Goal: Task Accomplishment & Management: Manage account settings

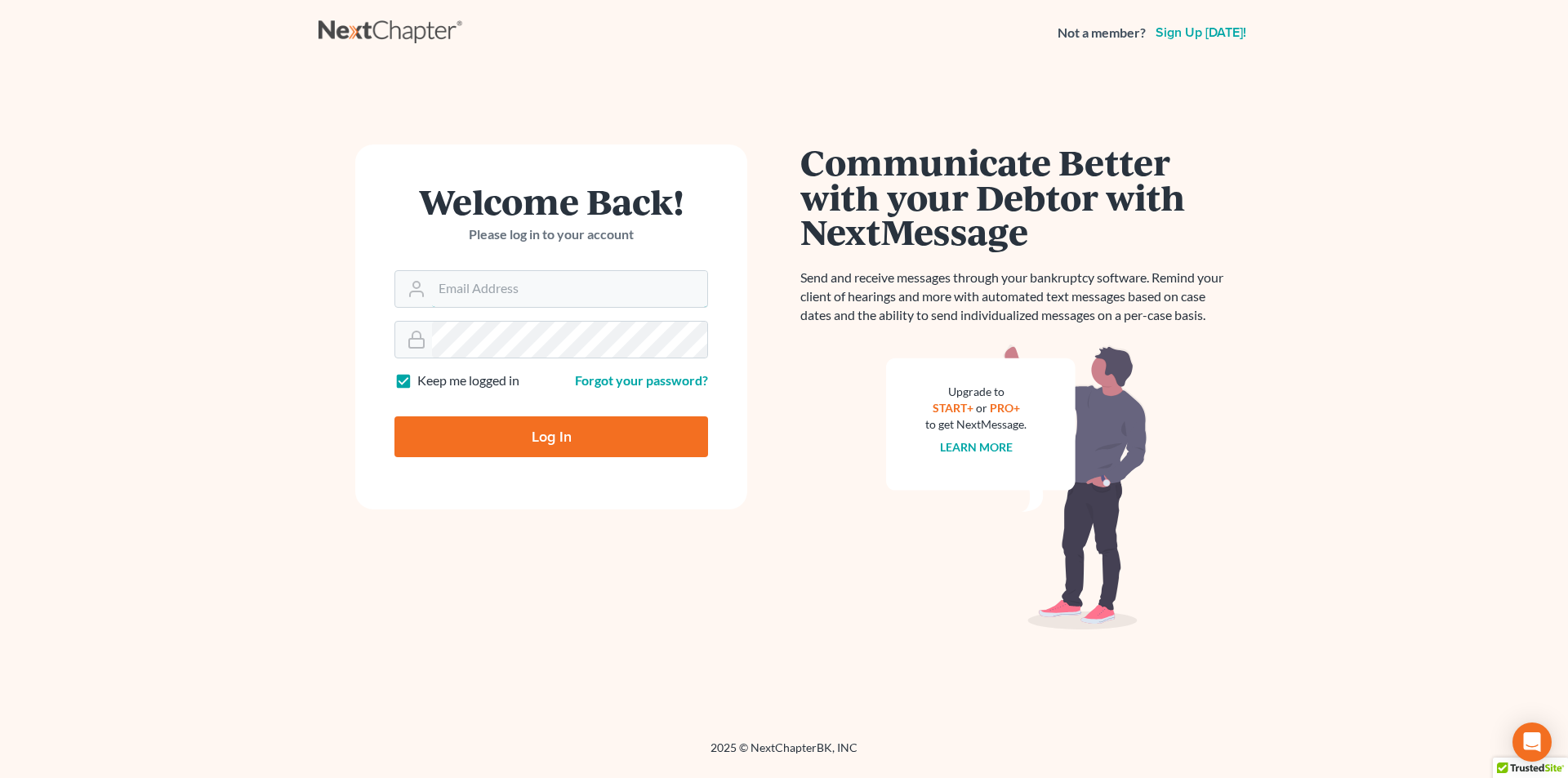
type input "reception@kootenaibankruptcy.com"
click at [543, 424] on input "Log In" at bounding box center [551, 437] width 314 height 41
type input "Thinking..."
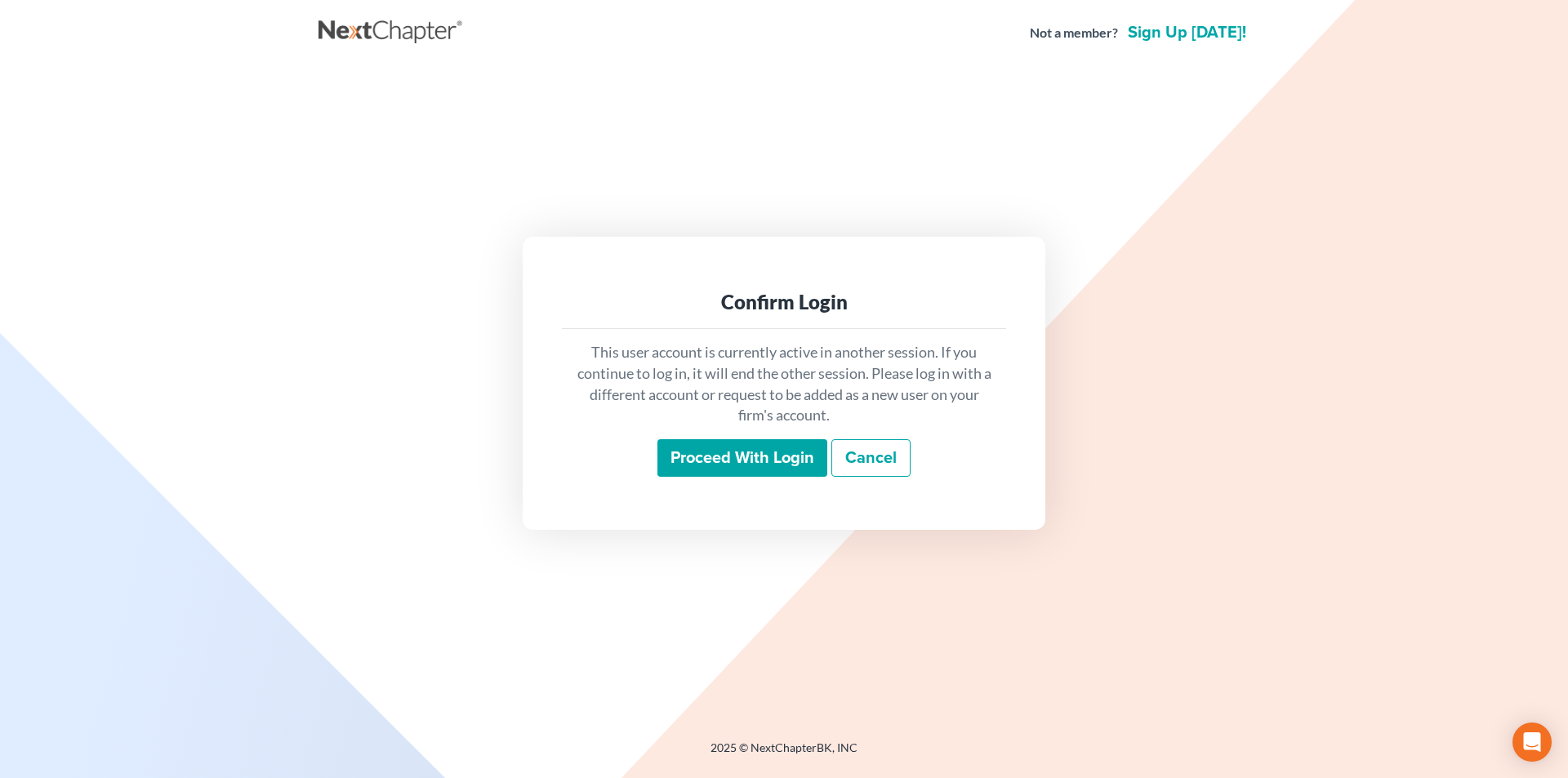
click at [754, 459] on input "Proceed with login" at bounding box center [743, 458] width 170 height 37
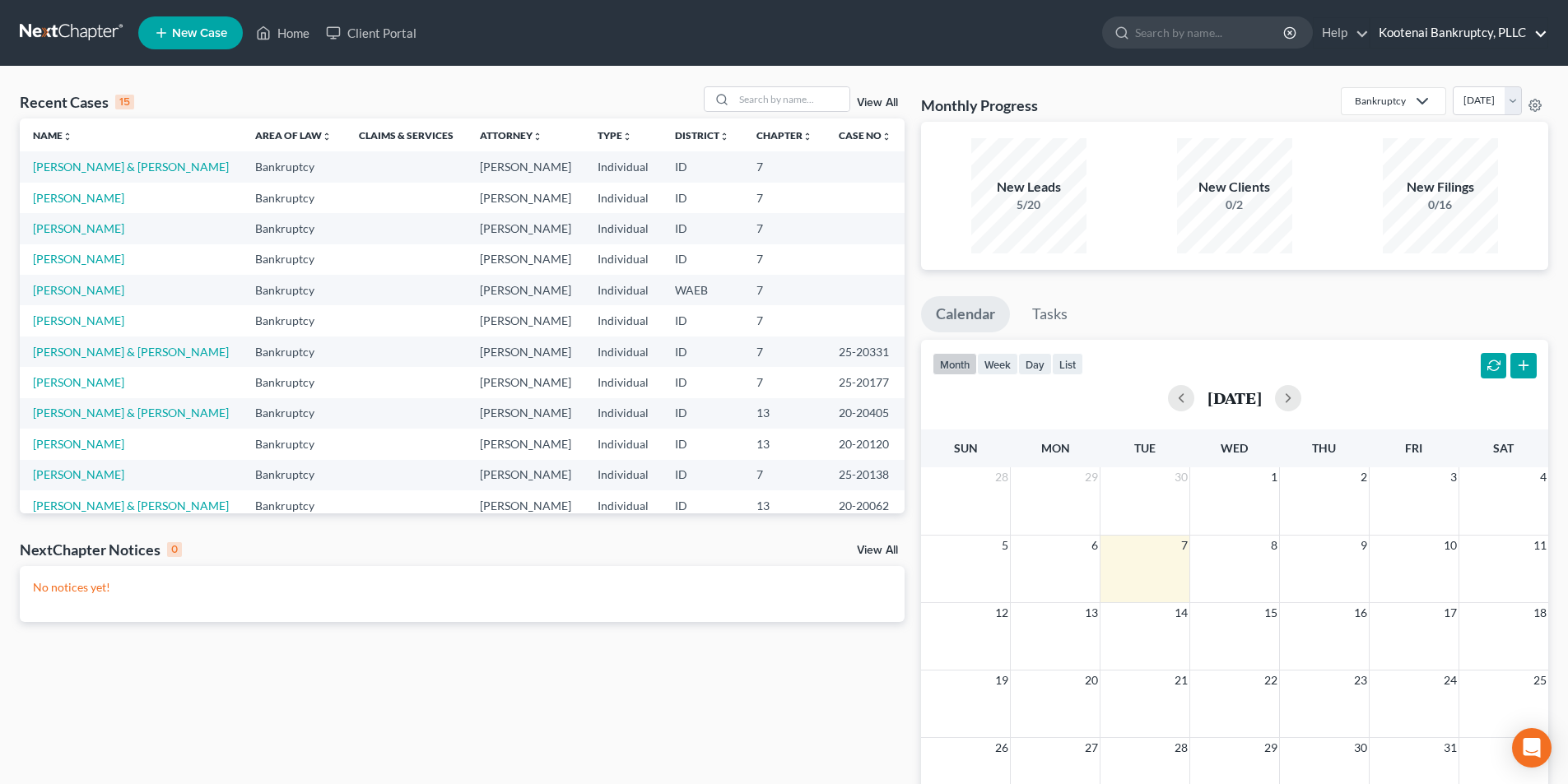
click at [1471, 18] on ul "New Case Home Client Portal - No Result - See all results Or Press Enter... Hel…" at bounding box center [843, 33] width 1409 height 43
click at [1473, 29] on link "Kootenai Bankruptcy, PLLC" at bounding box center [1459, 32] width 177 height 30
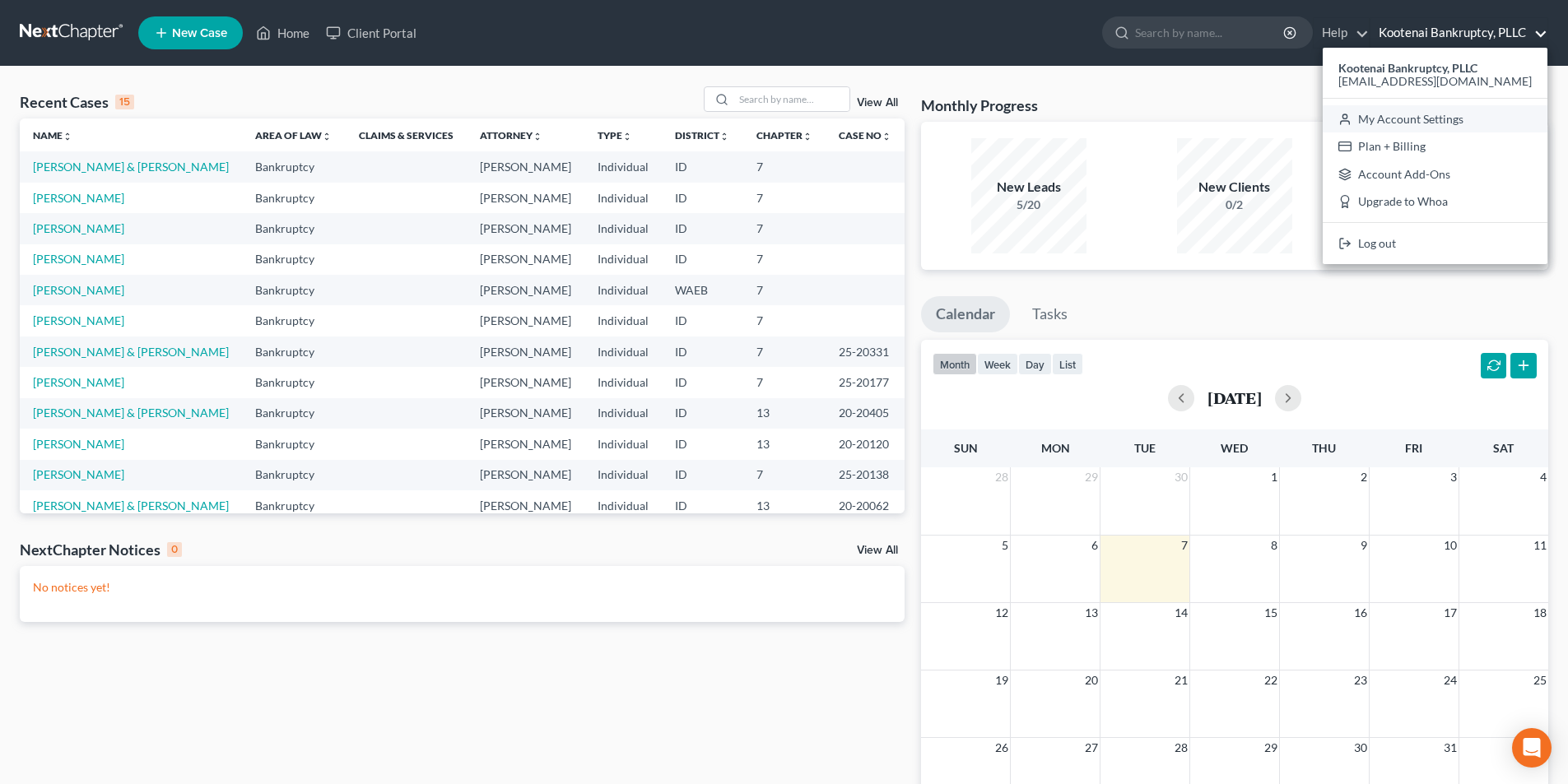
click at [1393, 124] on link "My Account Settings" at bounding box center [1435, 119] width 225 height 28
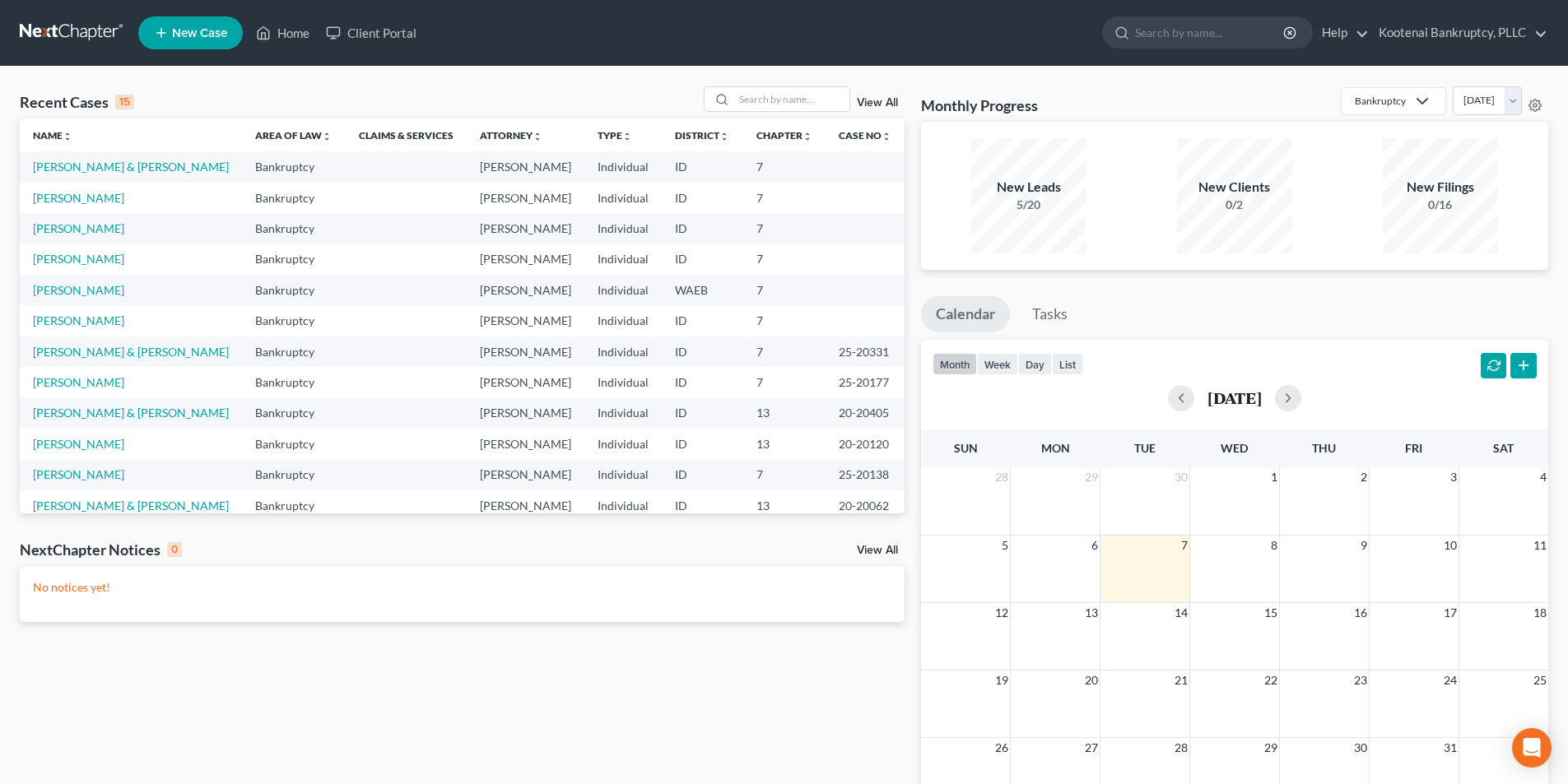
select select "29"
select select "13"
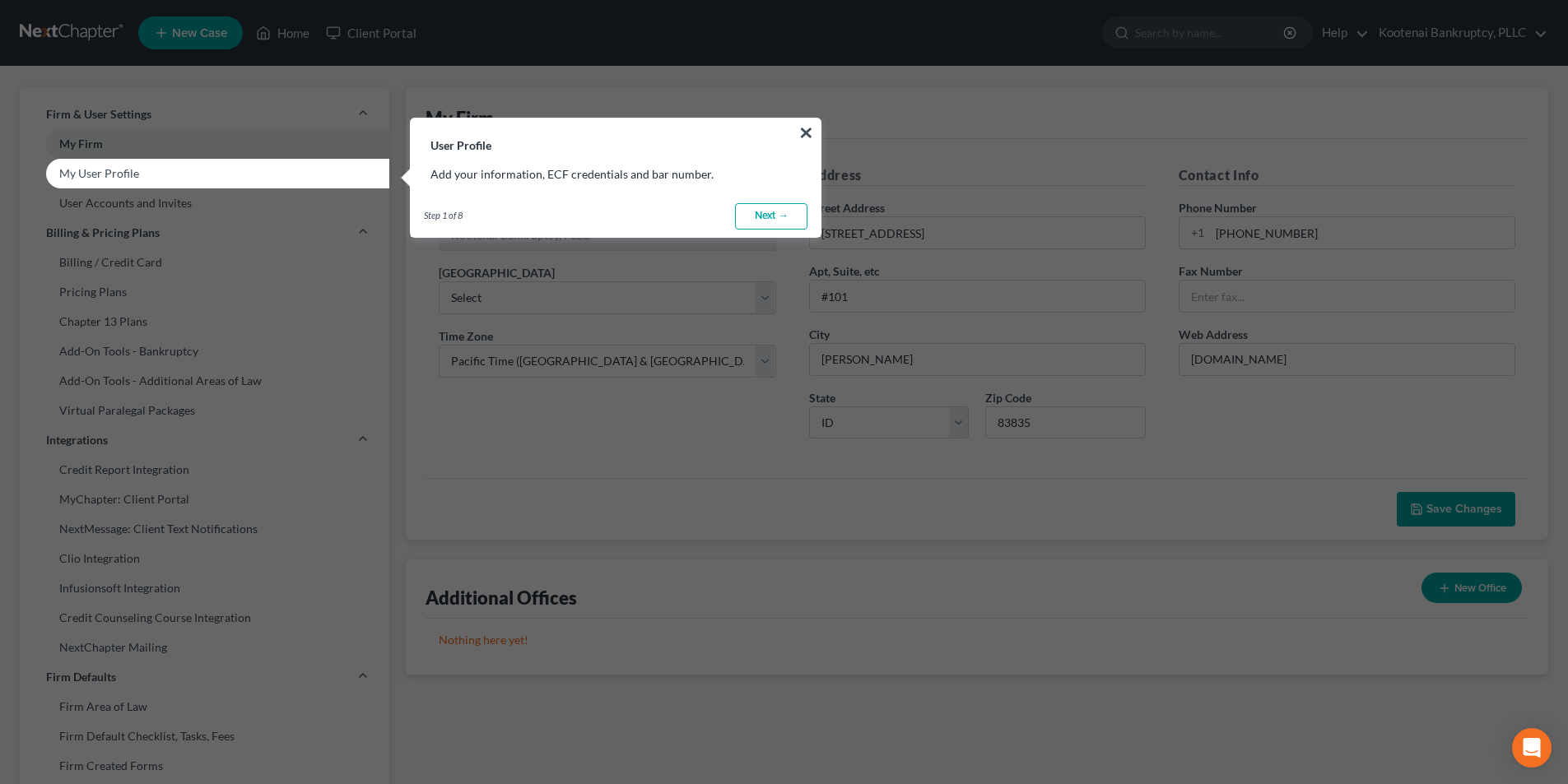
scroll to position [329, 0]
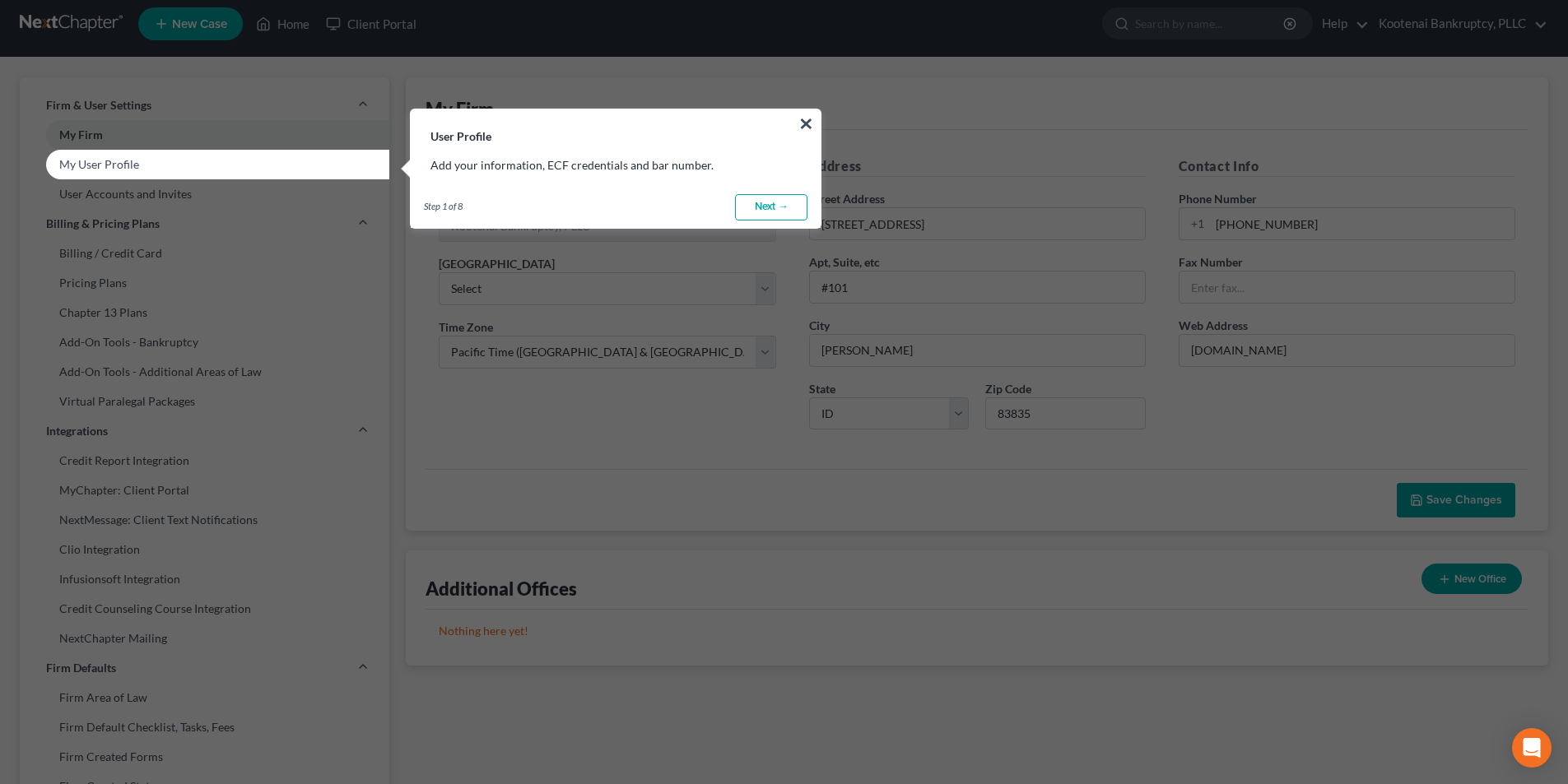
scroll to position [0, 0]
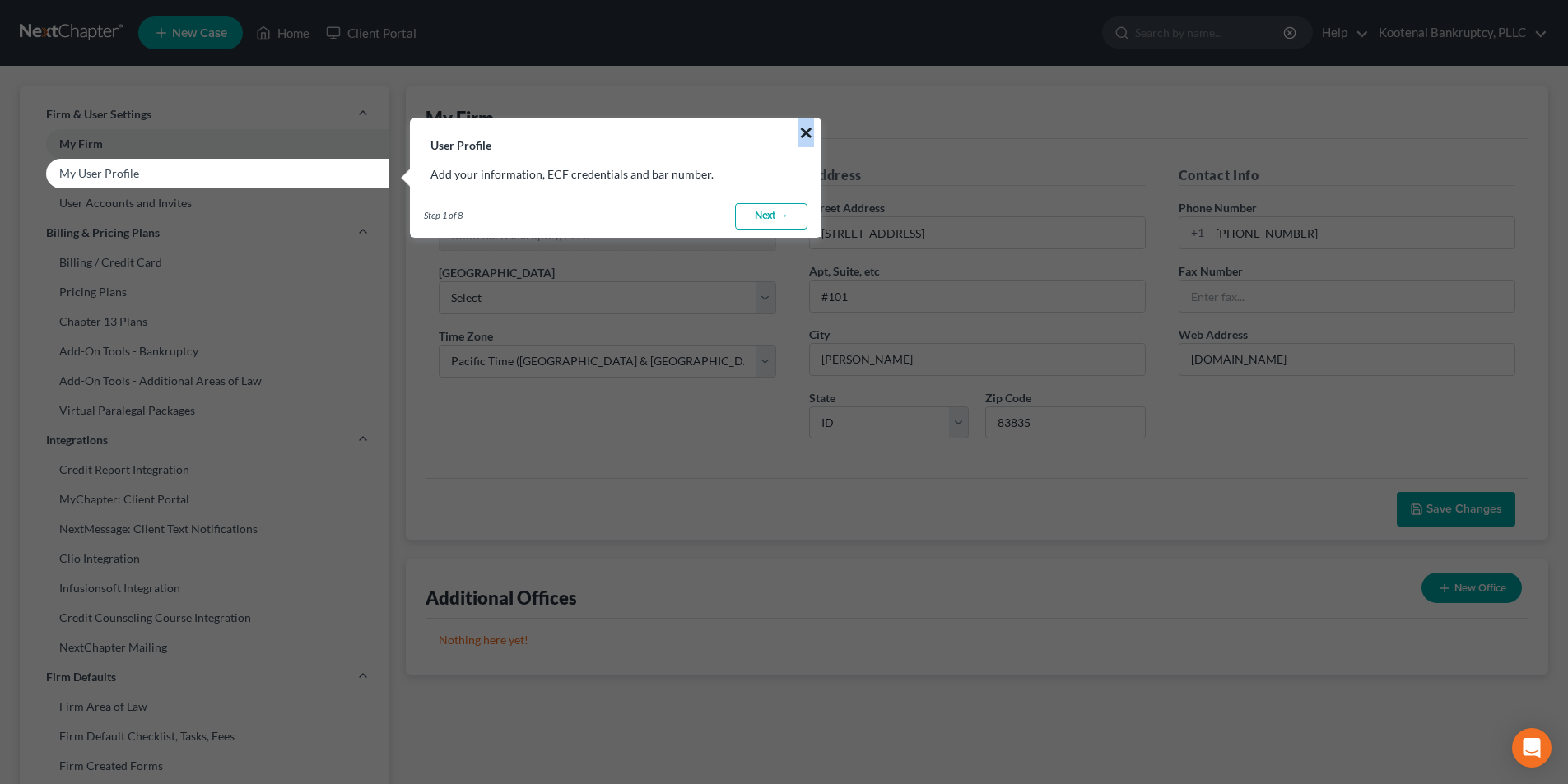
click at [811, 127] on div "User Profile × Add your information, ECF credentials and bar number. Step 1 of …" at bounding box center [615, 177] width 412 height 120
click at [810, 128] on button "×" at bounding box center [806, 132] width 15 height 26
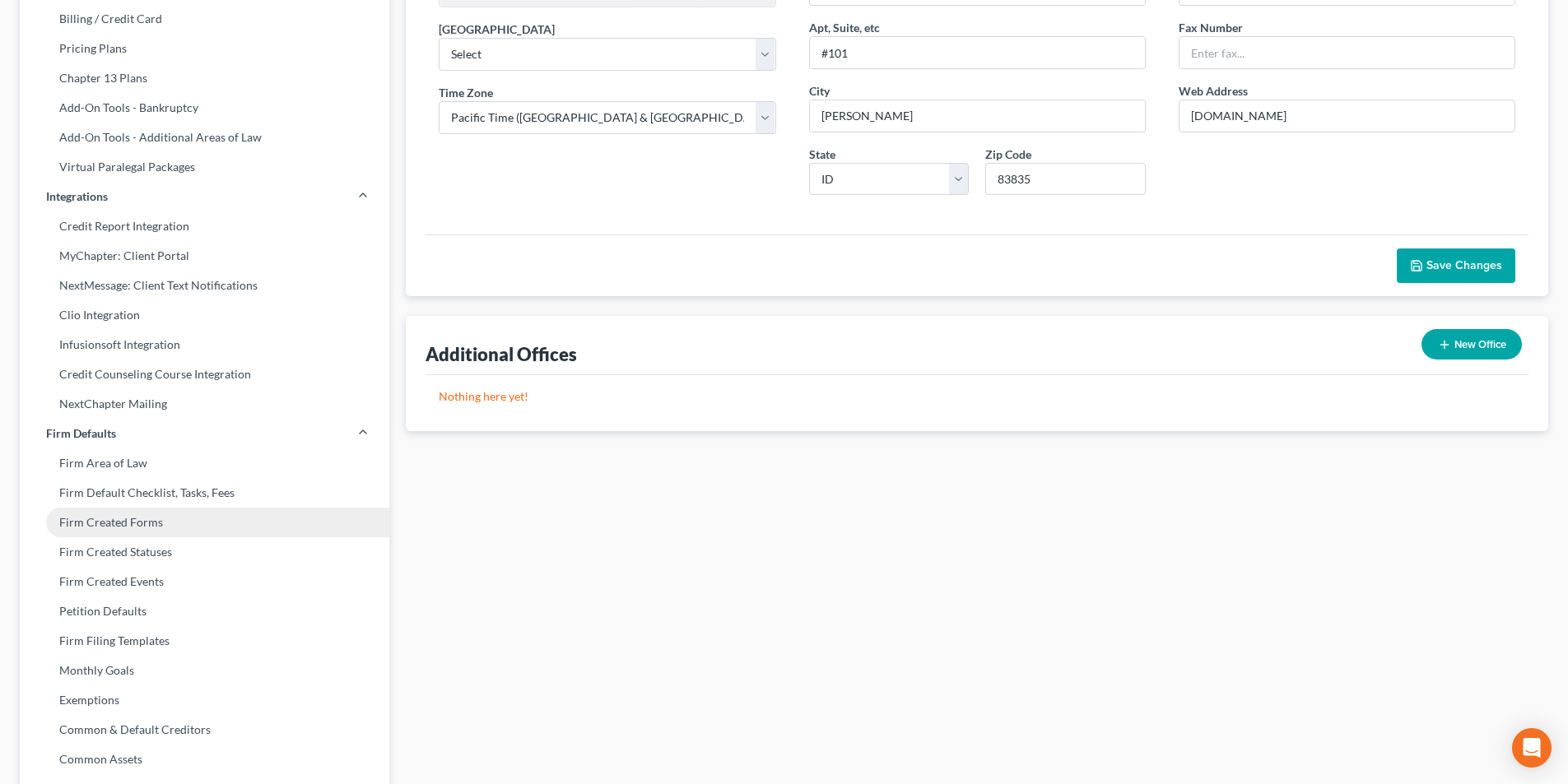
scroll to position [464, 0]
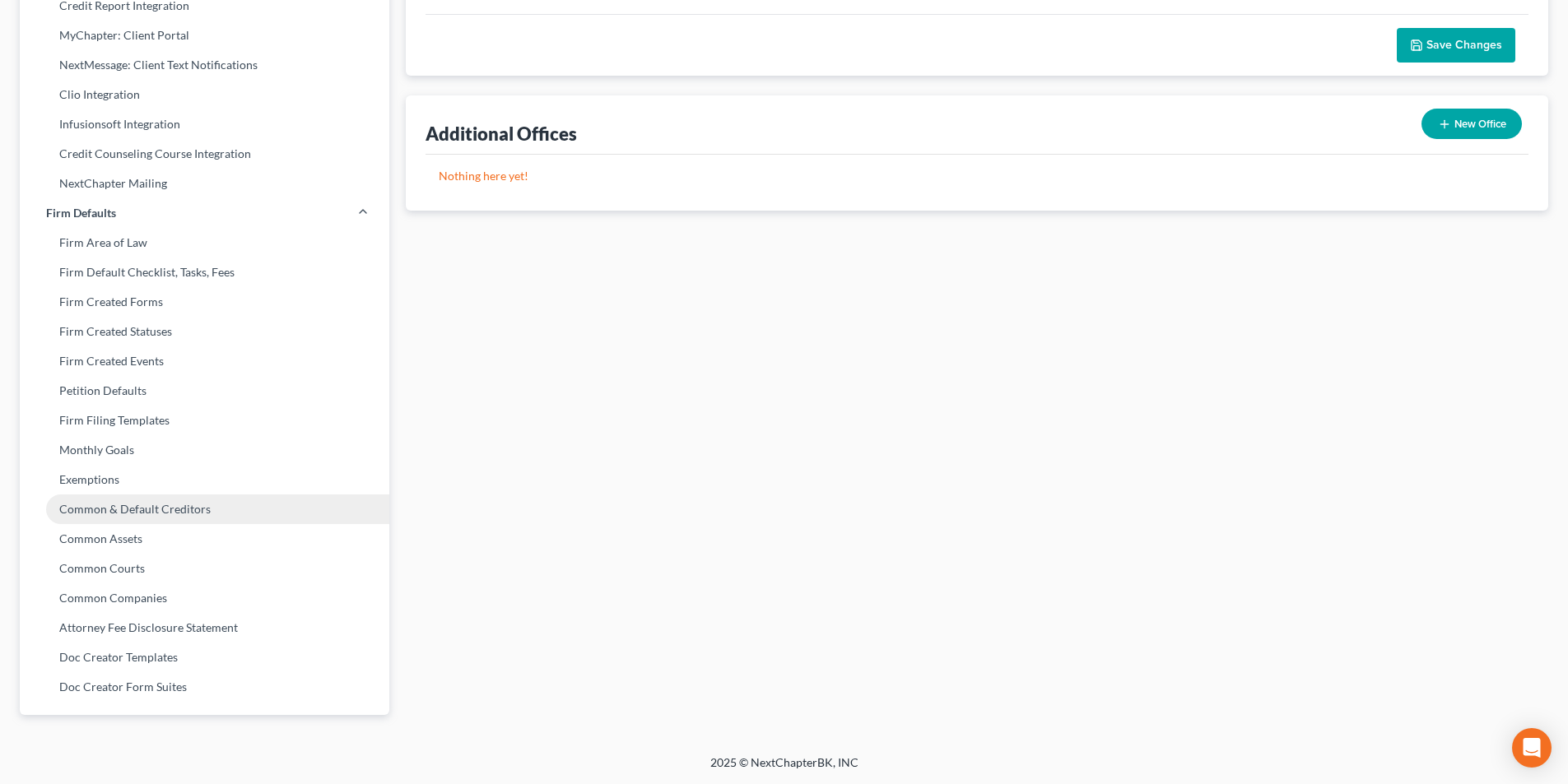
click at [147, 504] on link "Common & Default Creditors" at bounding box center [205, 509] width 370 height 30
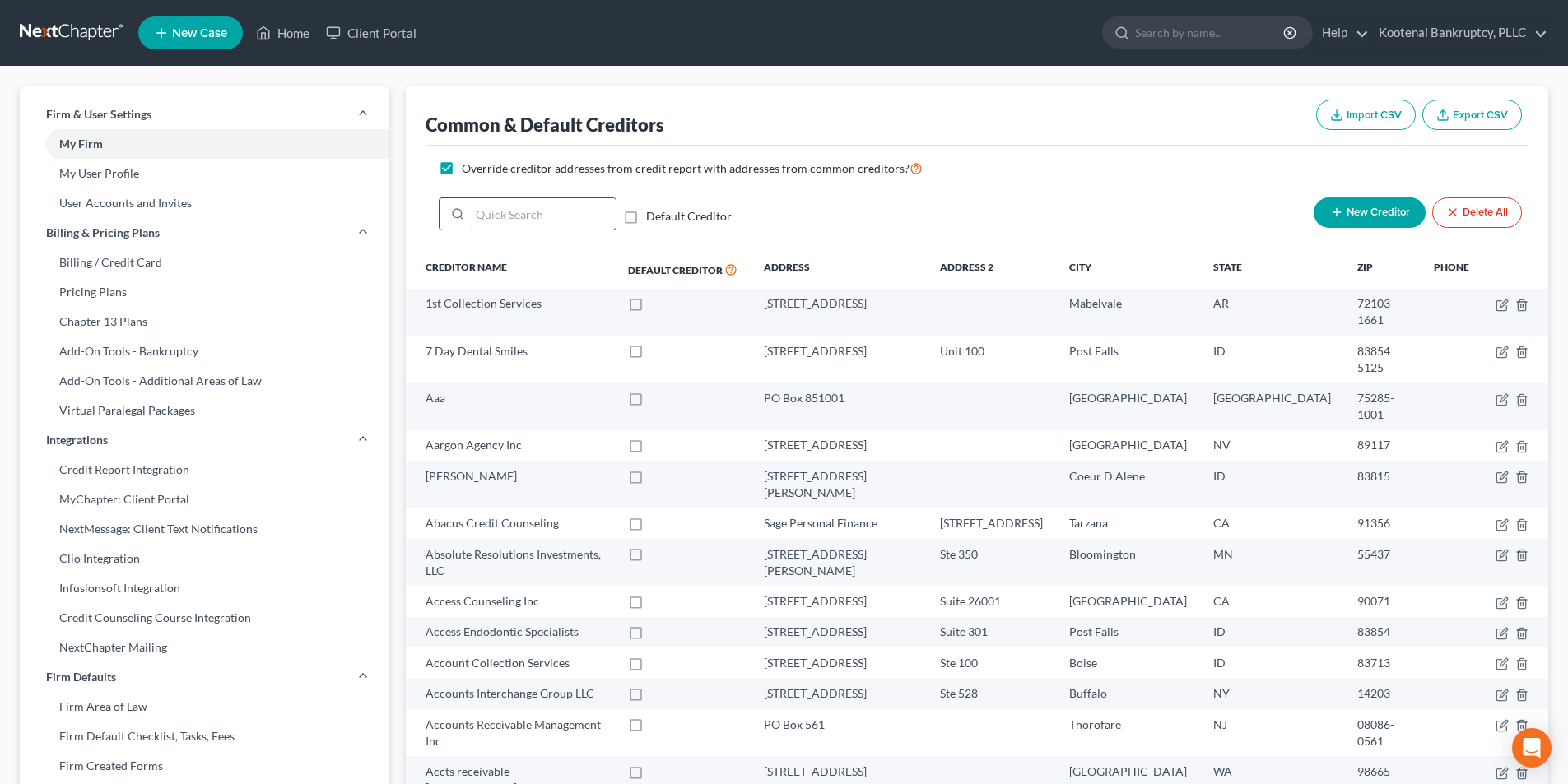
click at [566, 216] on input "search" at bounding box center [542, 214] width 146 height 32
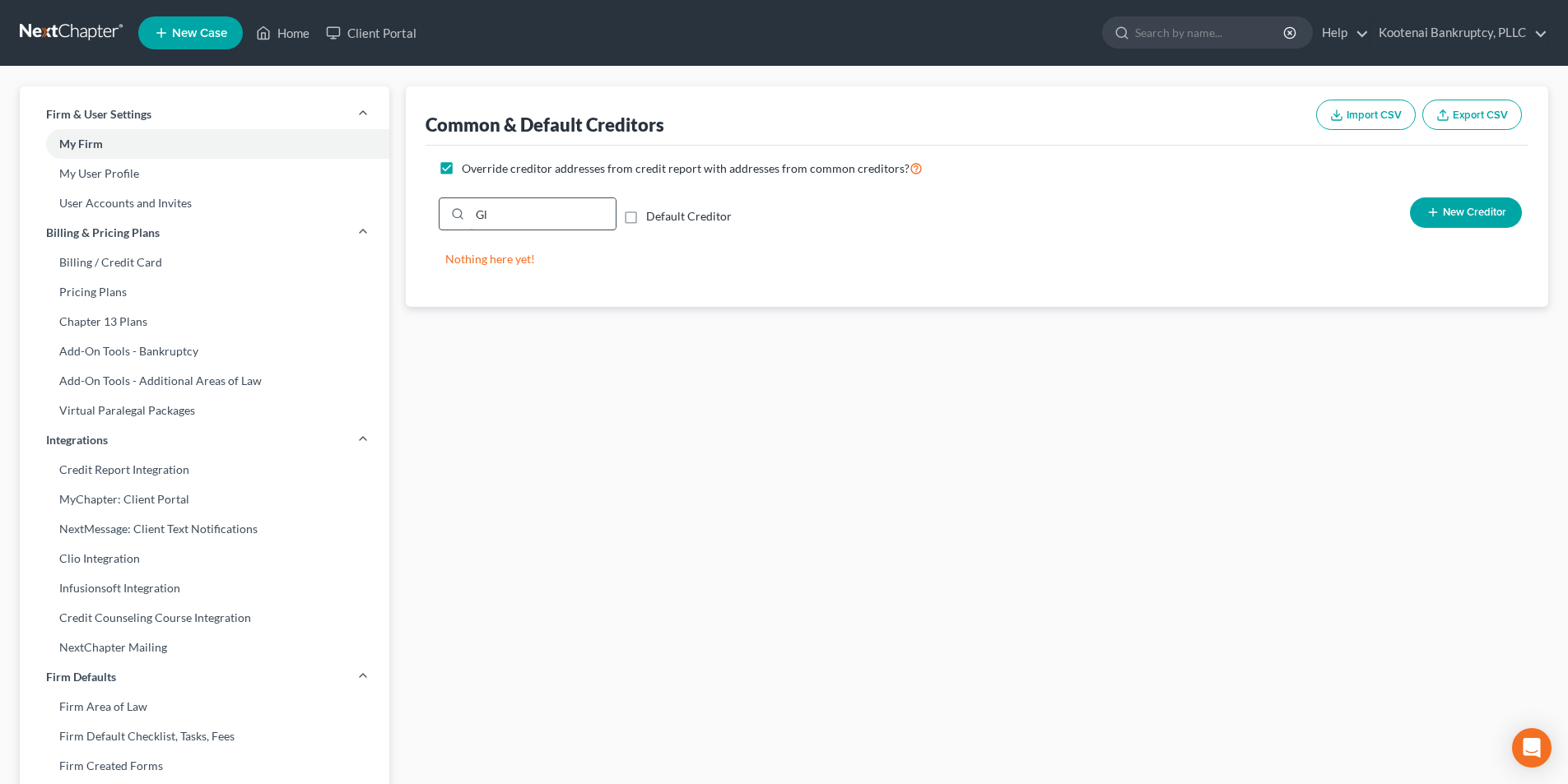
type input "G"
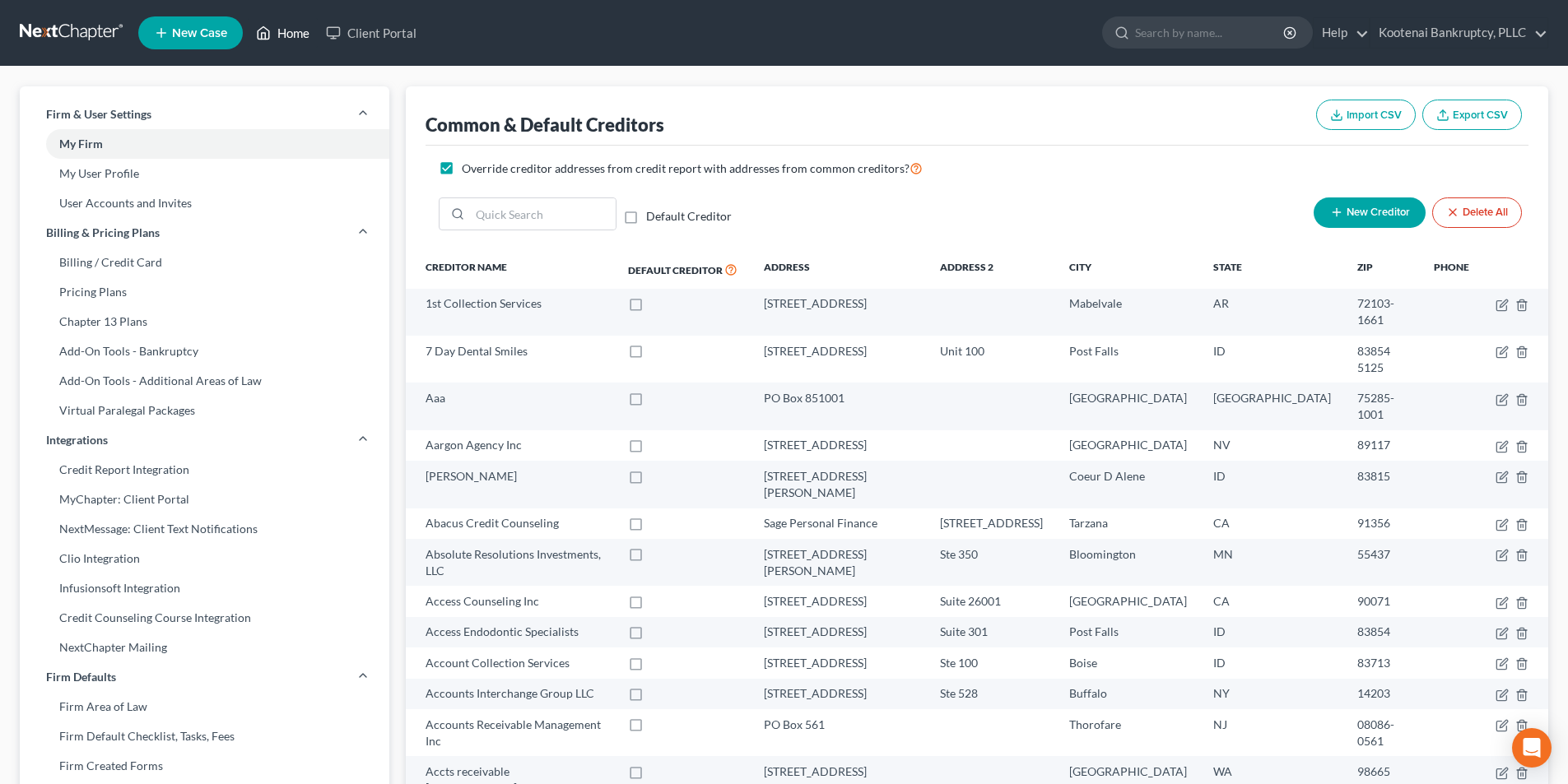
click at [293, 33] on link "Home" at bounding box center [283, 32] width 70 height 30
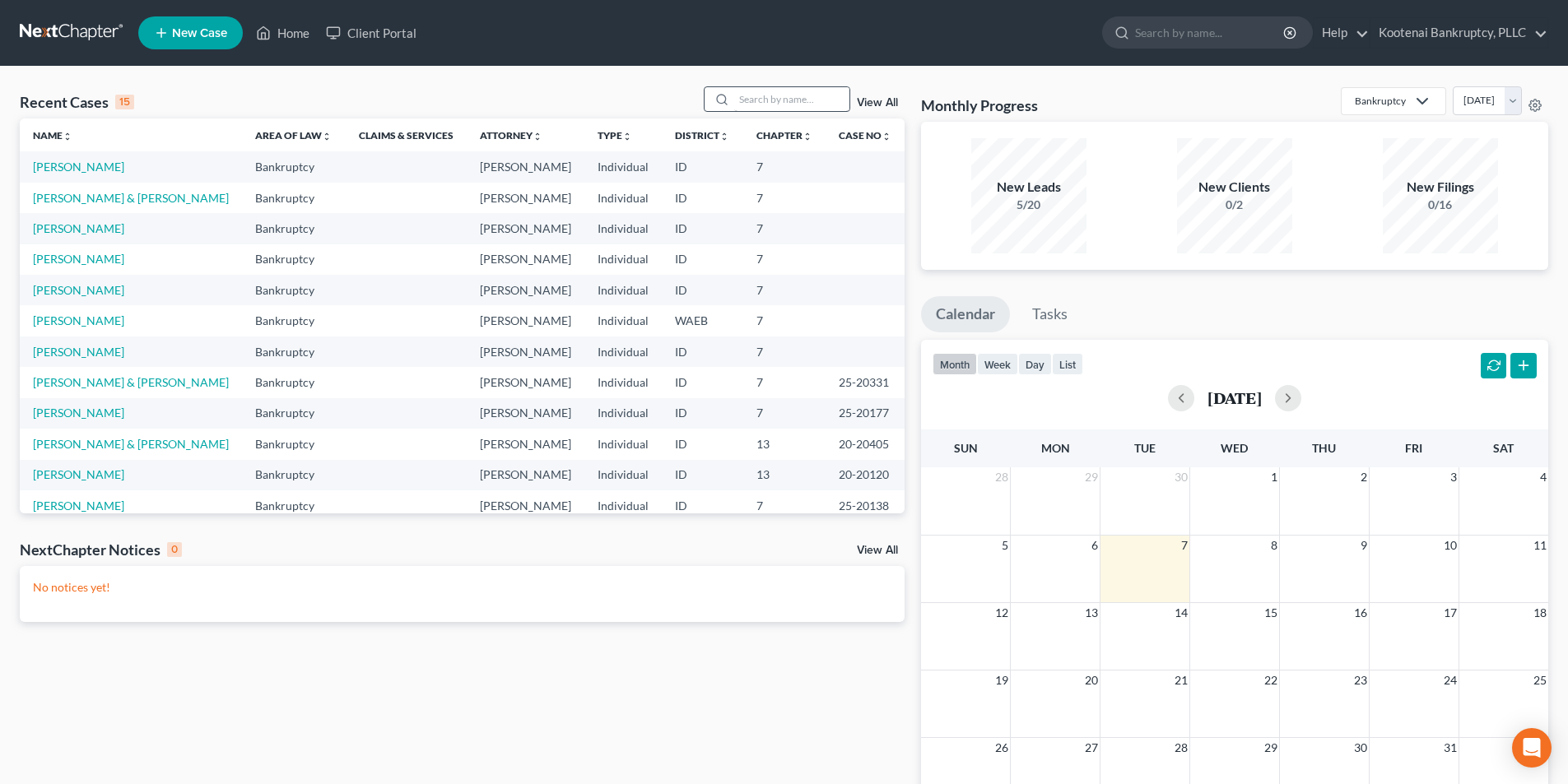
drag, startPoint x: 722, startPoint y: 101, endPoint x: 741, endPoint y: 101, distance: 19.0
click at [726, 101] on icon at bounding box center [721, 99] width 13 height 13
click at [770, 100] on input "search" at bounding box center [792, 99] width 115 height 24
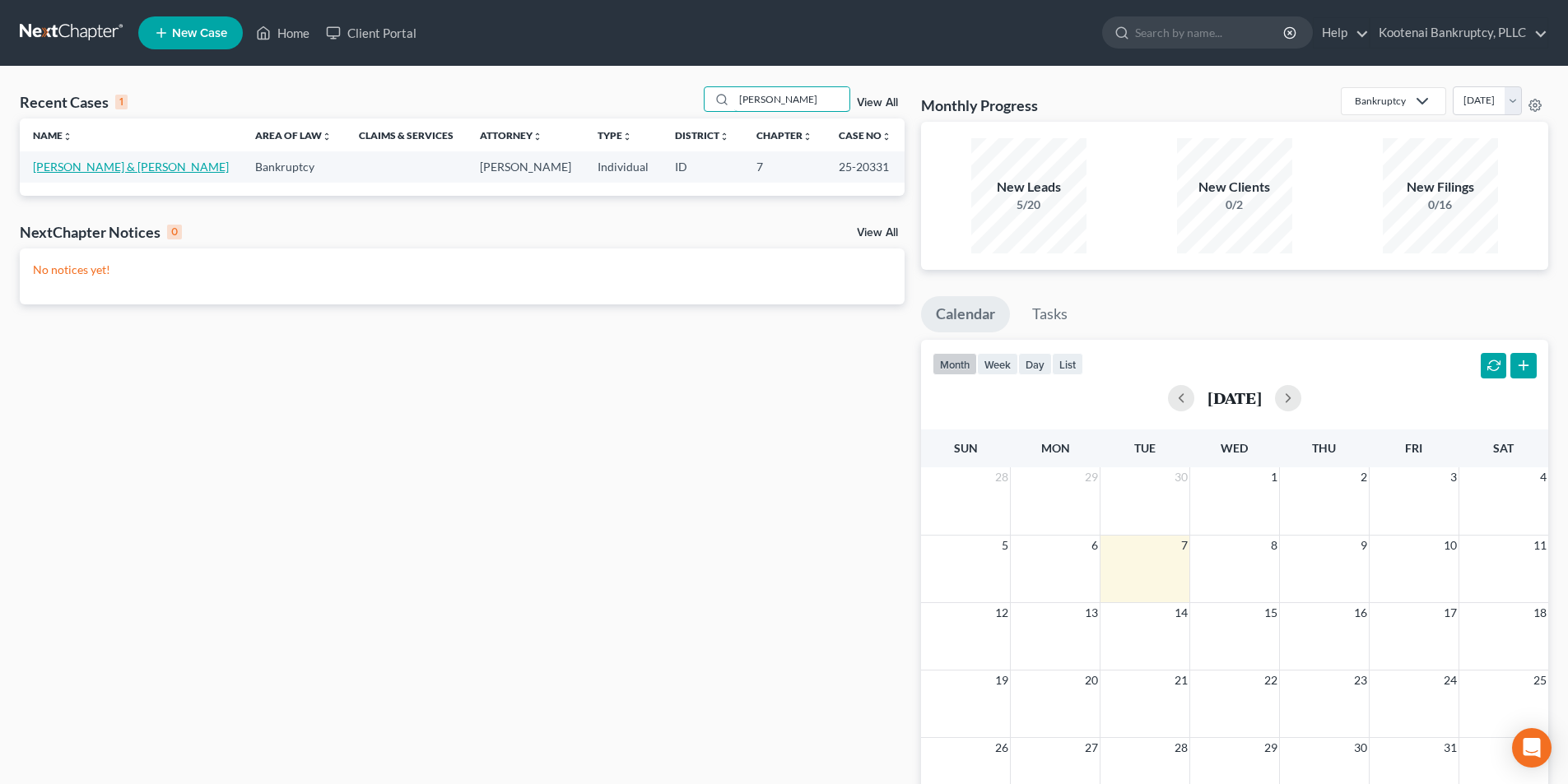
type input "[PERSON_NAME]"
click at [99, 174] on link "[PERSON_NAME] & [PERSON_NAME]" at bounding box center [131, 166] width 196 height 14
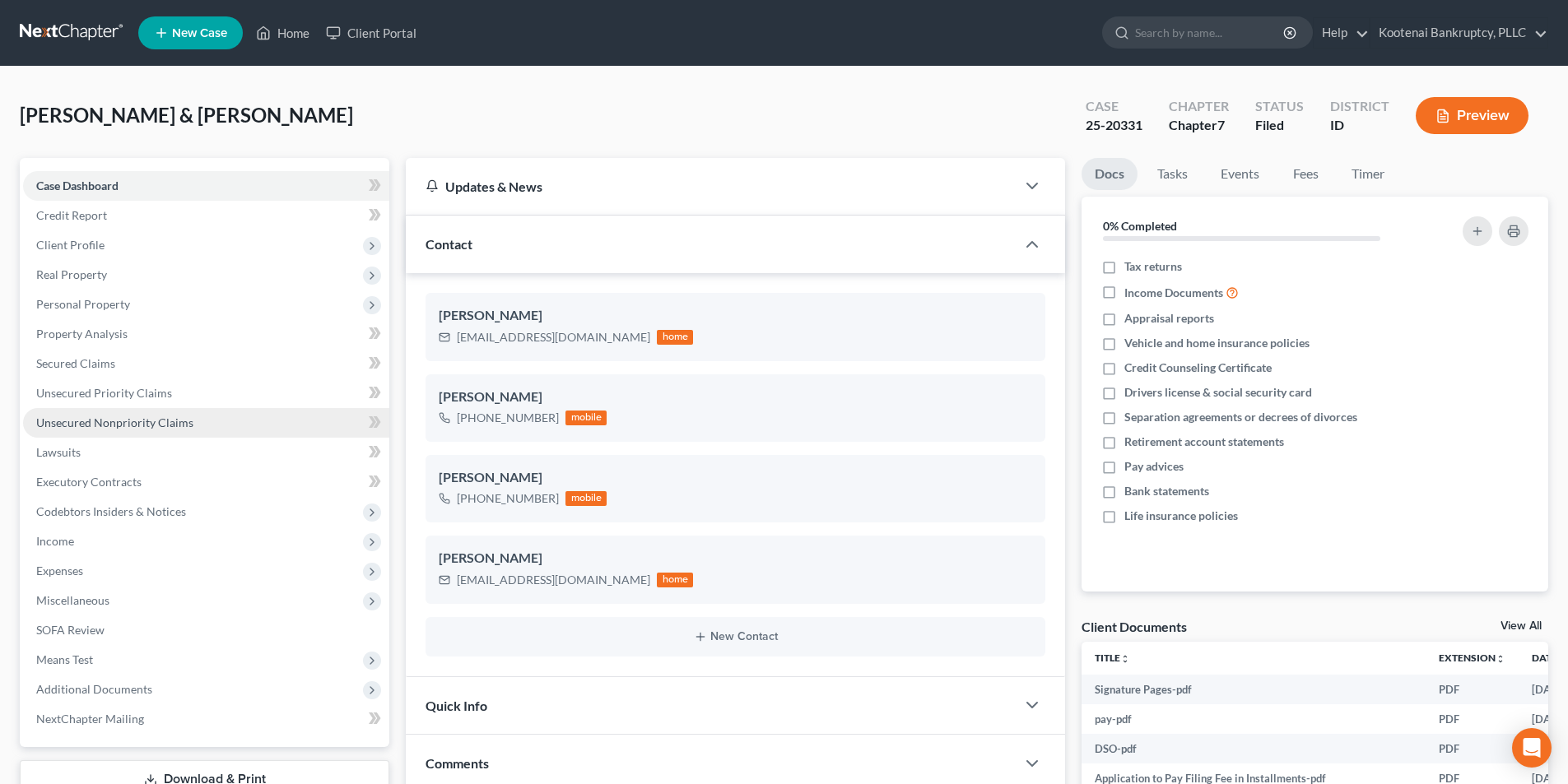
click at [127, 424] on span "Unsecured Nonpriority Claims" at bounding box center [114, 423] width 157 height 14
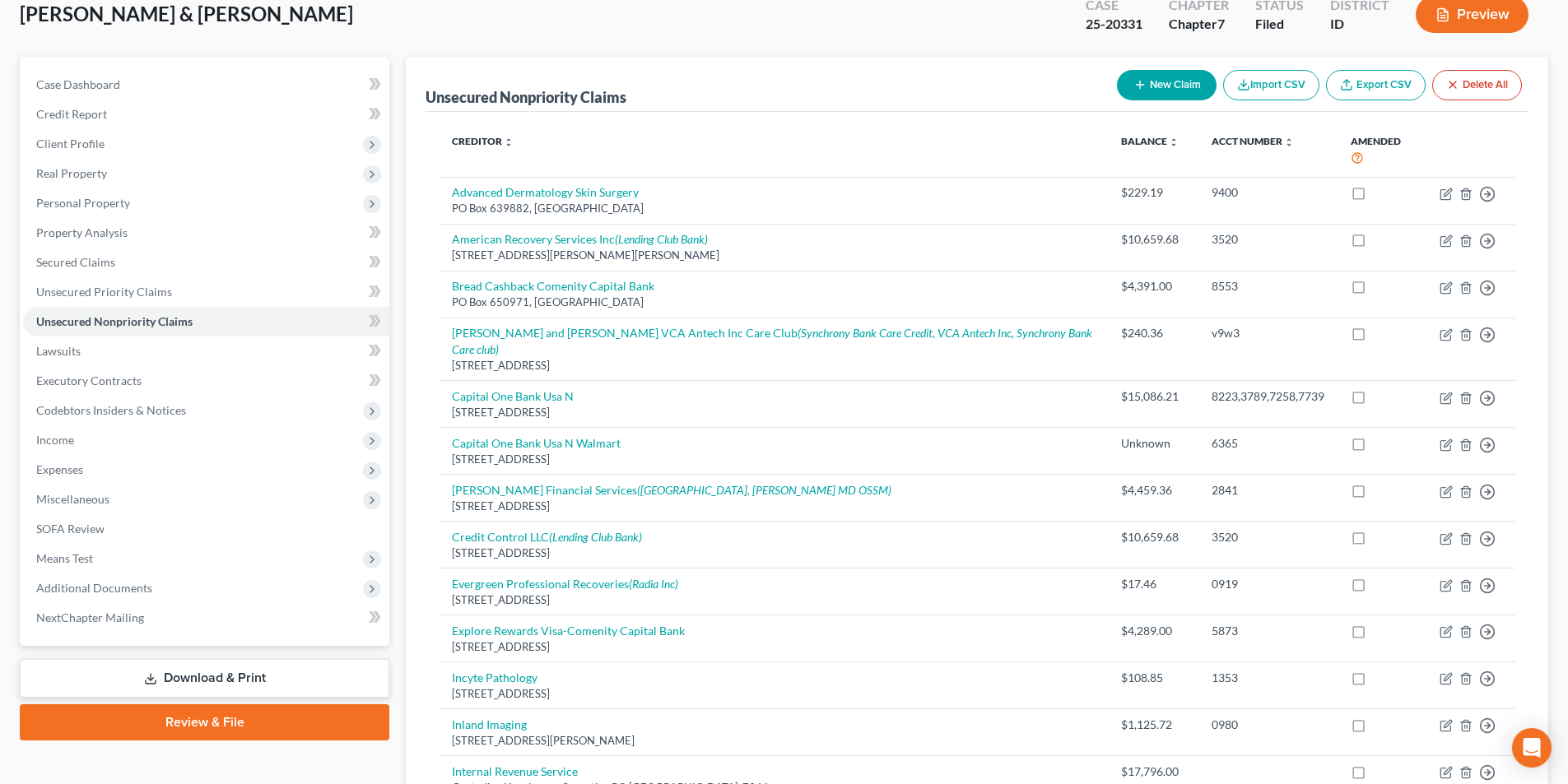
scroll to position [83, 0]
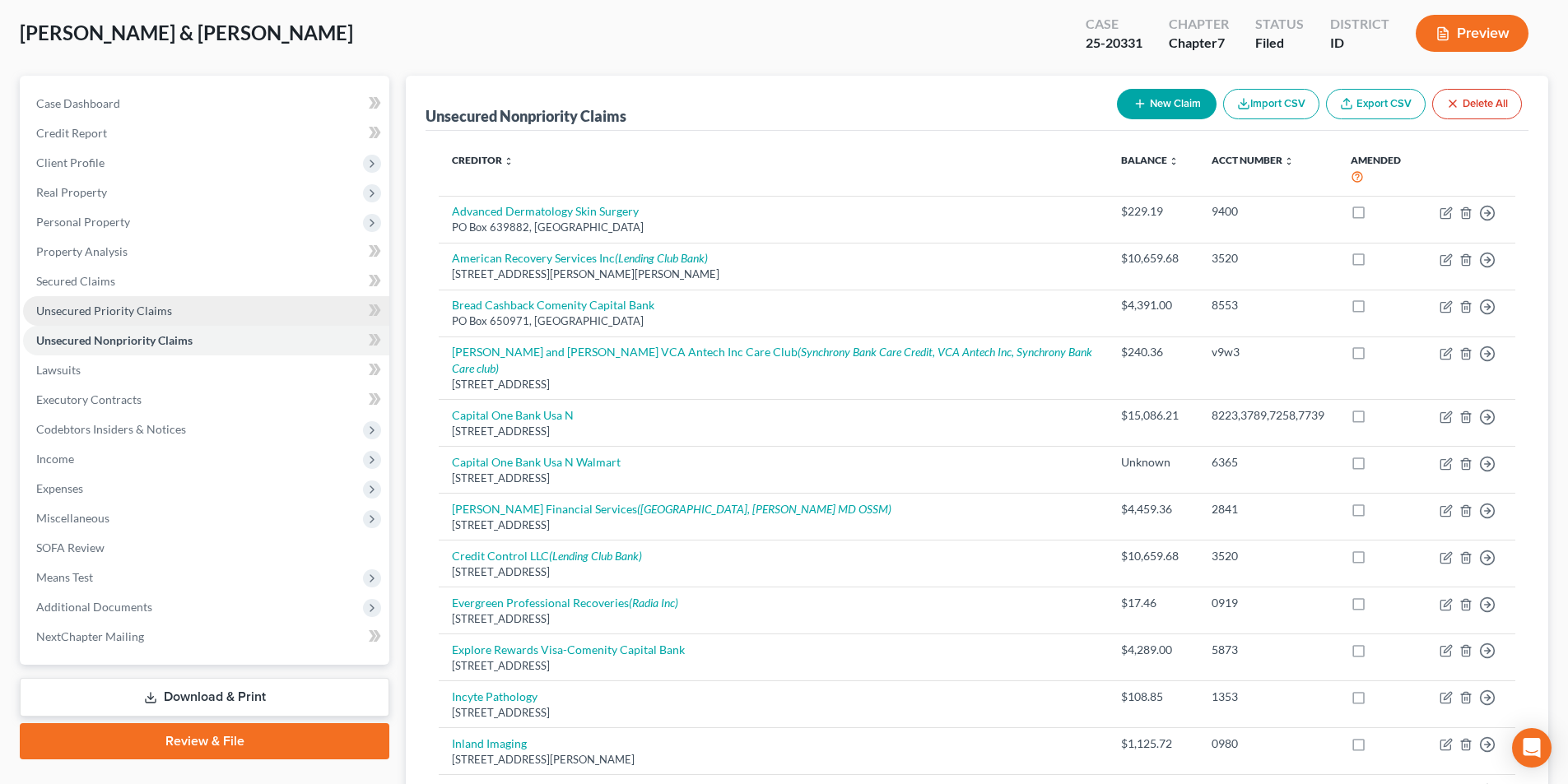
click at [135, 304] on span "Unsecured Priority Claims" at bounding box center [103, 310] width 135 height 14
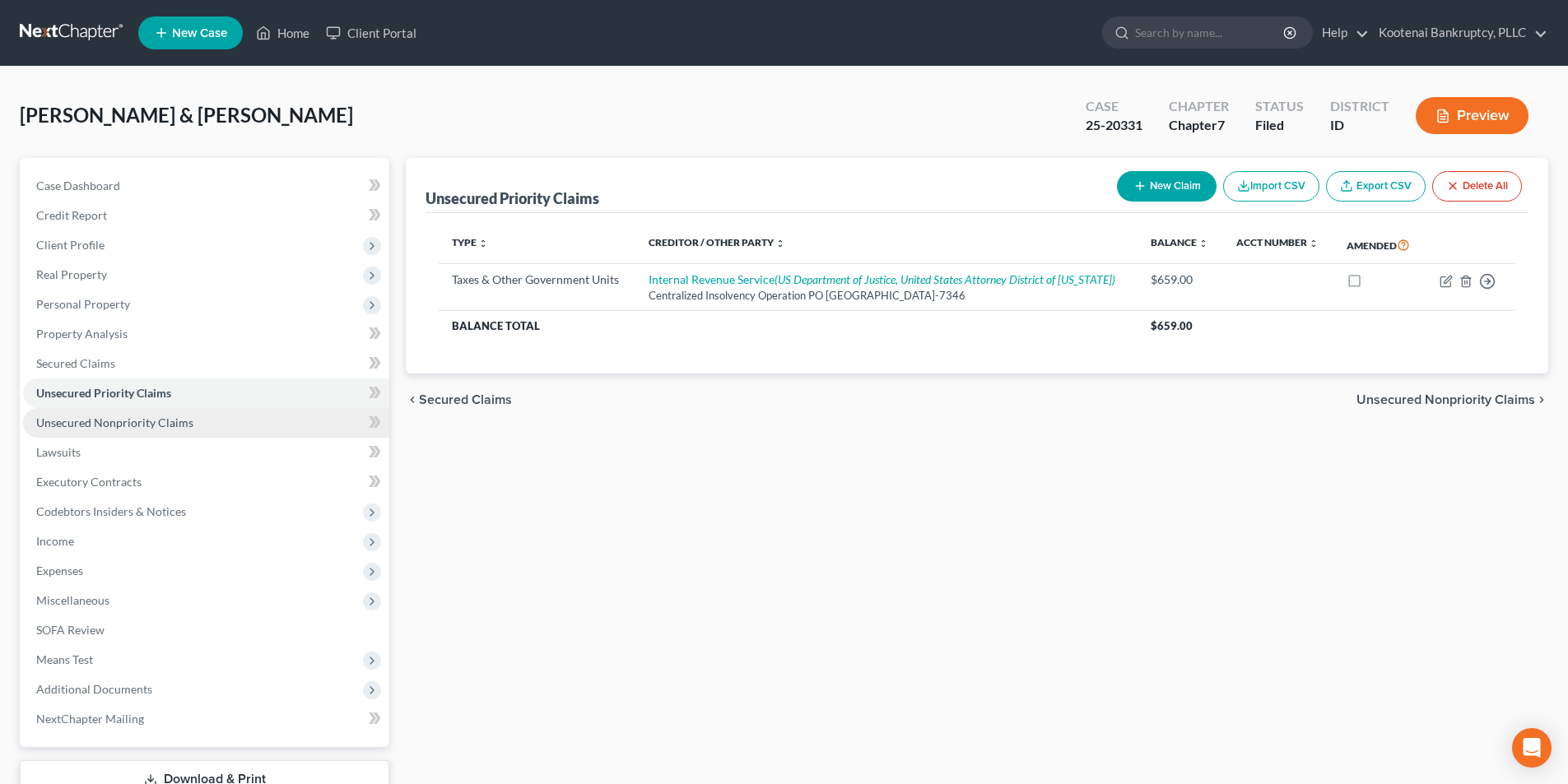
click at [150, 420] on span "Unsecured Nonpriority Claims" at bounding box center [114, 423] width 157 height 14
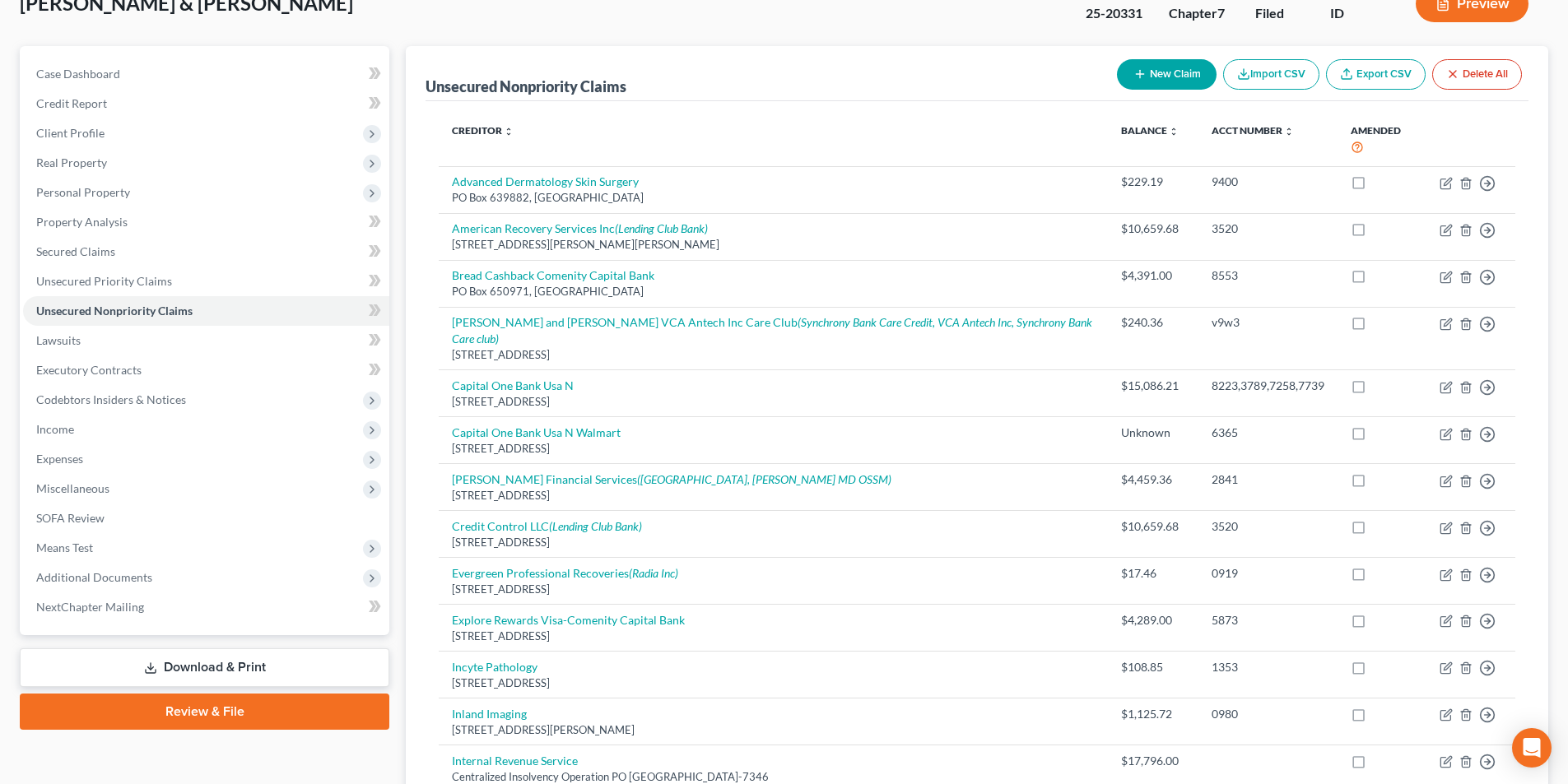
scroll to position [49, 0]
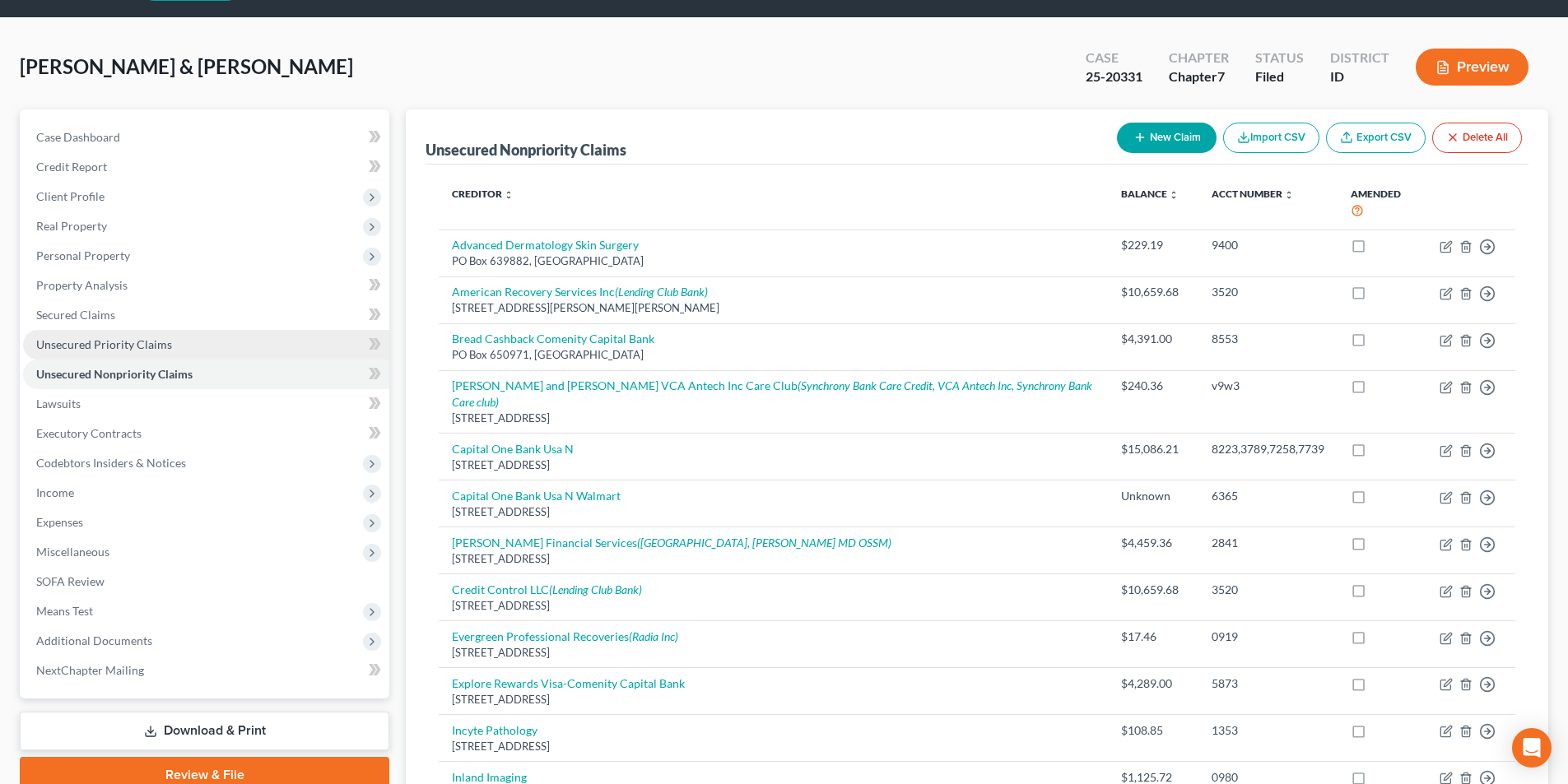
click at [77, 340] on span "Unsecured Priority Claims" at bounding box center [103, 344] width 135 height 14
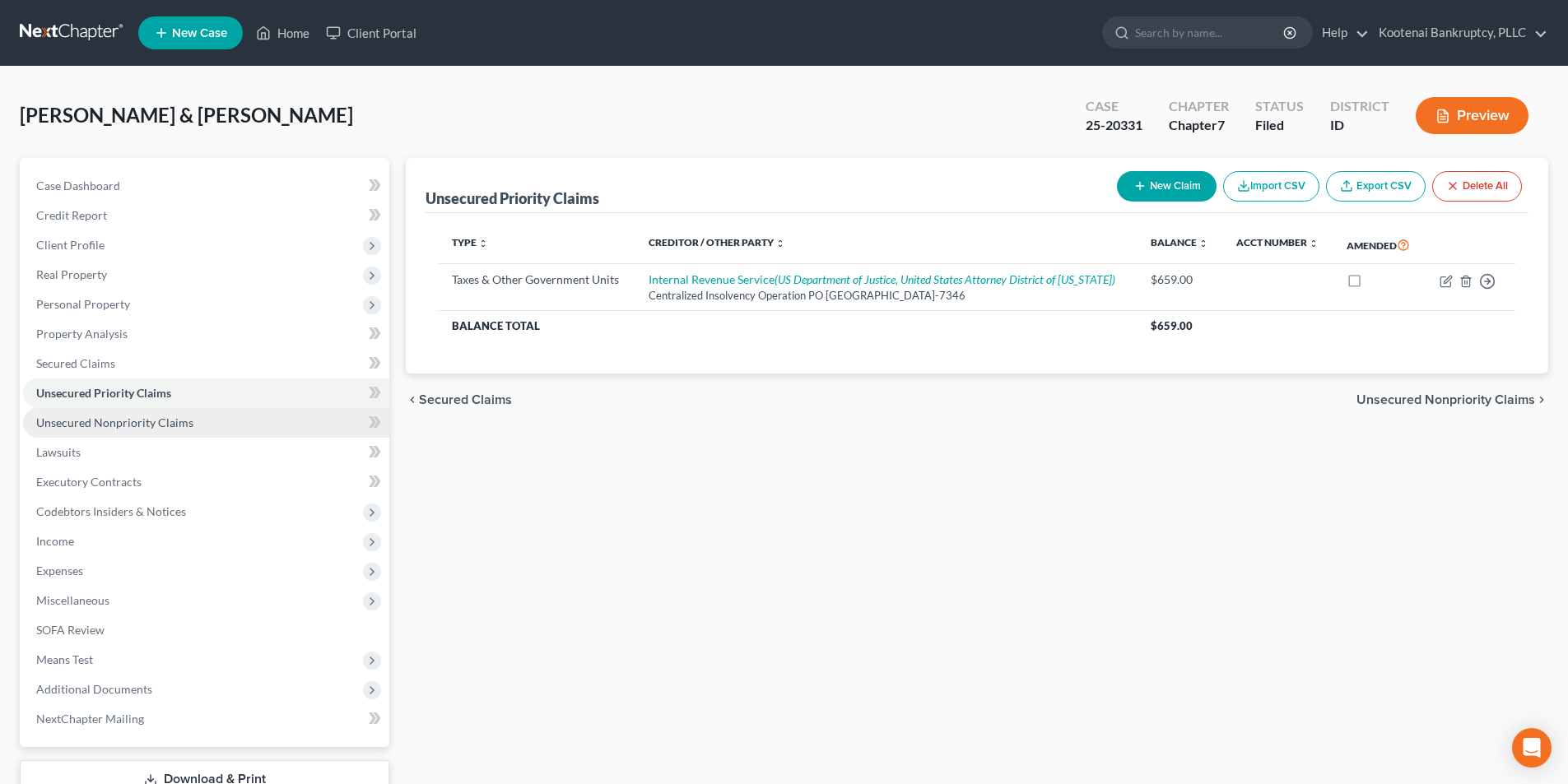
click at [111, 423] on span "Unsecured Nonpriority Claims" at bounding box center [114, 423] width 157 height 14
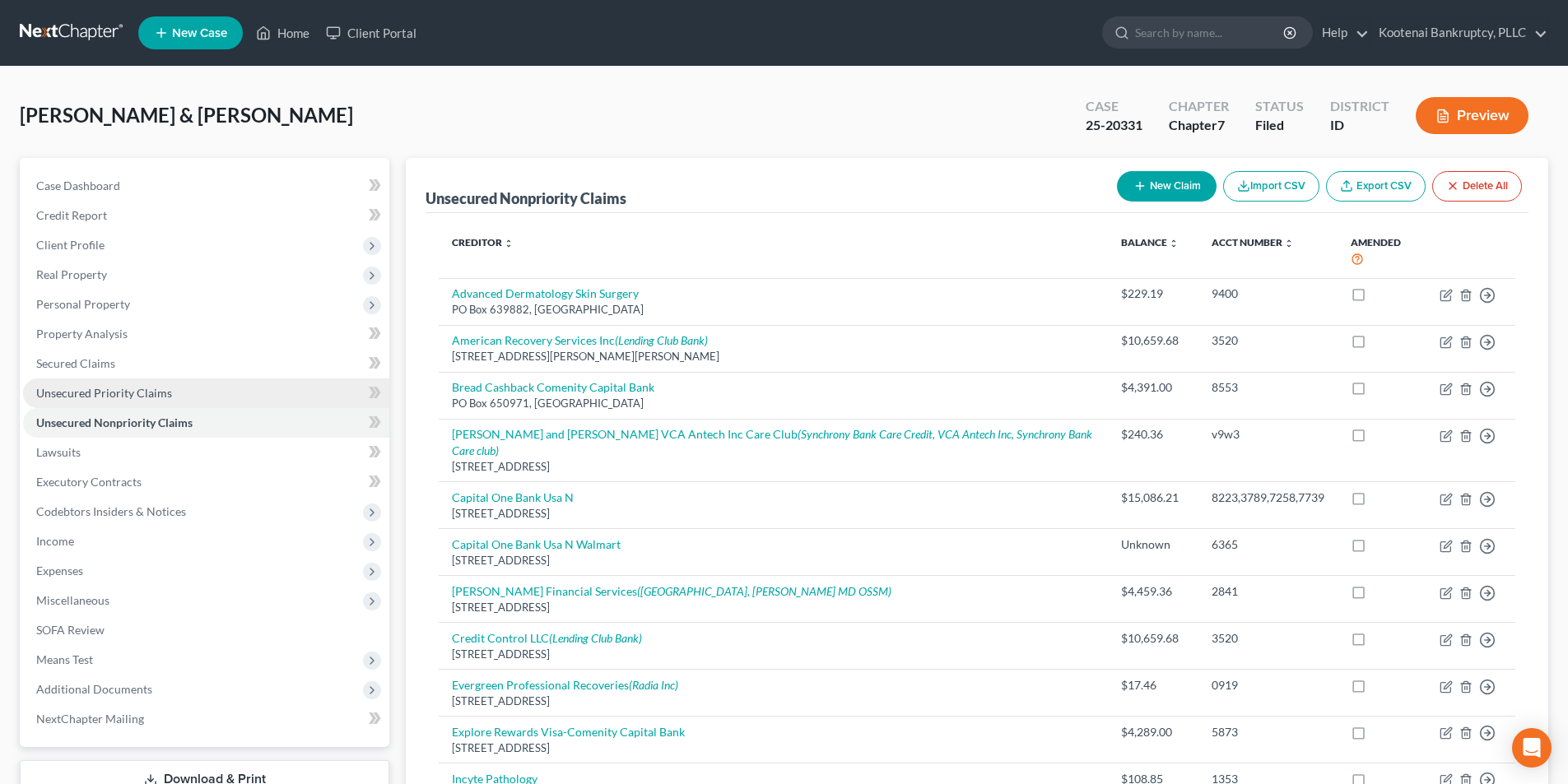
click at [137, 386] on span "Unsecured Priority Claims" at bounding box center [103, 393] width 135 height 14
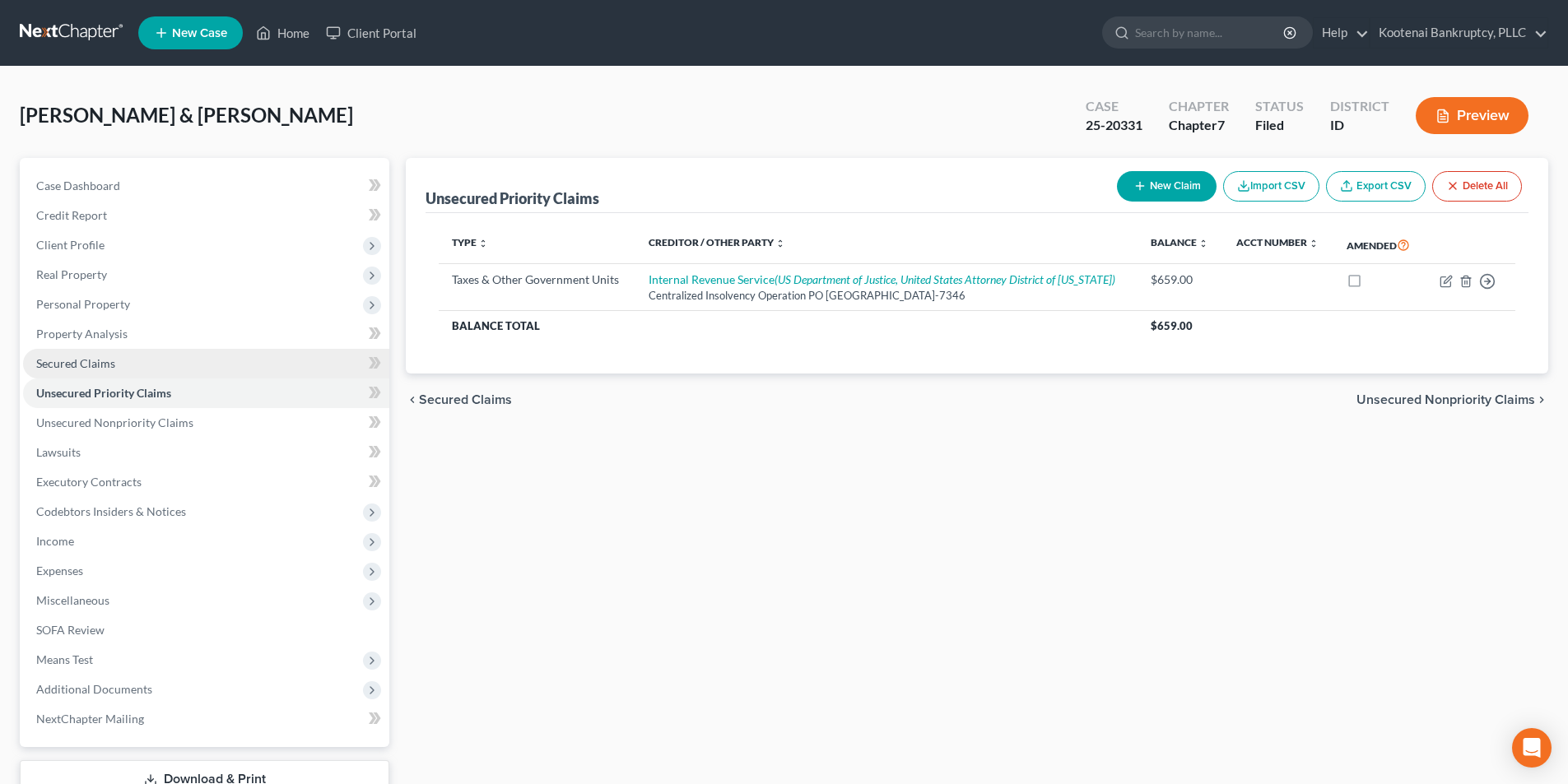
click at [135, 355] on link "Secured Claims" at bounding box center [206, 364] width 366 height 30
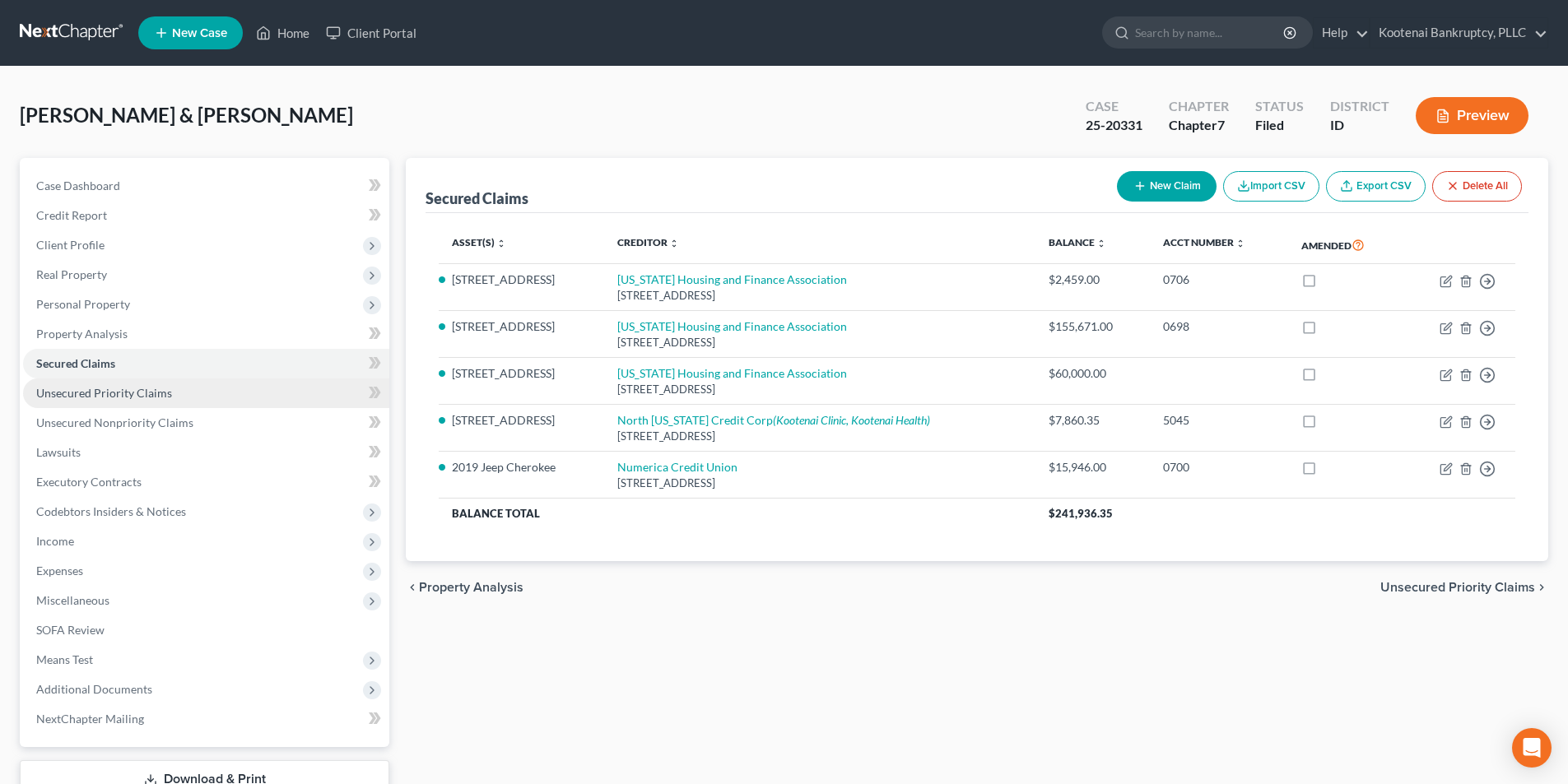
click at [133, 378] on link "Unsecured Priority Claims" at bounding box center [206, 393] width 366 height 30
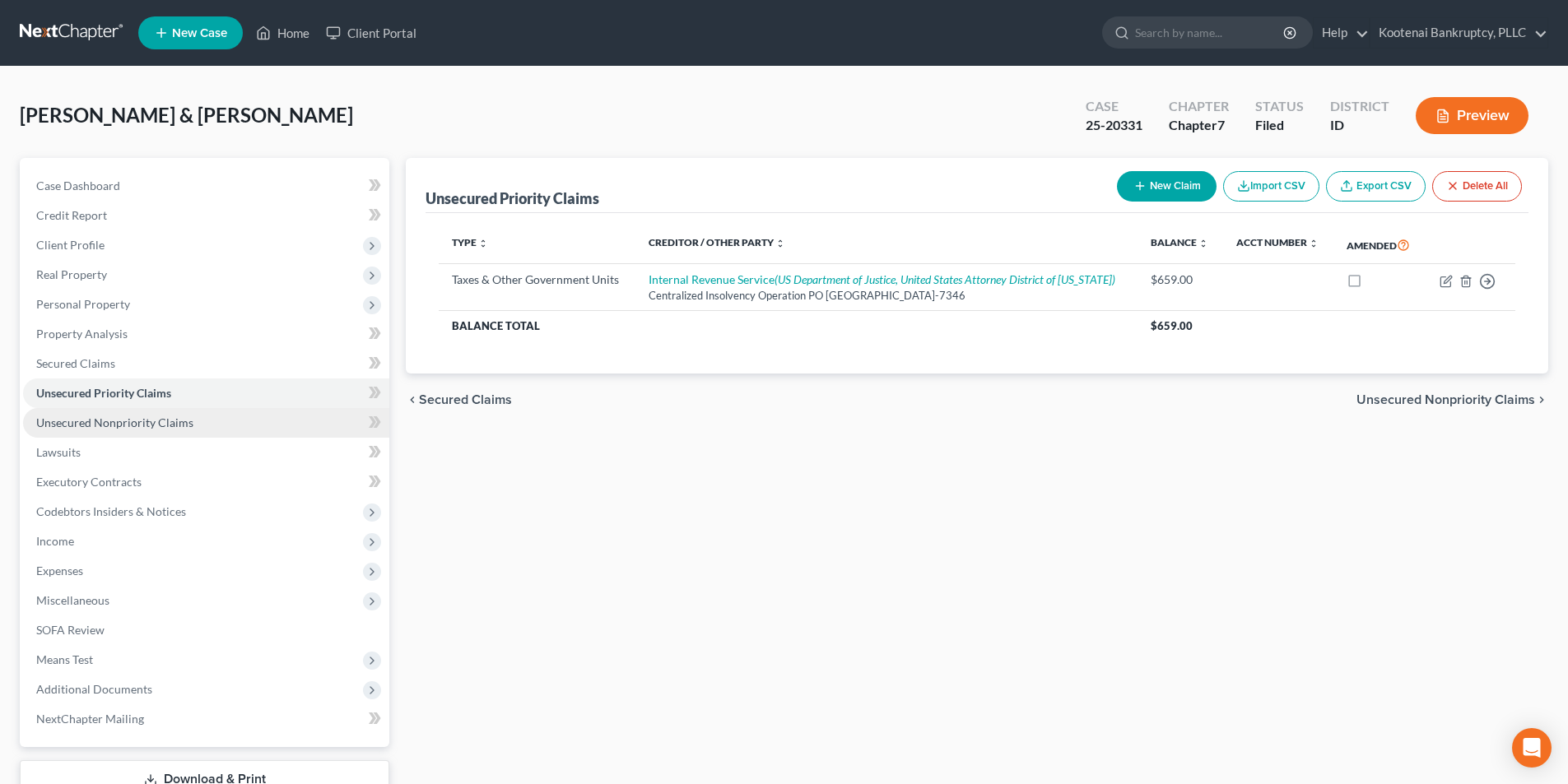
click at [133, 422] on span "Unsecured Nonpriority Claims" at bounding box center [114, 423] width 157 height 14
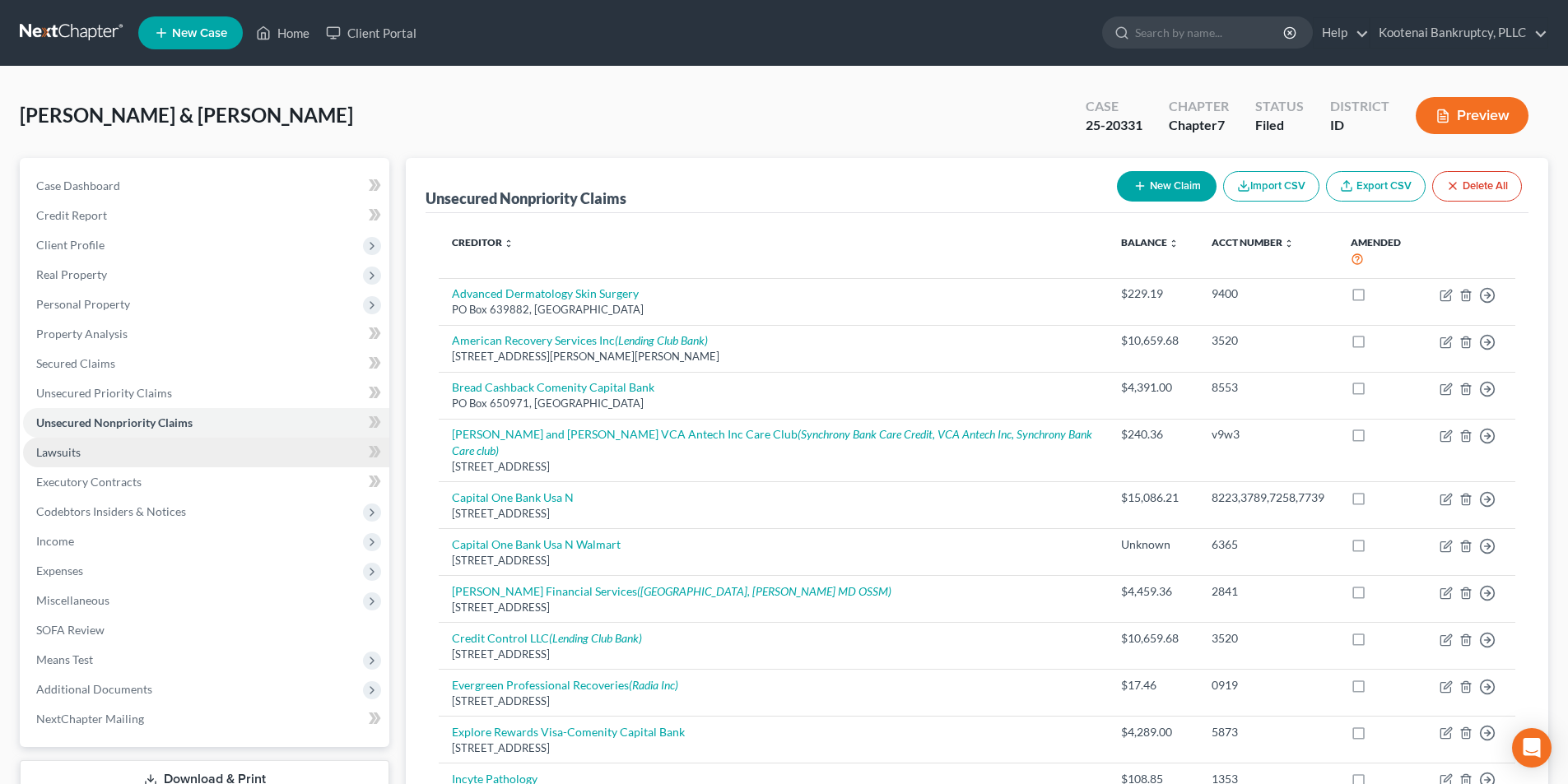
click at [125, 464] on link "Lawsuits" at bounding box center [206, 453] width 366 height 30
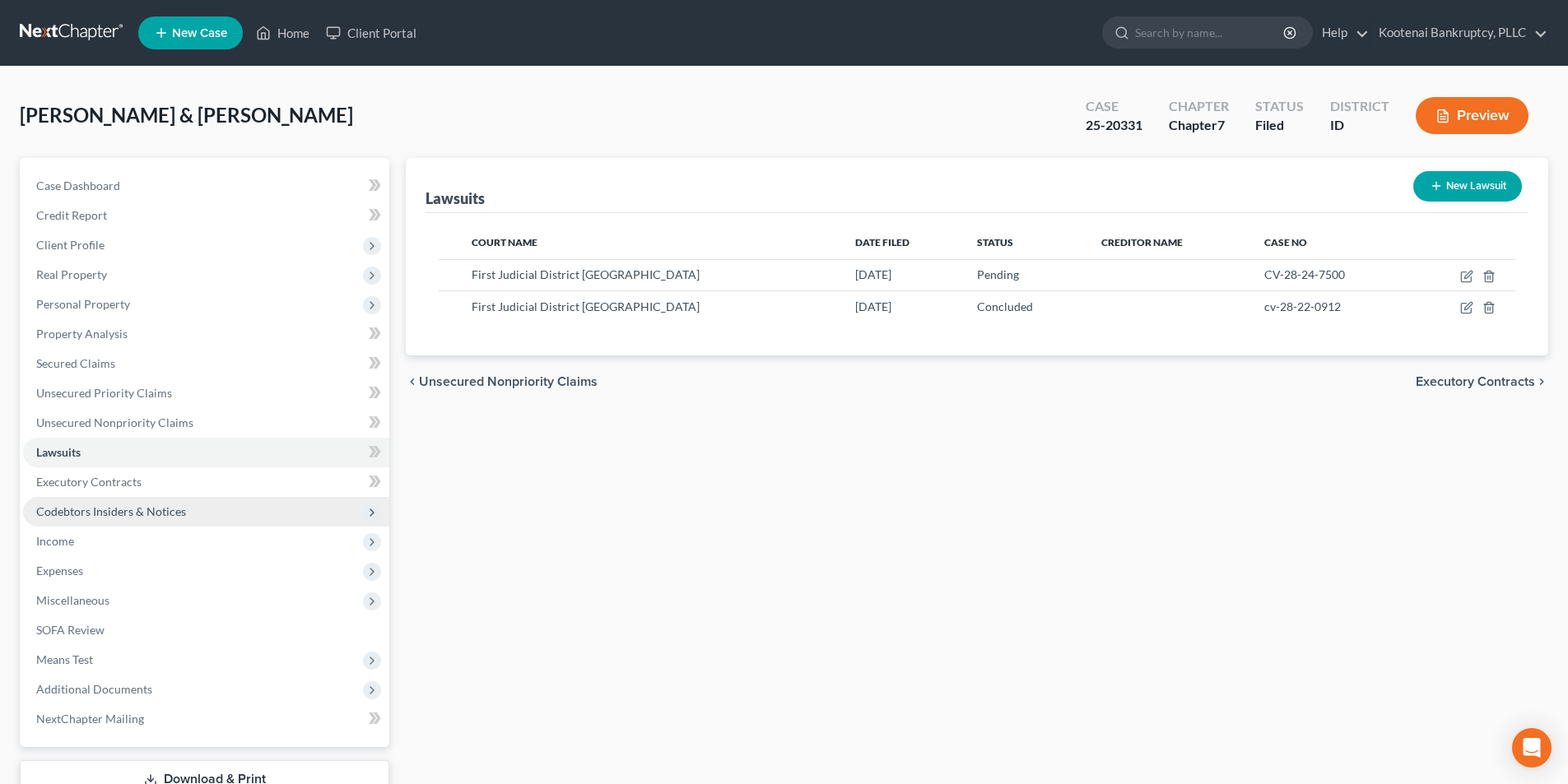
click at [128, 514] on span "Codebtors Insiders & Notices" at bounding box center [111, 511] width 150 height 14
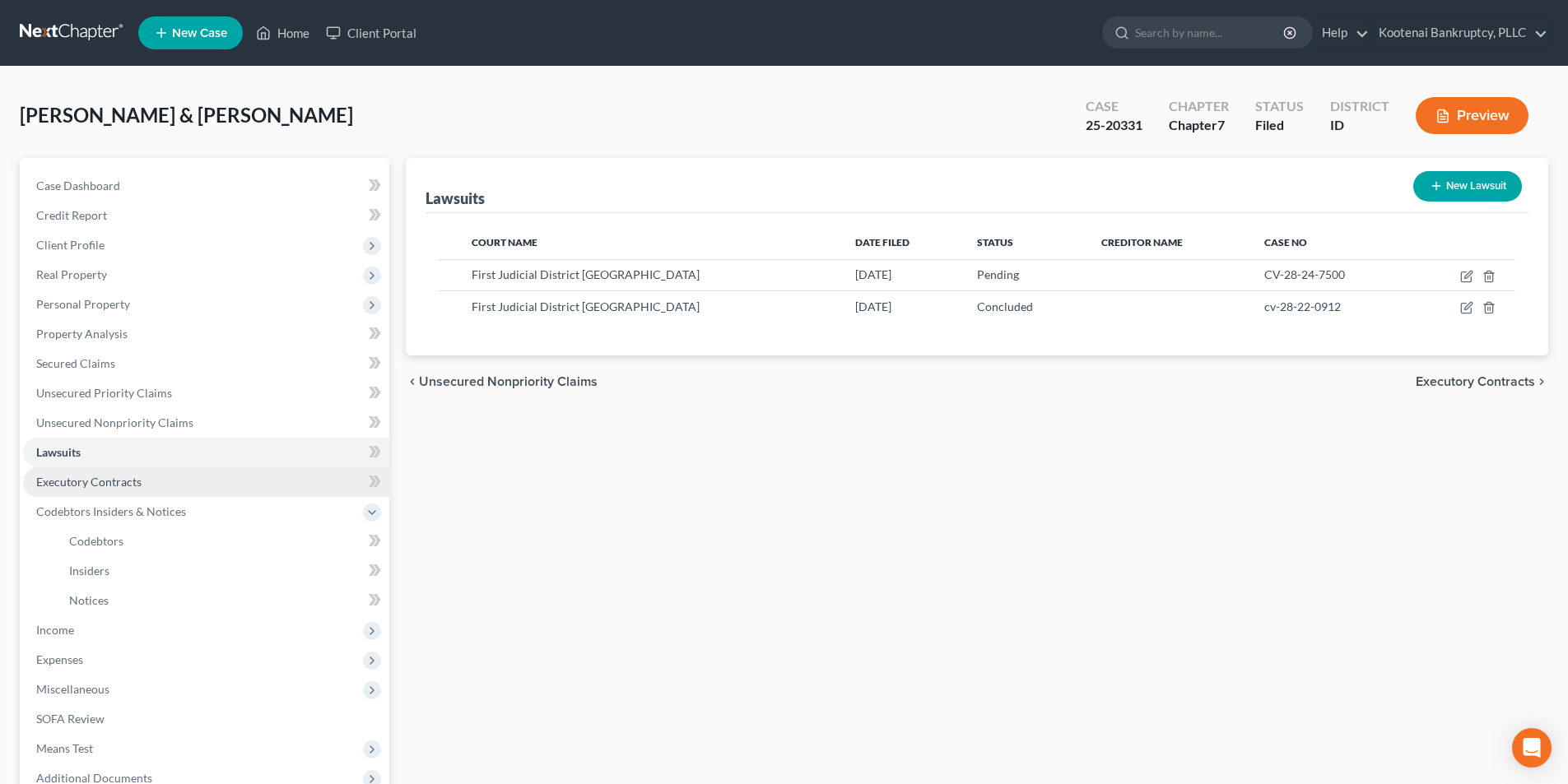
click at [128, 487] on span "Executory Contracts" at bounding box center [89, 481] width 106 height 14
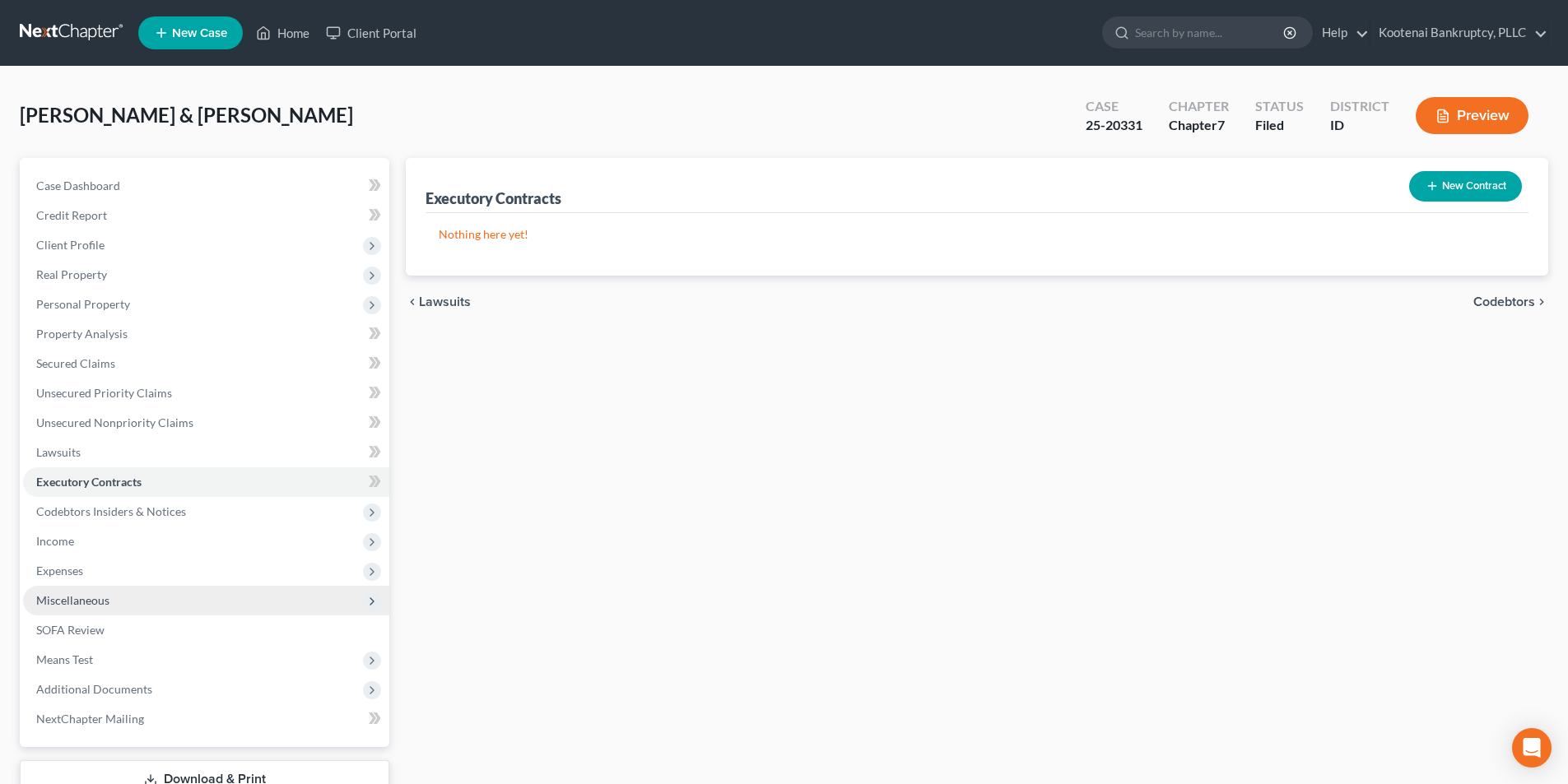
click at [112, 593] on span "Miscellaneous" at bounding box center [206, 601] width 366 height 30
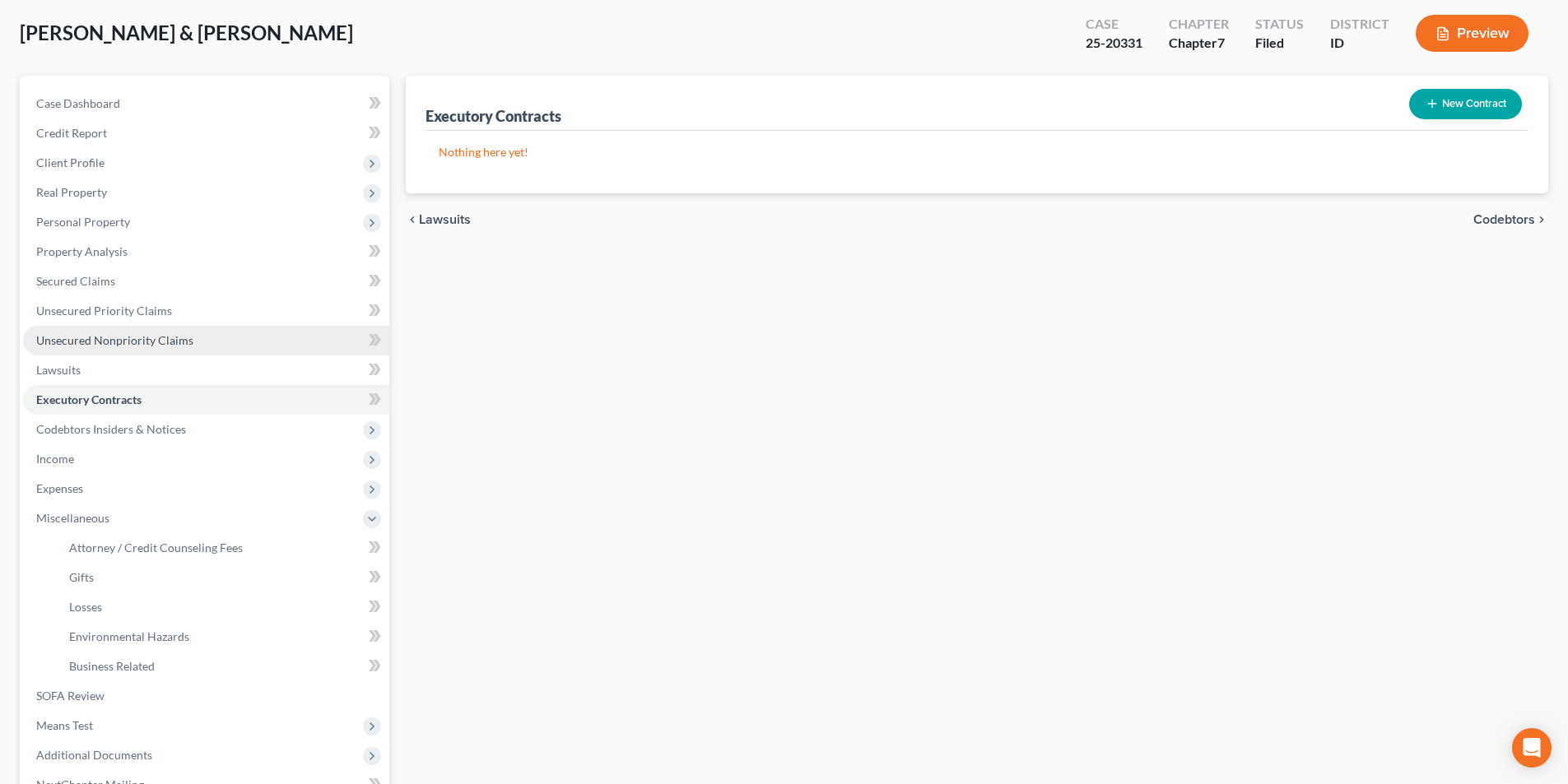
click at [95, 346] on span "Unsecured Nonpriority Claims" at bounding box center [114, 340] width 157 height 14
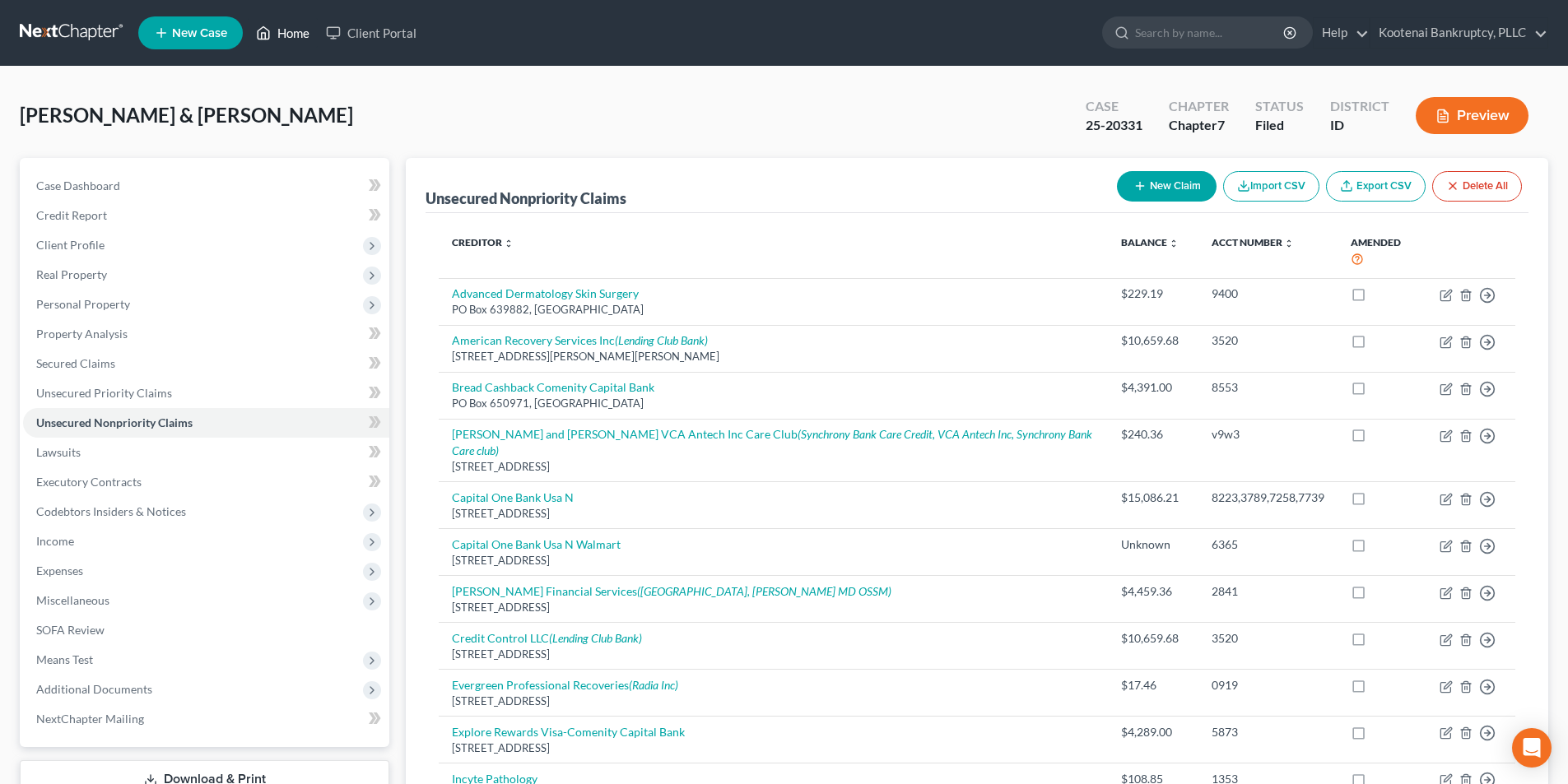
drag, startPoint x: 286, startPoint y: 34, endPoint x: 370, endPoint y: 67, distance: 90.2
click at [287, 34] on link "Home" at bounding box center [283, 32] width 70 height 30
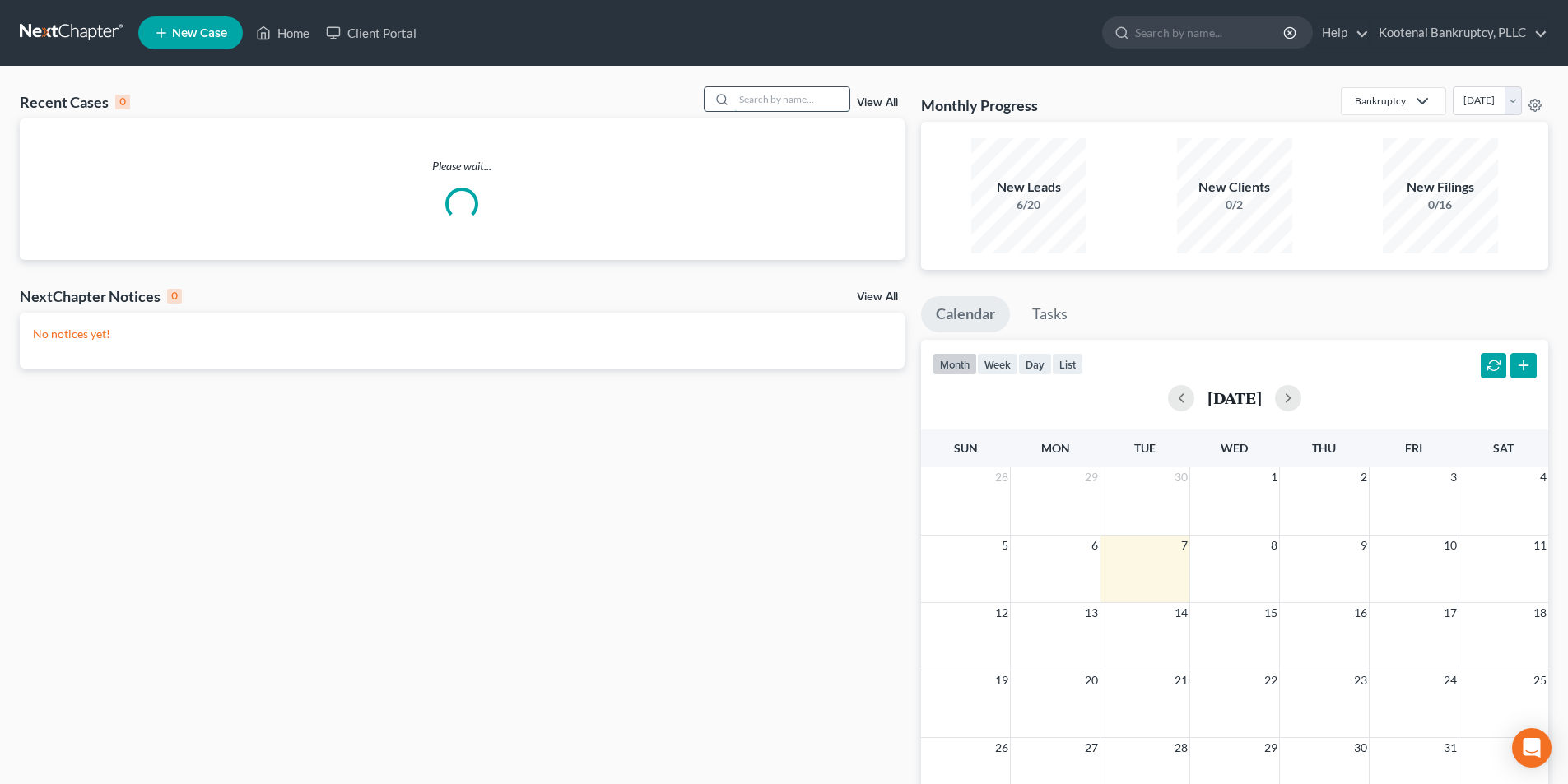
click at [783, 98] on input "search" at bounding box center [792, 99] width 115 height 24
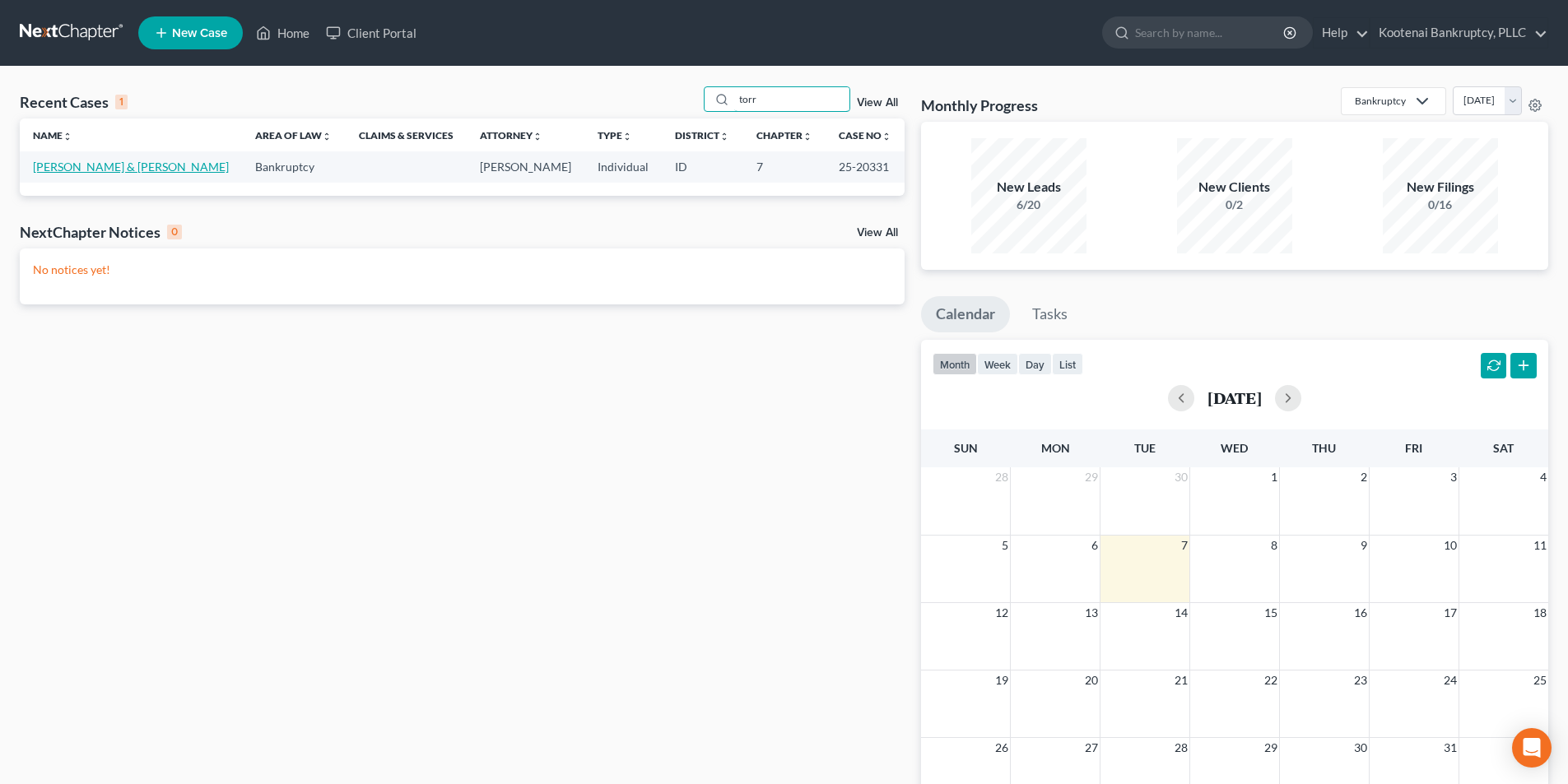
type input "torr"
click at [130, 170] on link "[PERSON_NAME] & [PERSON_NAME]" at bounding box center [131, 166] width 196 height 14
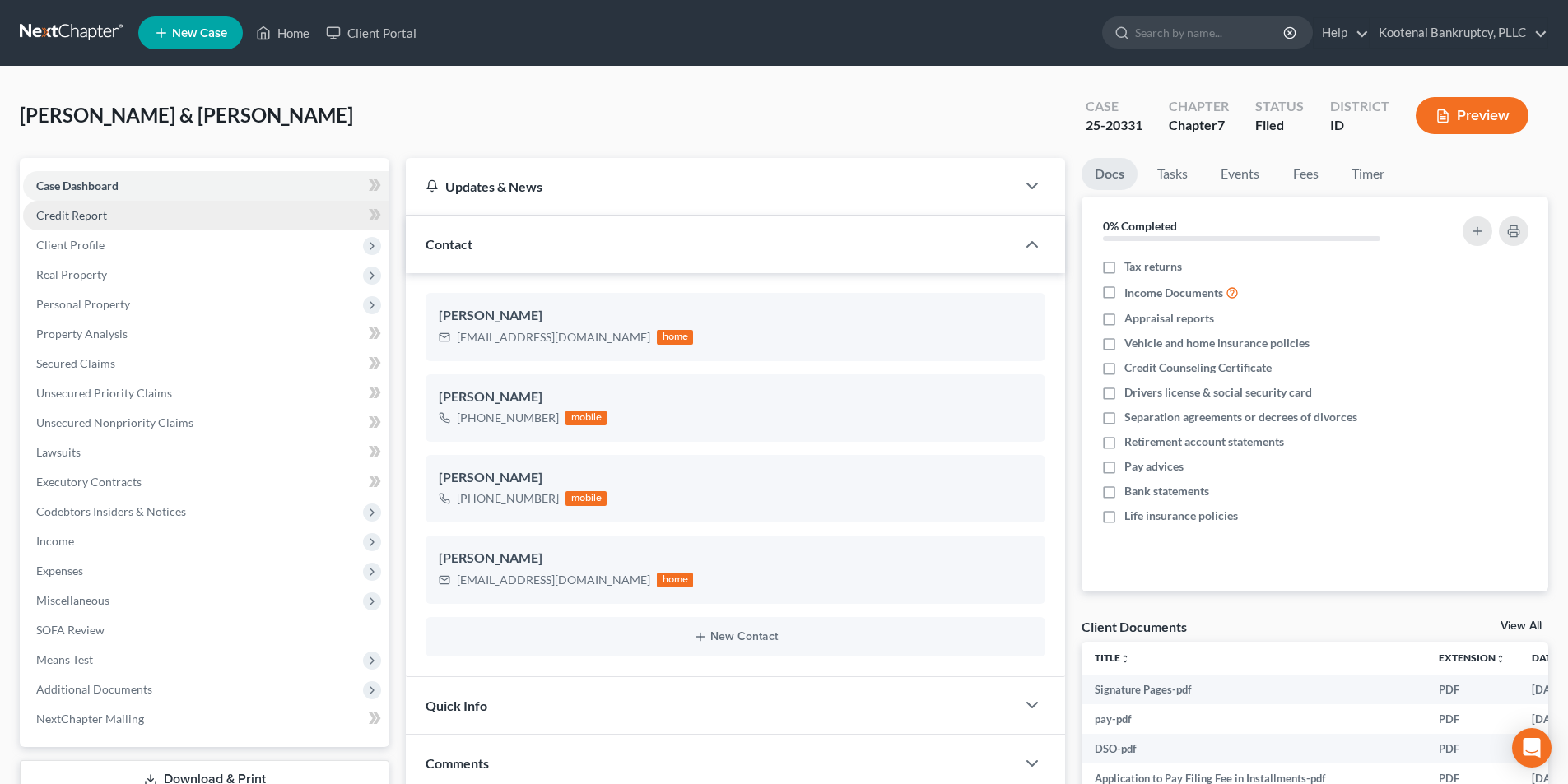
click at [280, 222] on link "Credit Report" at bounding box center [206, 216] width 366 height 30
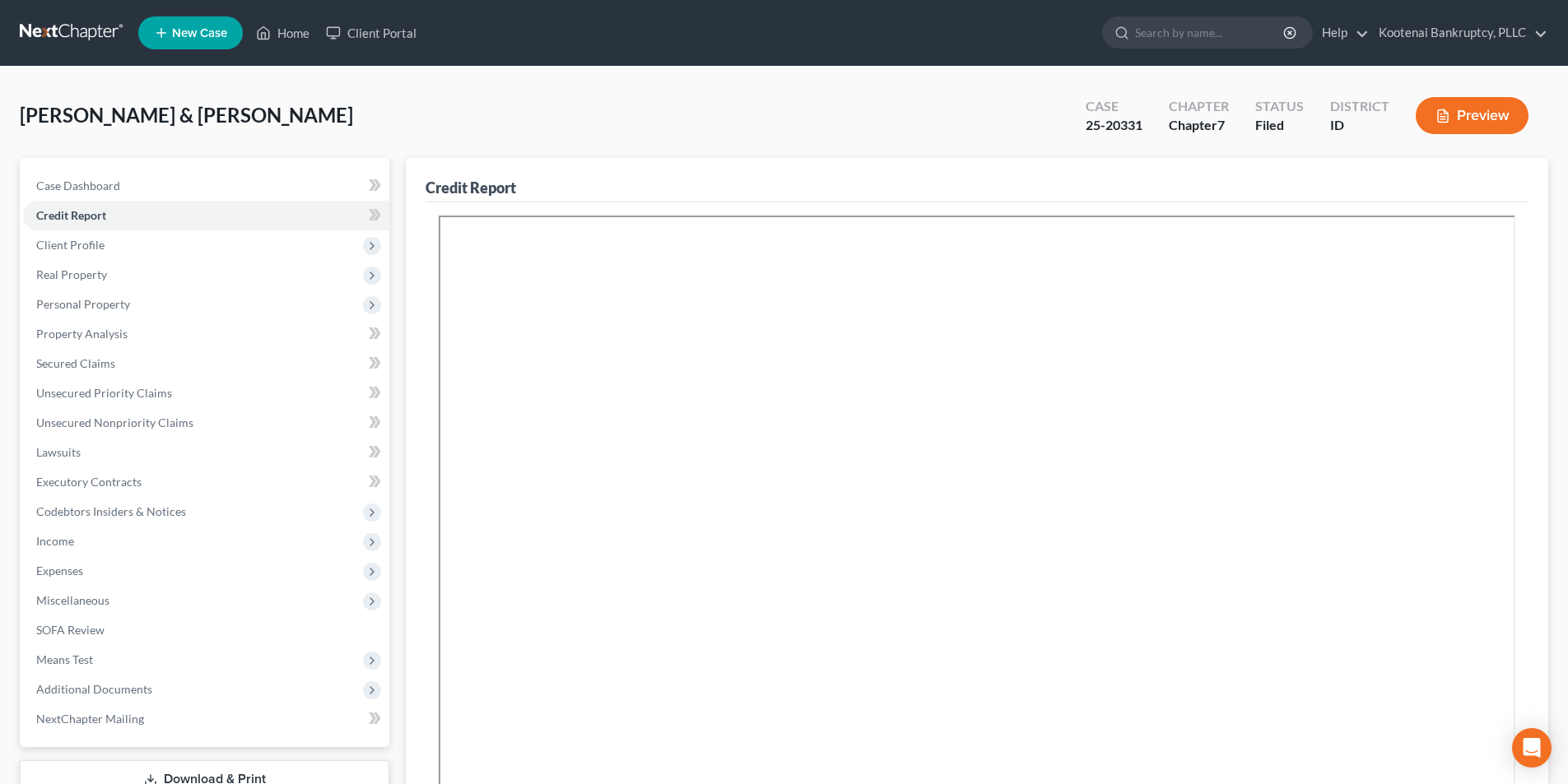
scroll to position [87, 0]
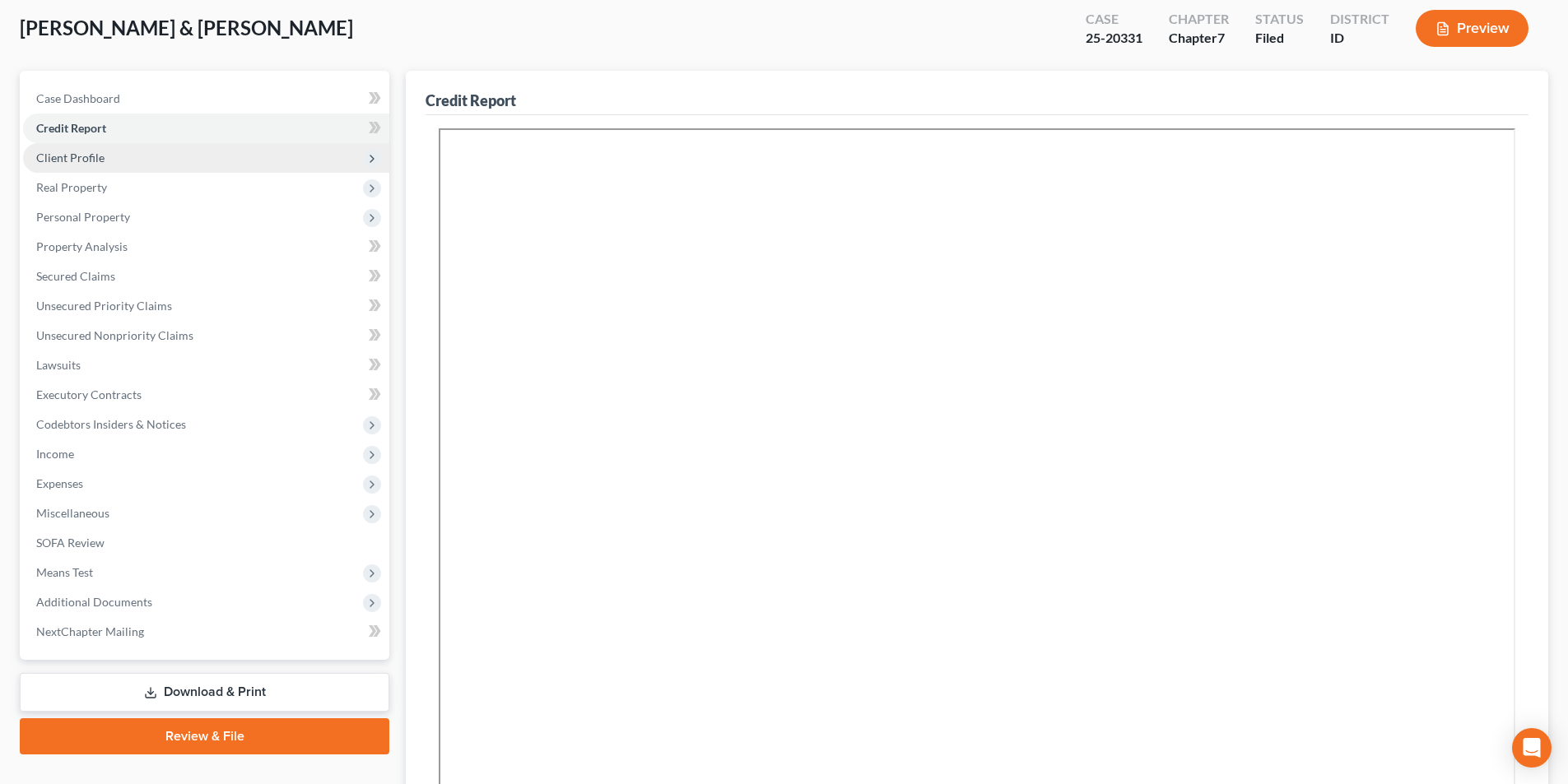
click at [91, 163] on span "Client Profile" at bounding box center [70, 158] width 68 height 14
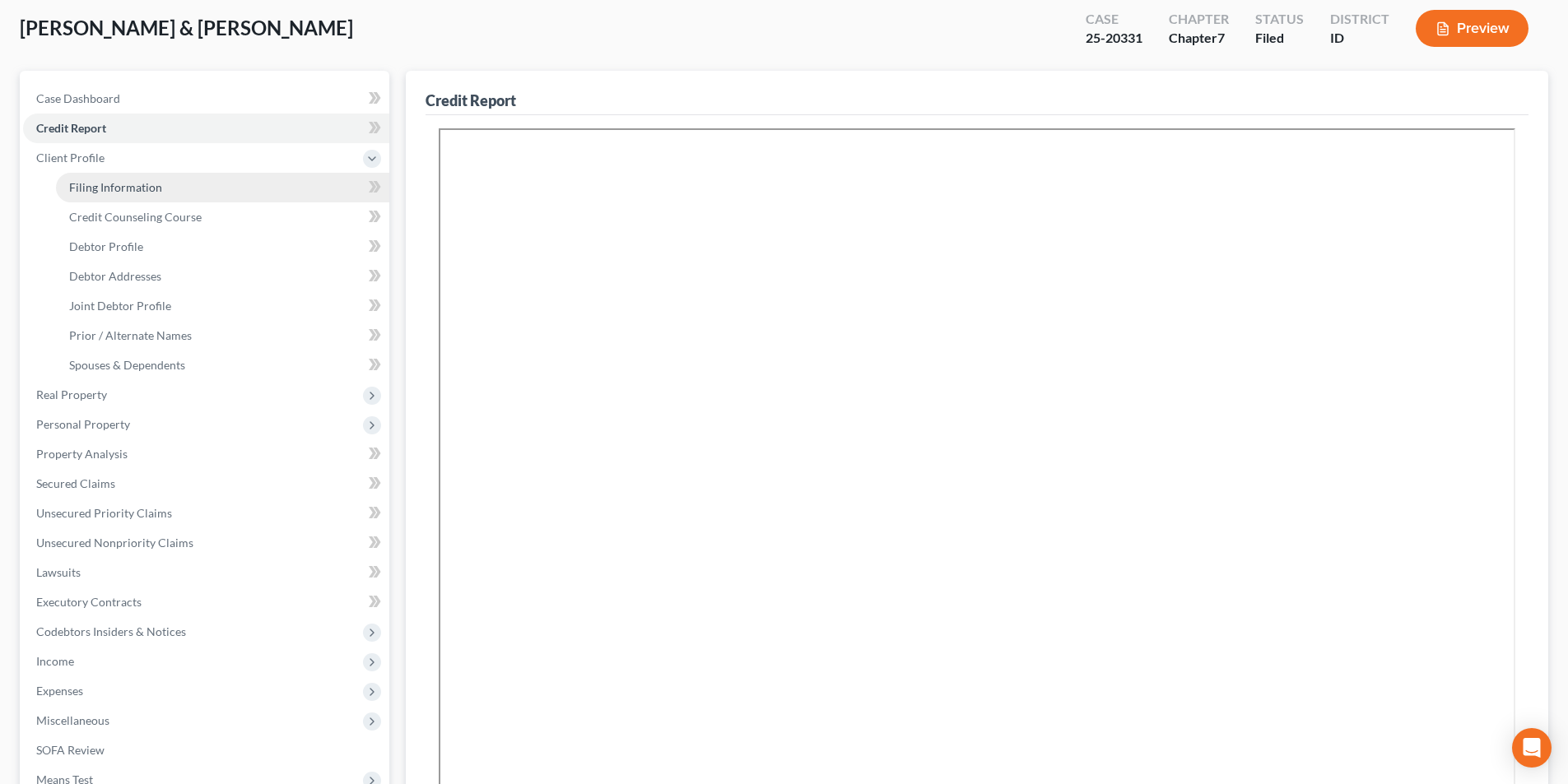
click at [99, 186] on span "Filing Information" at bounding box center [115, 187] width 93 height 14
select select "1"
select select "0"
select select "23"
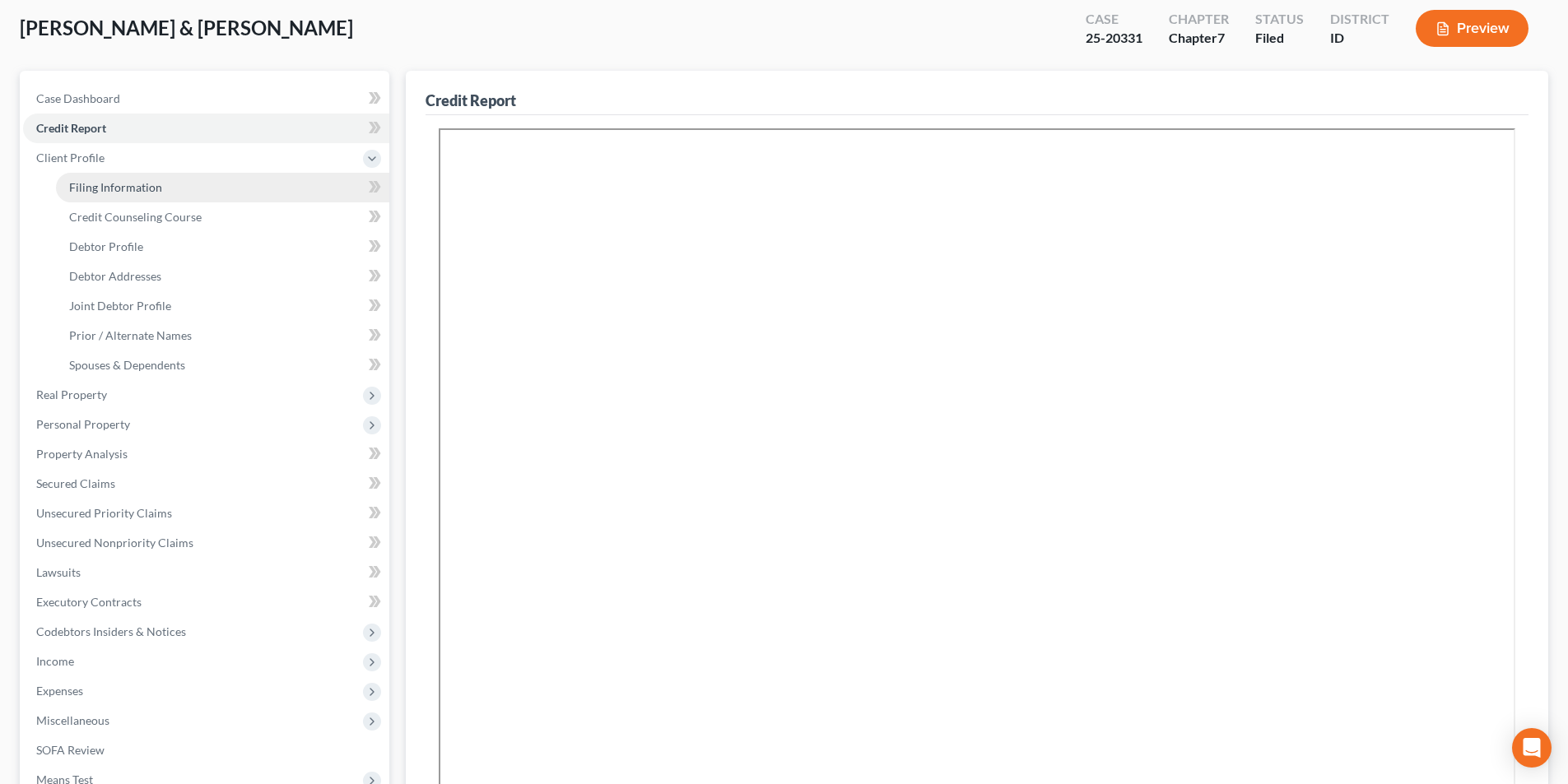
select select "13"
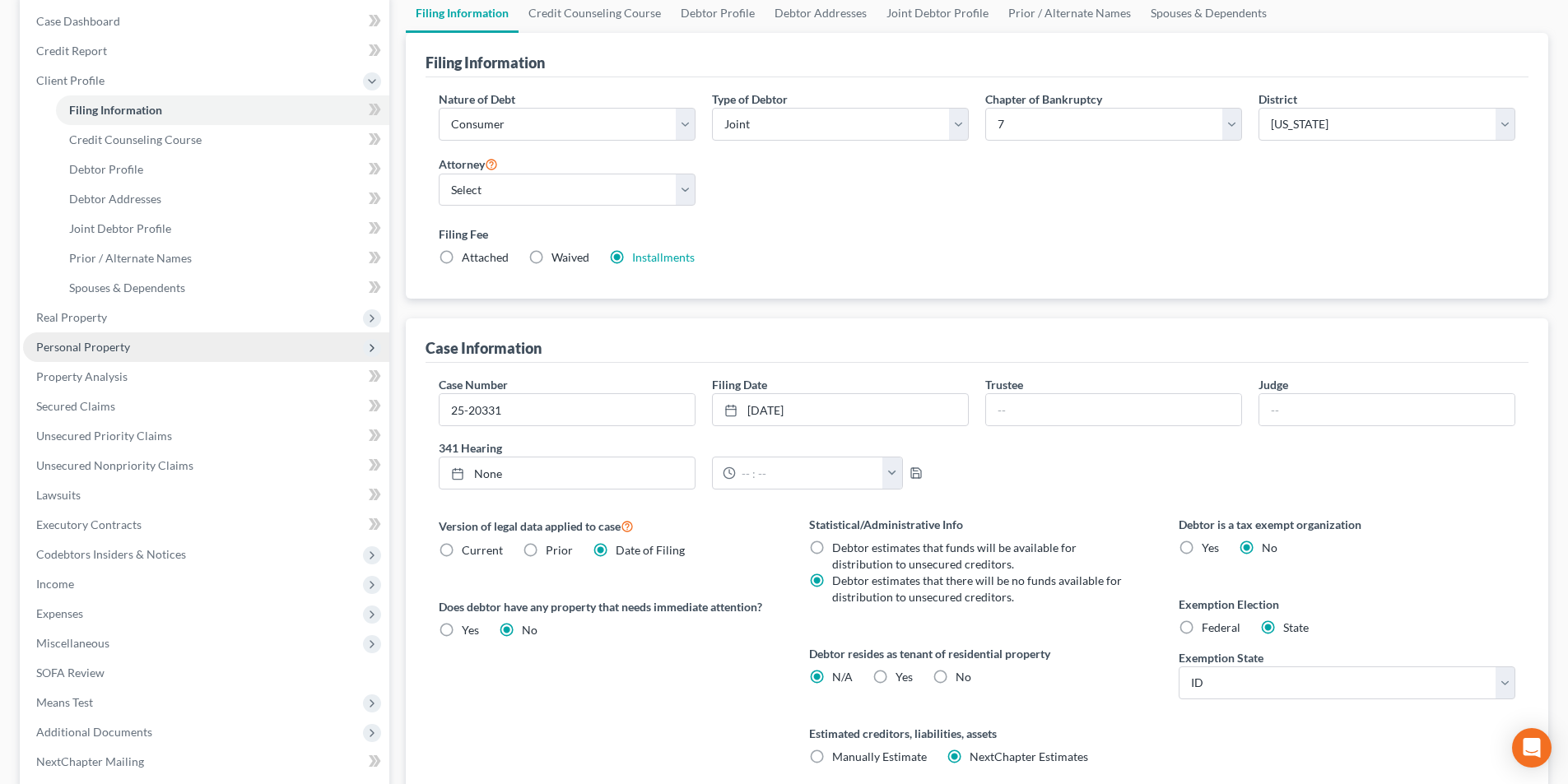
scroll to position [326, 0]
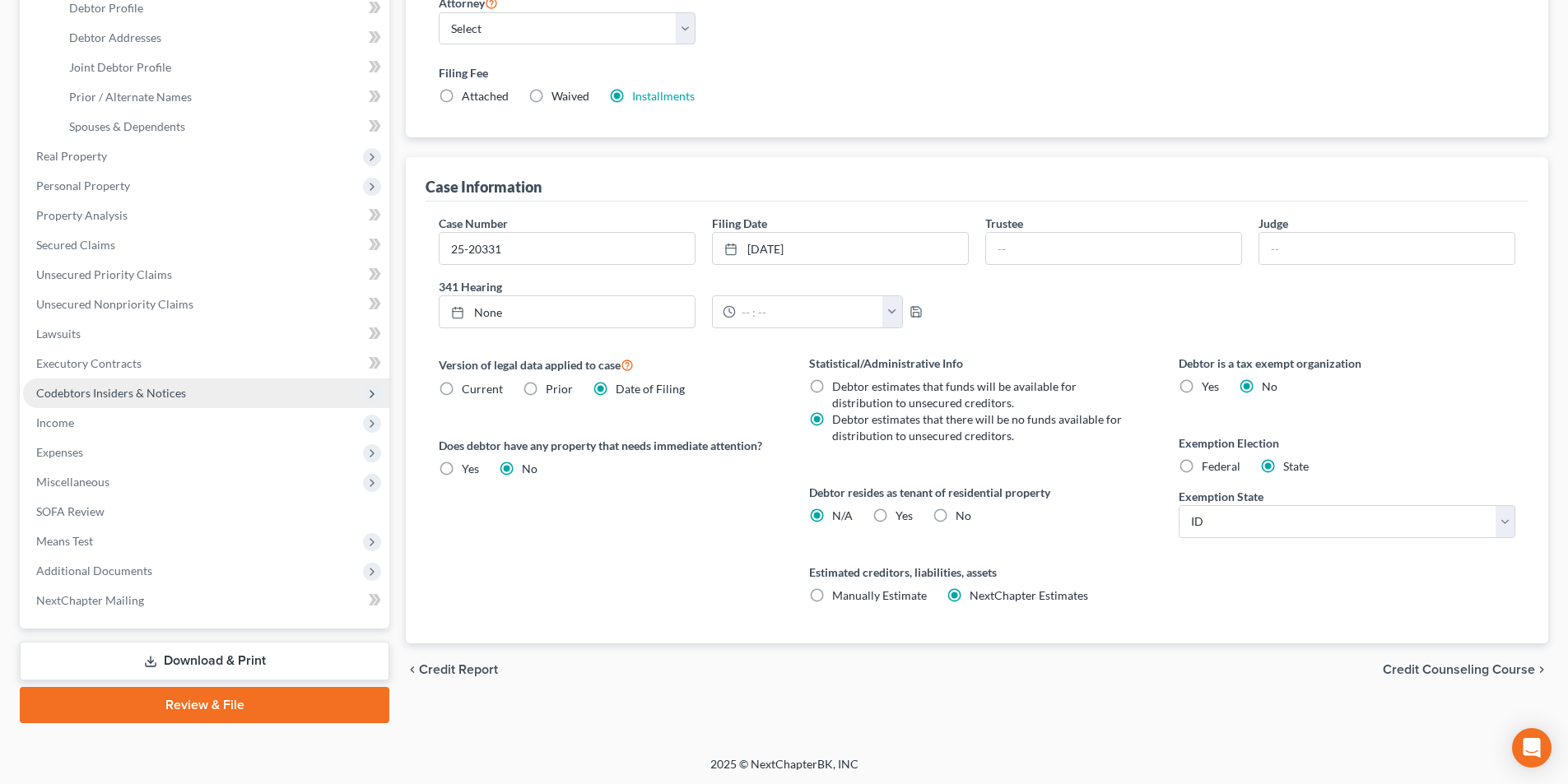
click at [176, 396] on span "Codebtors Insiders & Notices" at bounding box center [111, 393] width 150 height 14
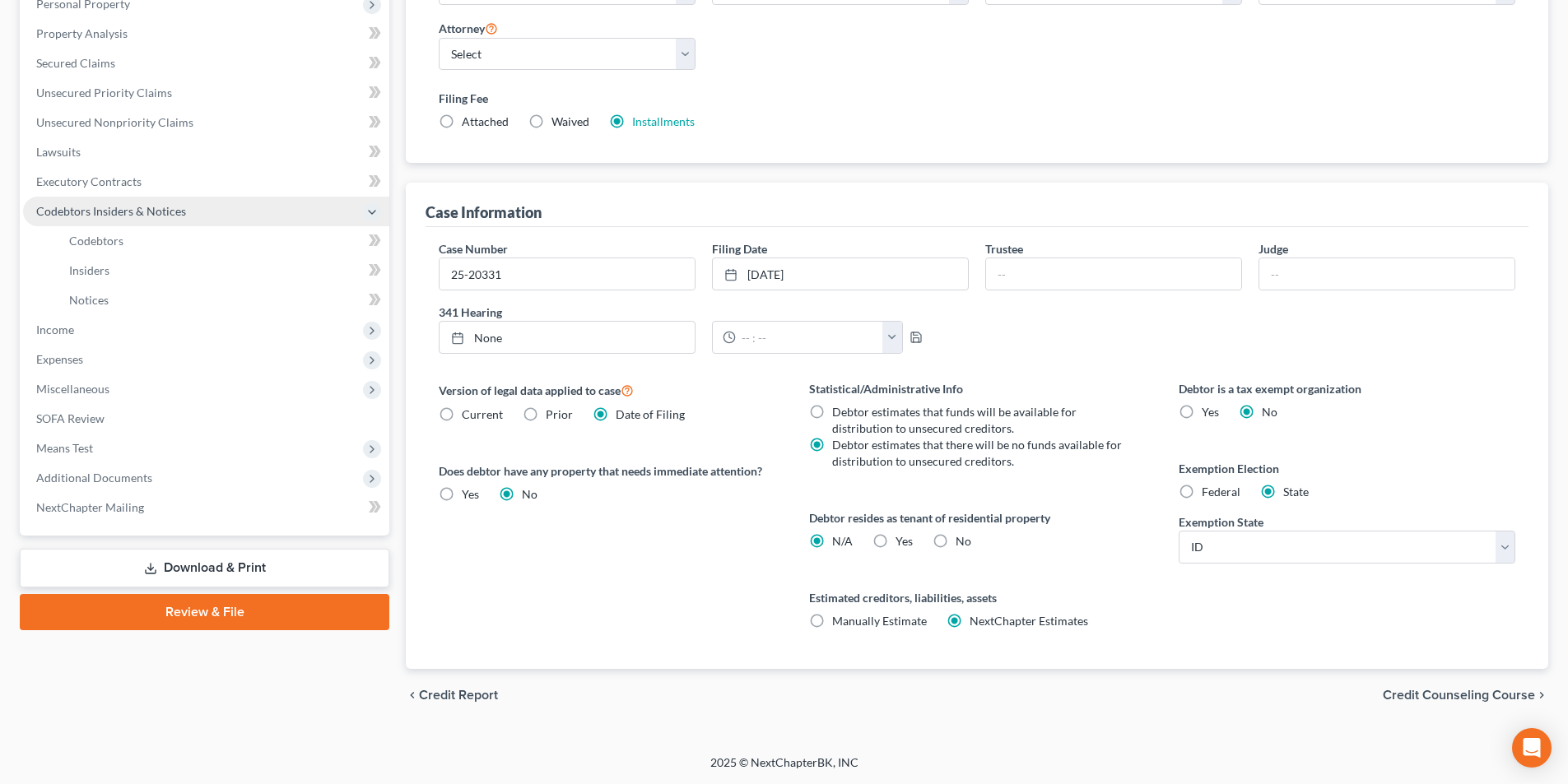
scroll to position [300, 0]
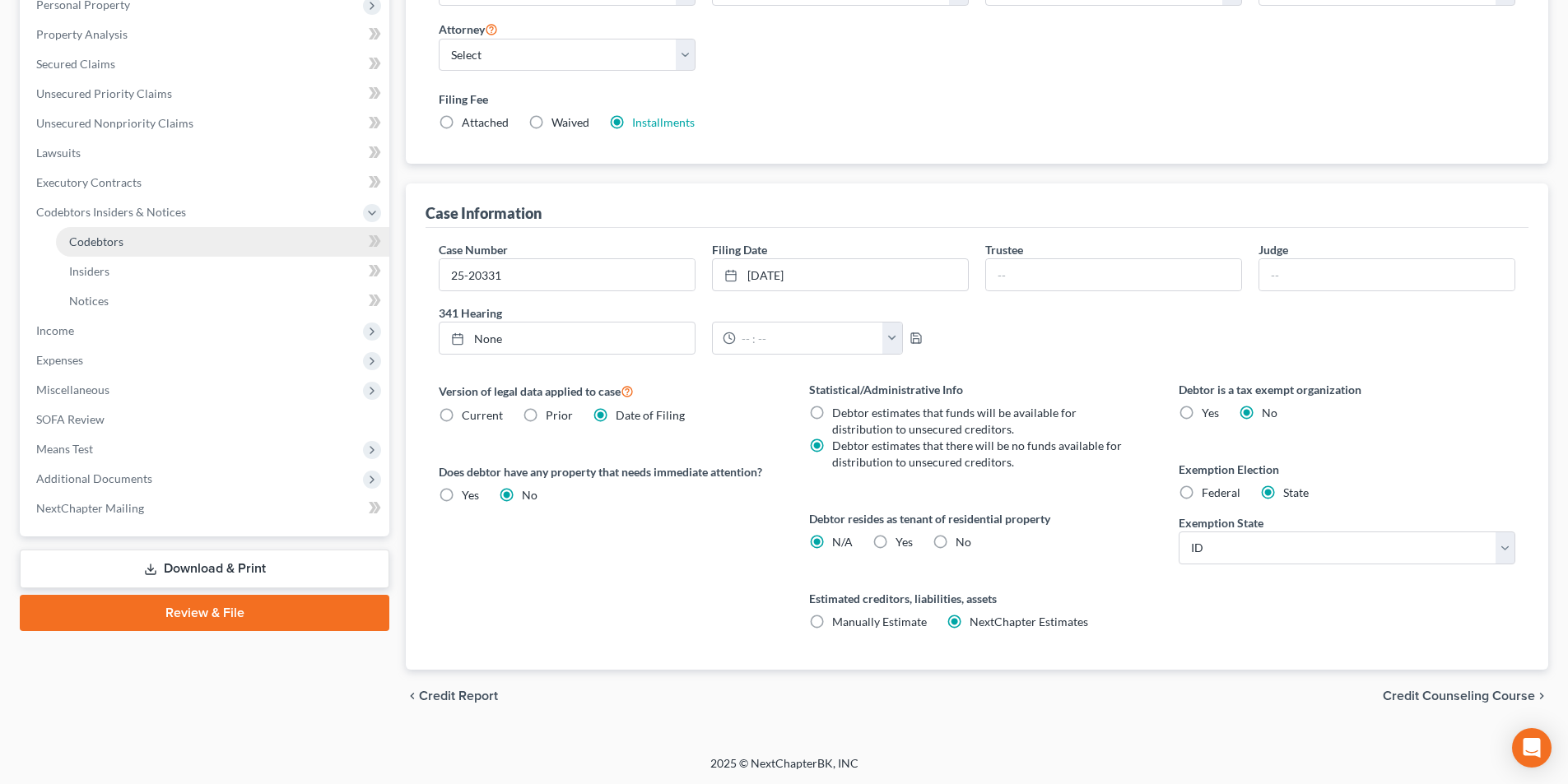
click at [130, 228] on link "Codebtors" at bounding box center [222, 242] width 333 height 30
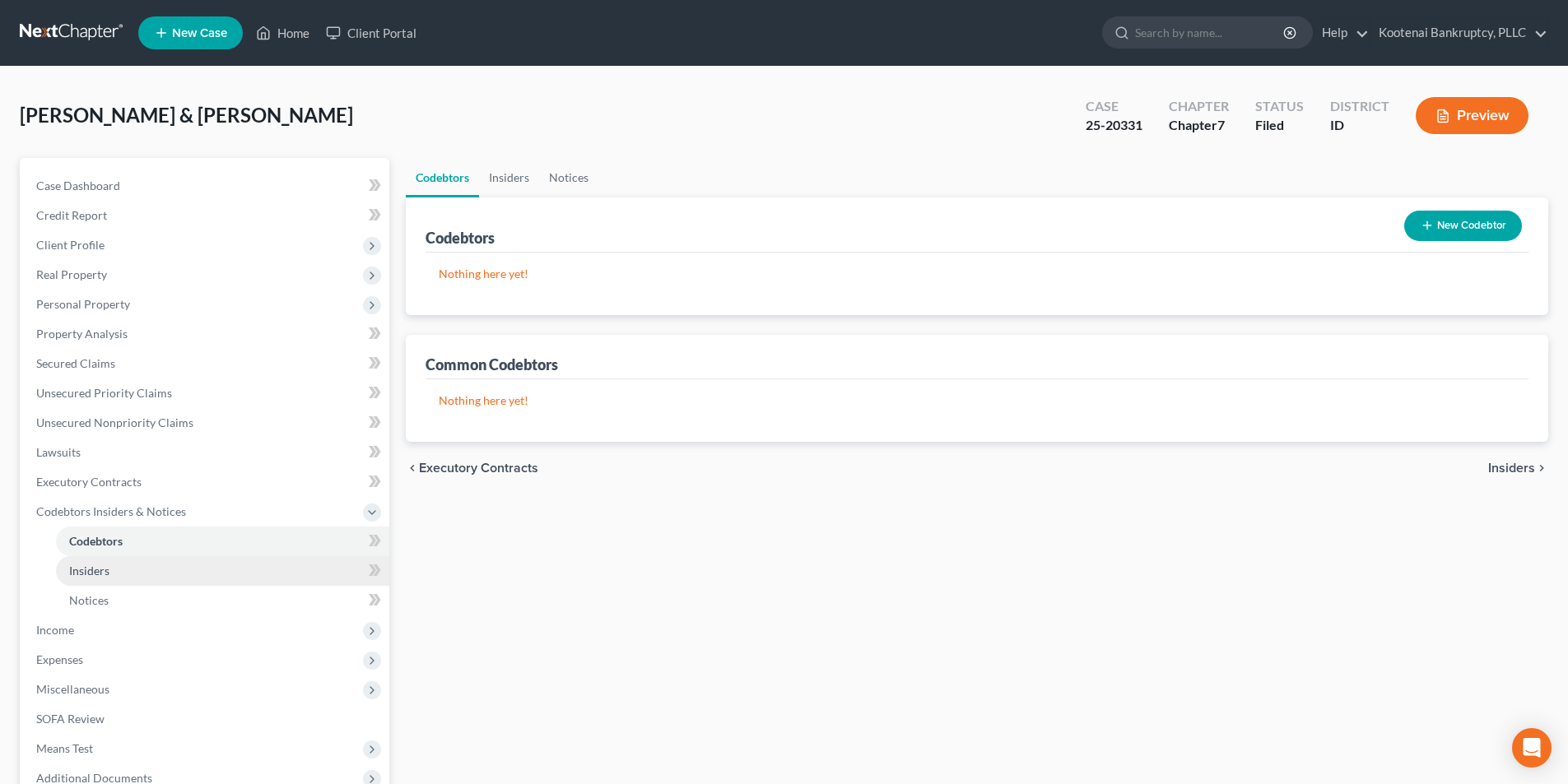
click at [135, 584] on link "Insiders" at bounding box center [222, 571] width 333 height 30
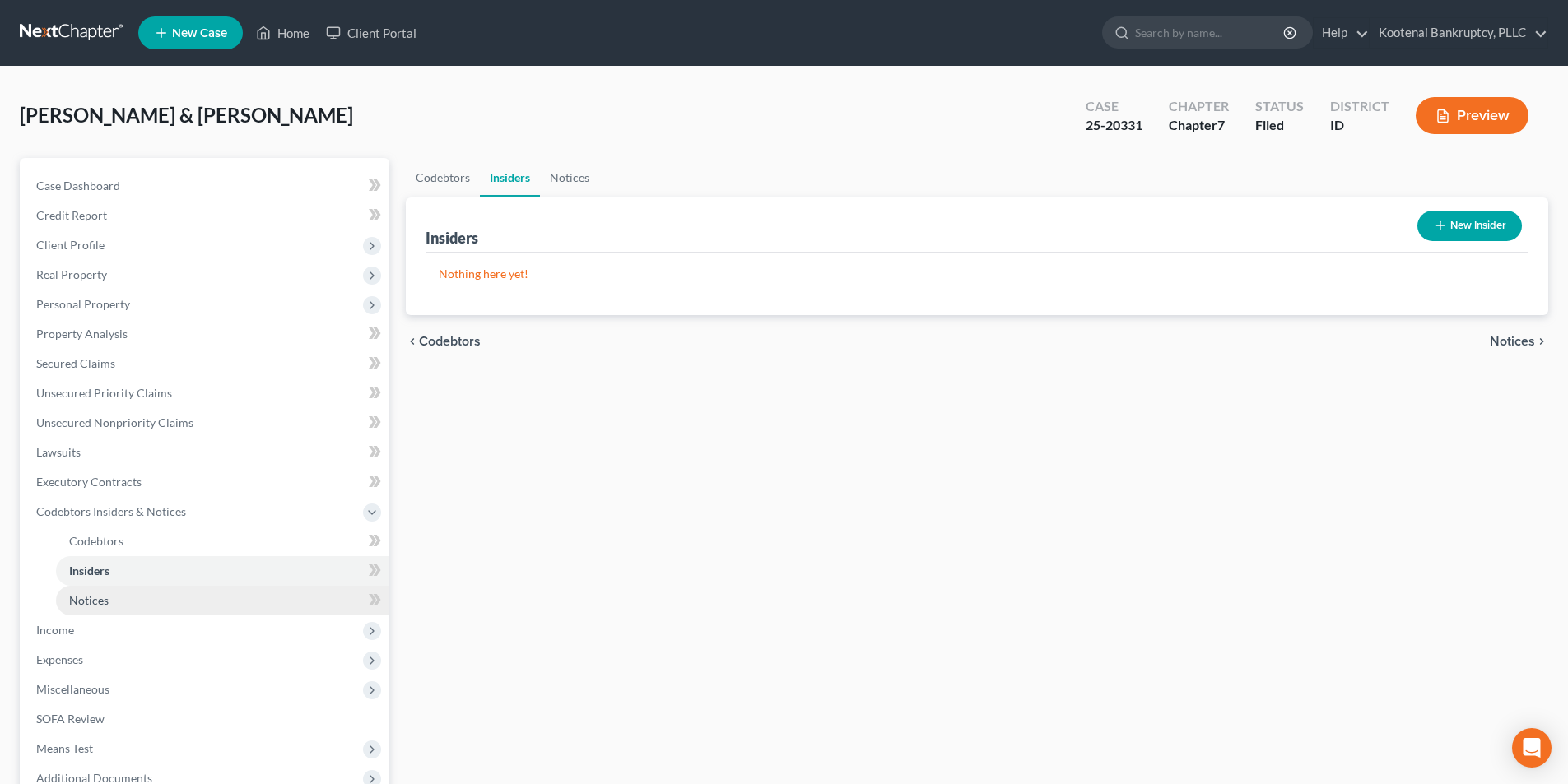
click at [134, 599] on link "Notices" at bounding box center [222, 601] width 333 height 30
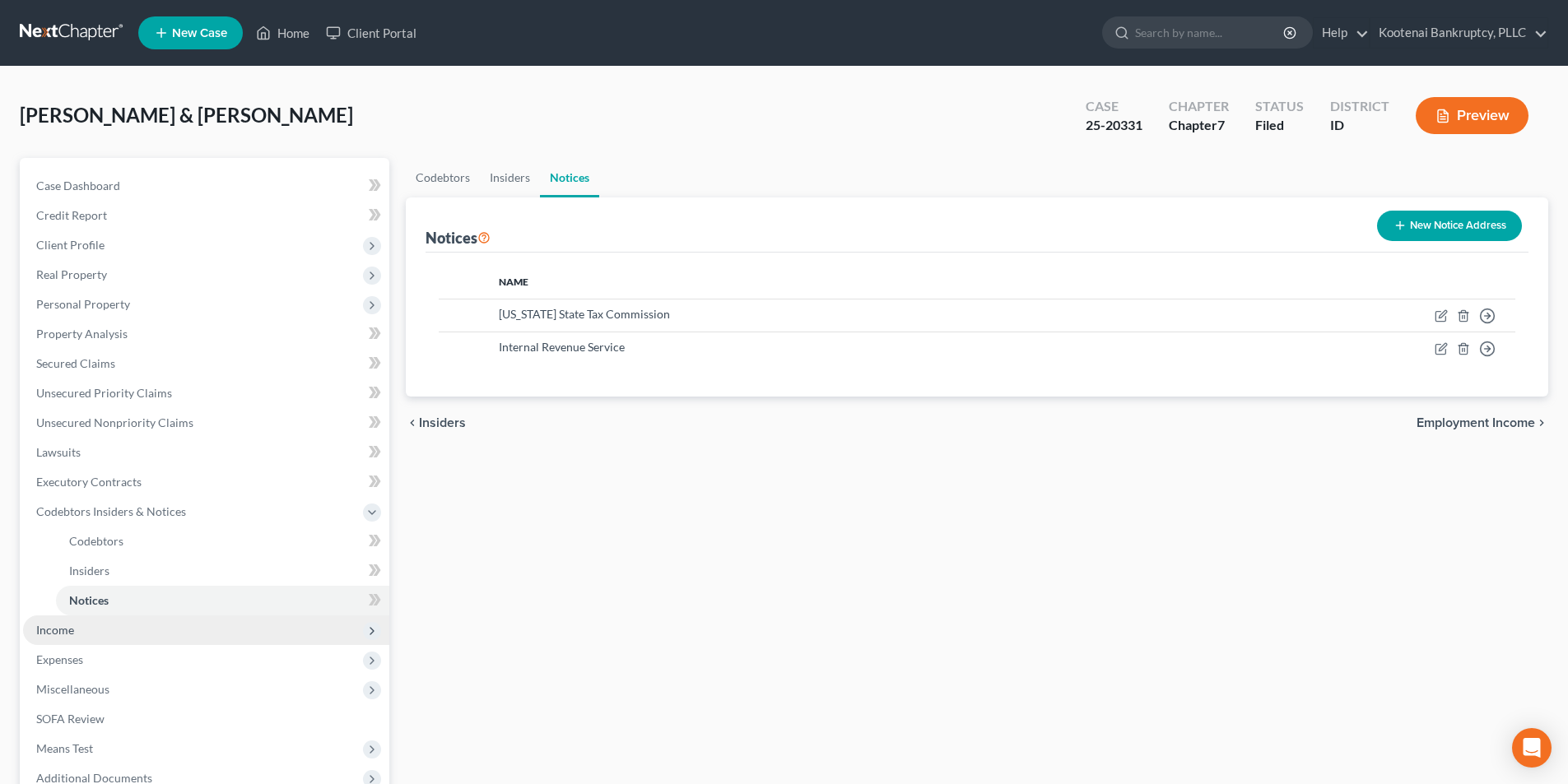
scroll to position [207, 0]
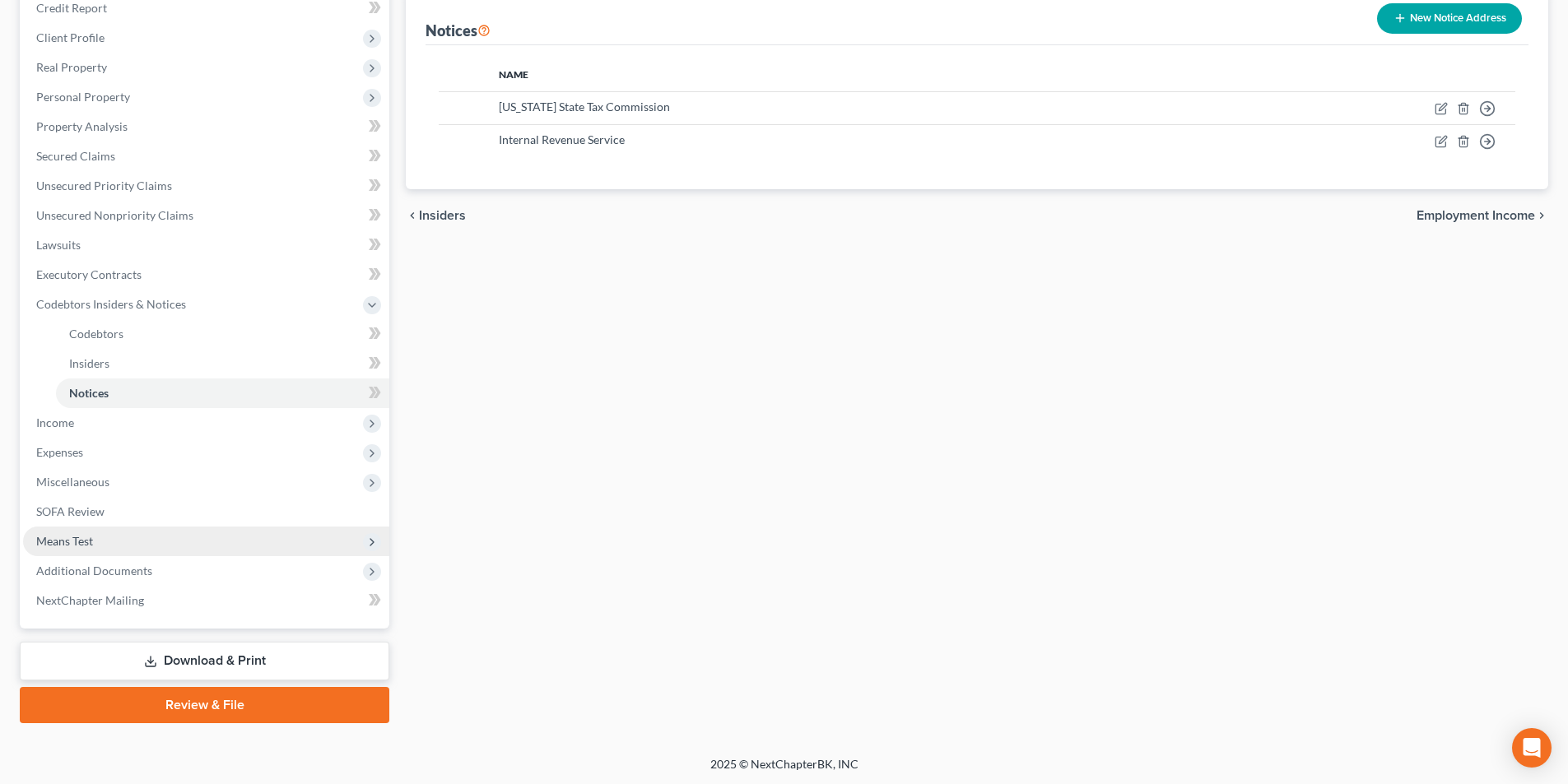
click at [146, 541] on span "Means Test" at bounding box center [206, 541] width 366 height 30
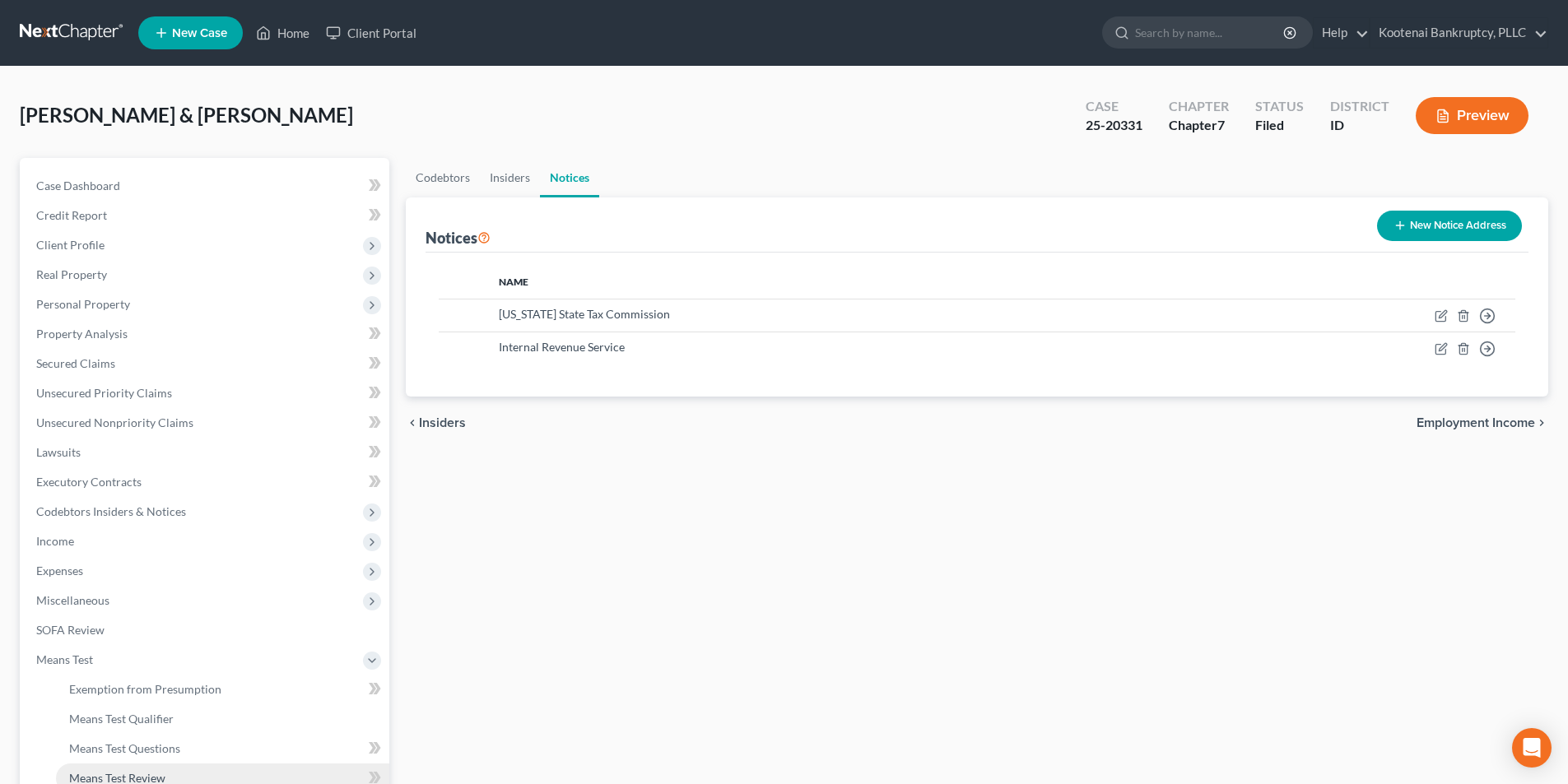
scroll to position [267, 0]
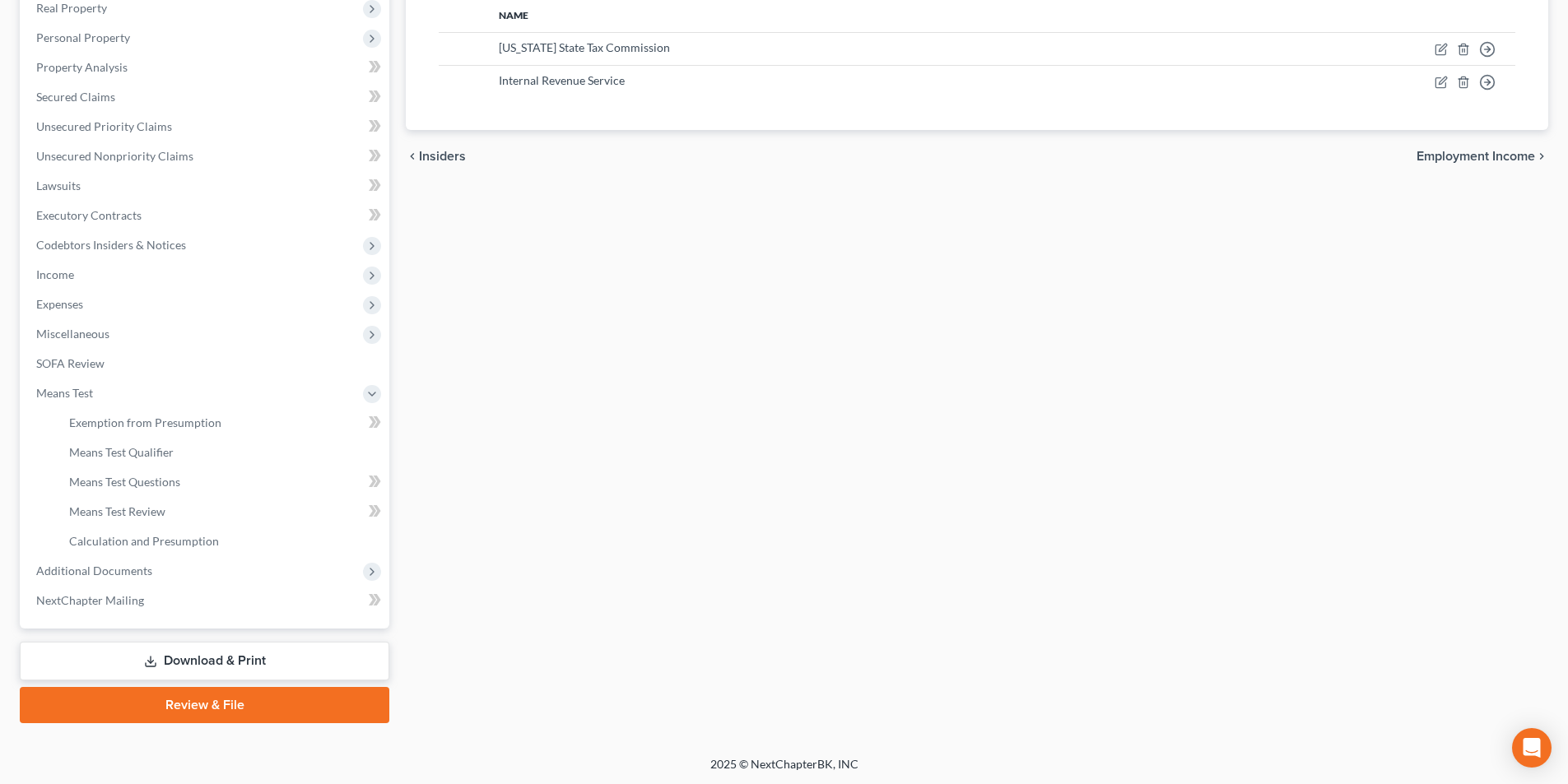
click at [214, 620] on div "Case Dashboard Payments Invoices Payments Payments Credit Report Client Profile…" at bounding box center [205, 260] width 370 height 737
click at [214, 607] on link "NextChapter Mailing" at bounding box center [206, 601] width 366 height 30
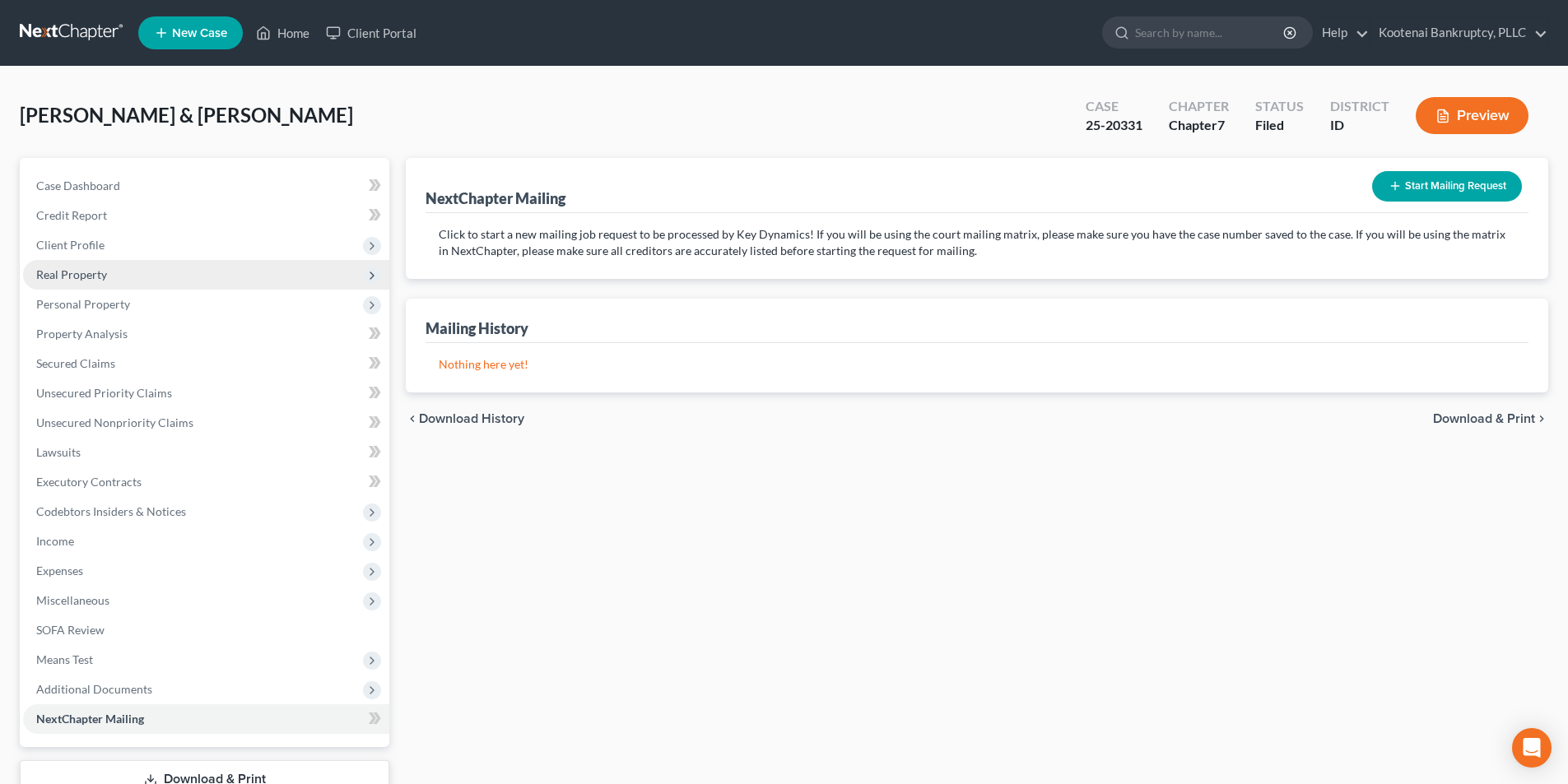
click at [137, 274] on span "Real Property" at bounding box center [206, 274] width 366 height 30
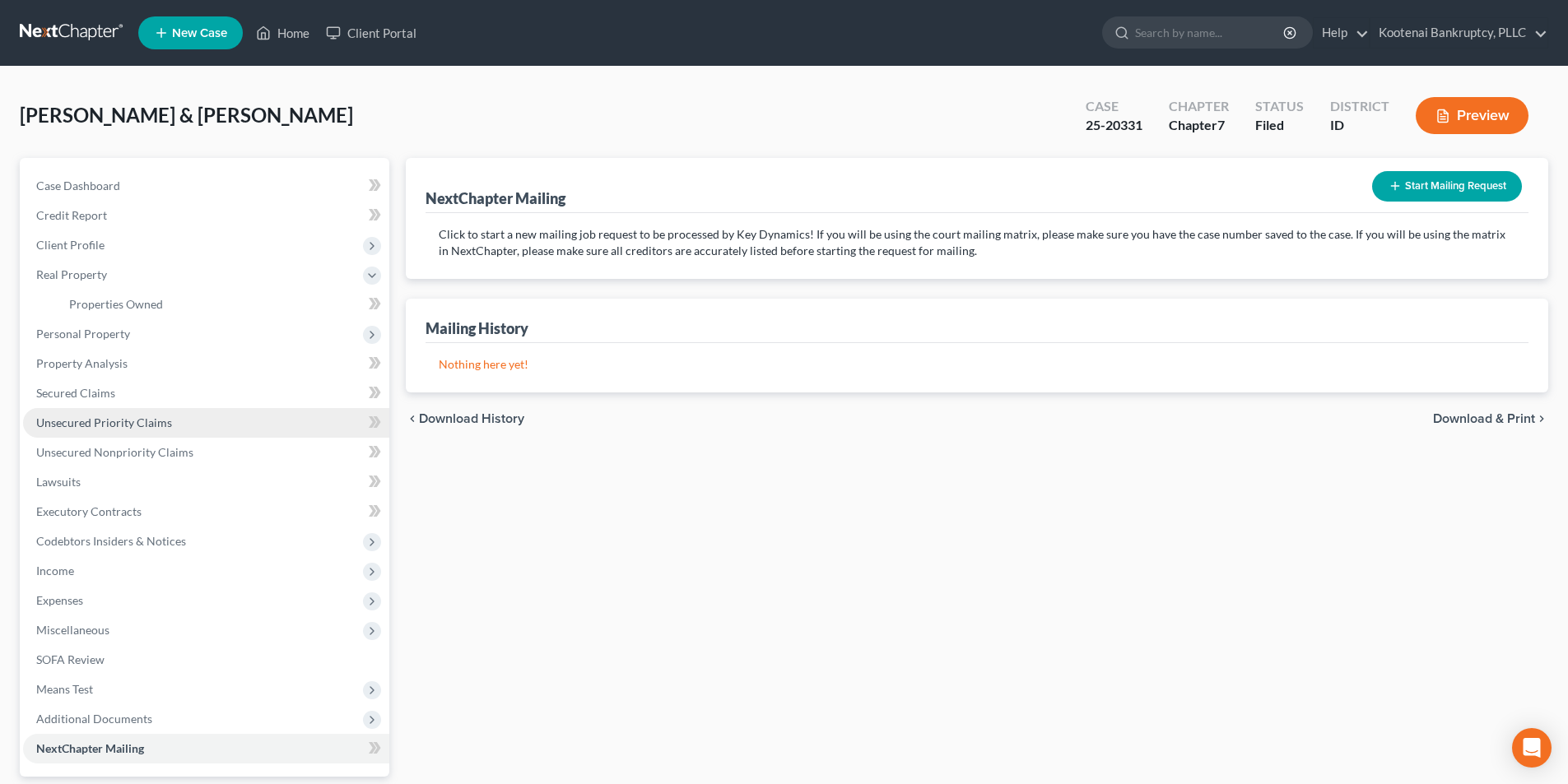
click at [140, 435] on link "Unsecured Priority Claims" at bounding box center [206, 423] width 366 height 30
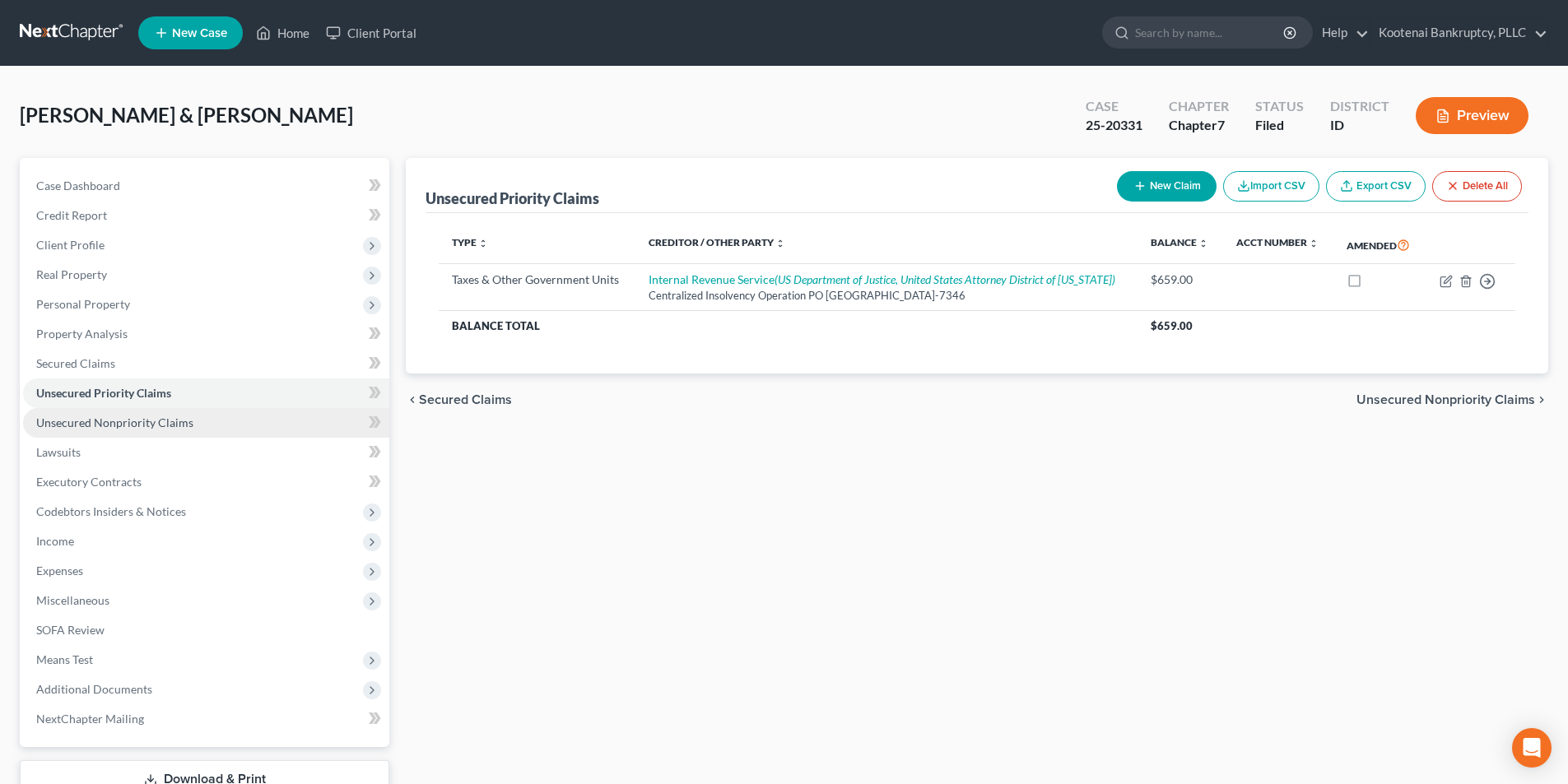
click at [144, 418] on span "Unsecured Nonpriority Claims" at bounding box center [114, 423] width 157 height 14
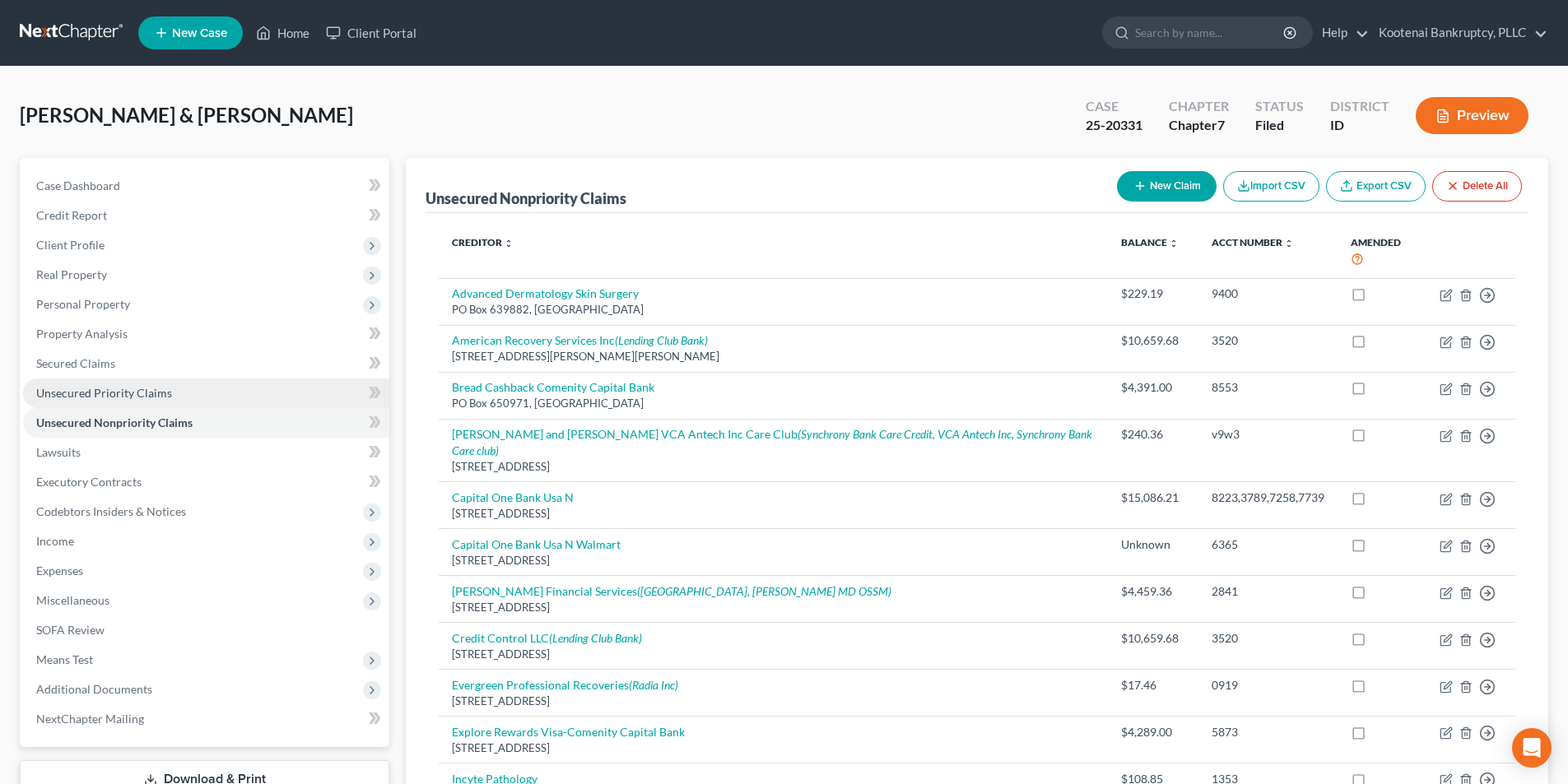
click at [149, 395] on span "Unsecured Priority Claims" at bounding box center [103, 393] width 135 height 14
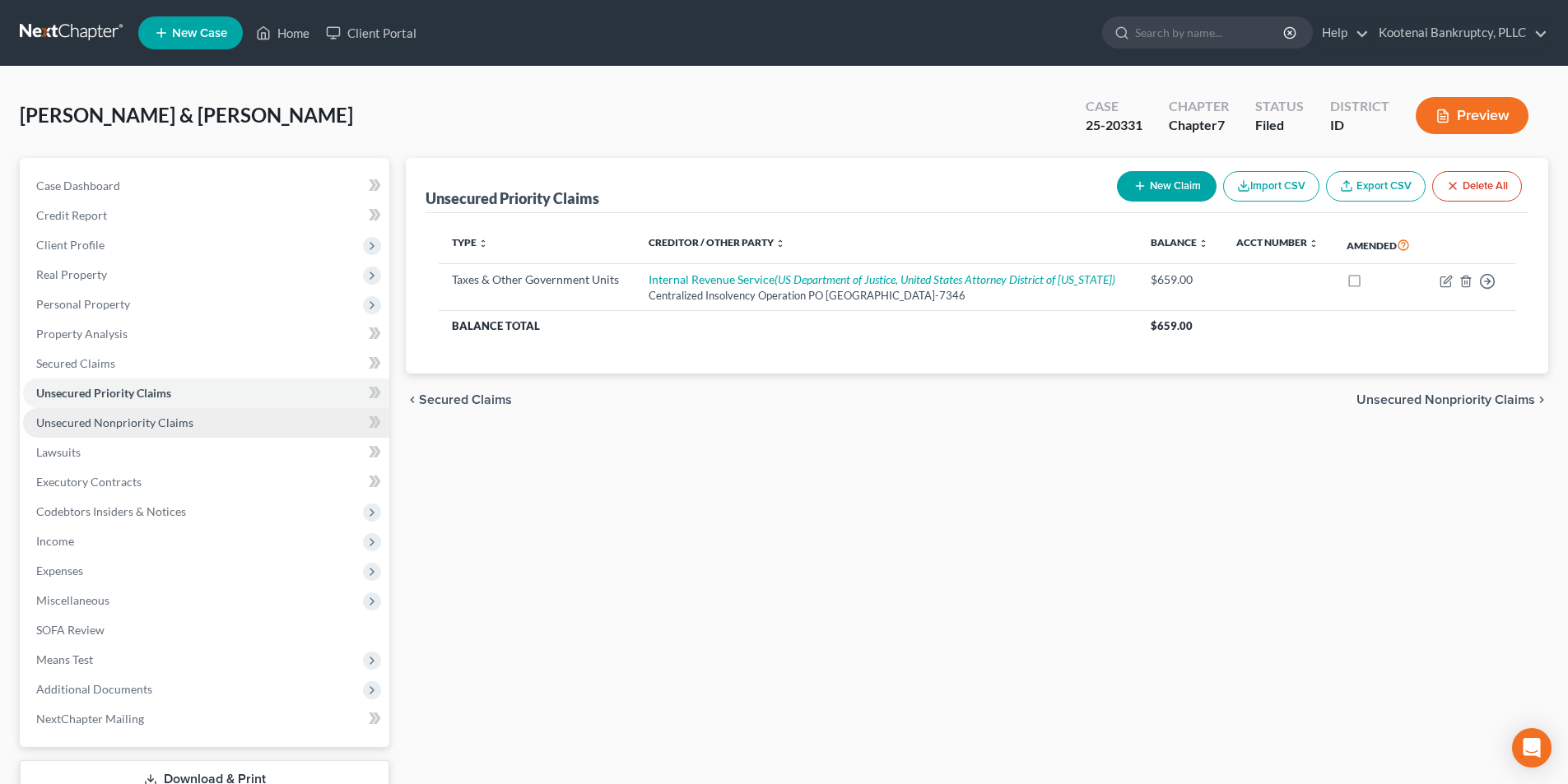
click at [153, 424] on span "Unsecured Nonpriority Claims" at bounding box center [114, 423] width 157 height 14
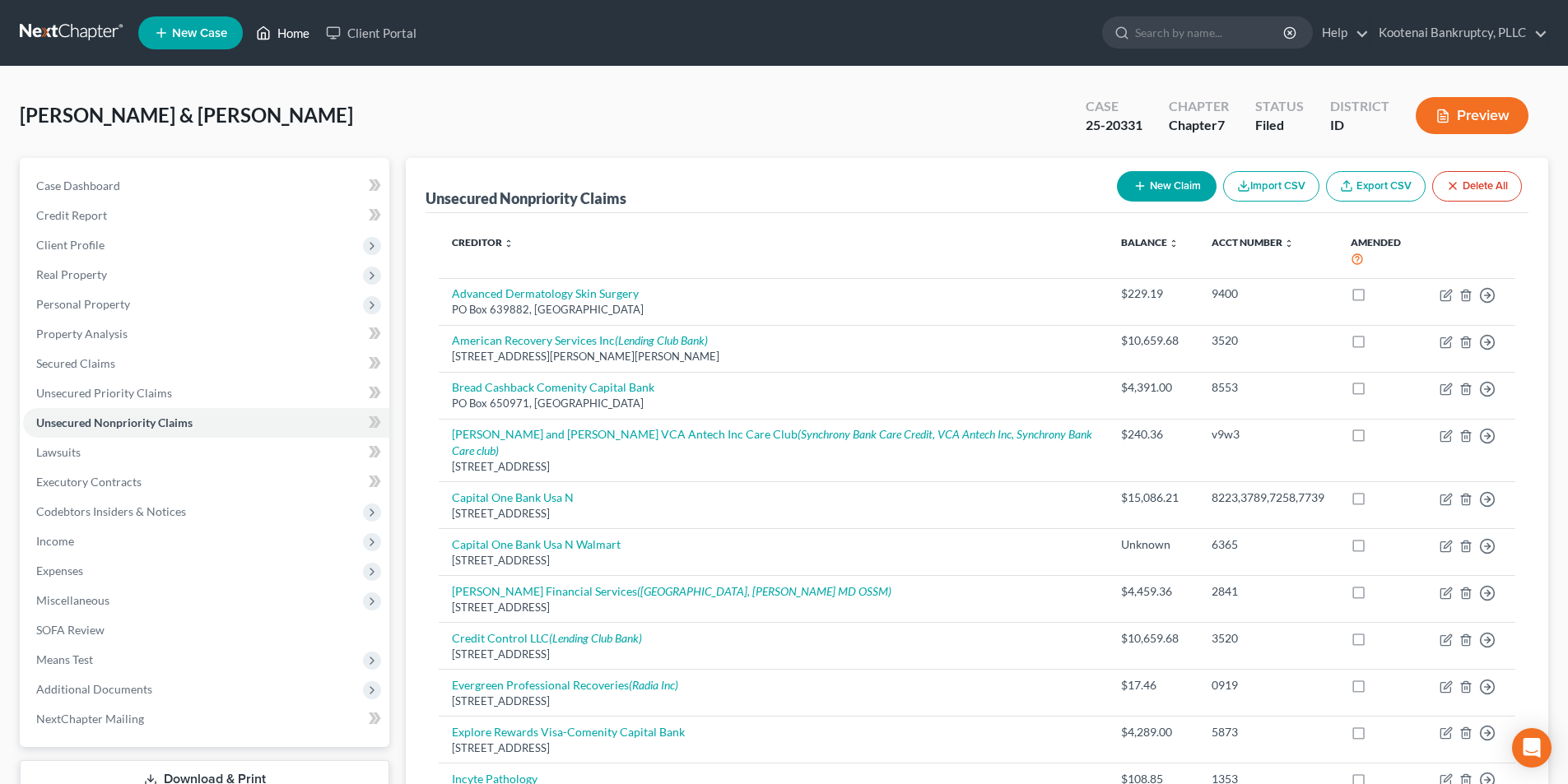
click at [310, 26] on link "Home" at bounding box center [283, 32] width 70 height 30
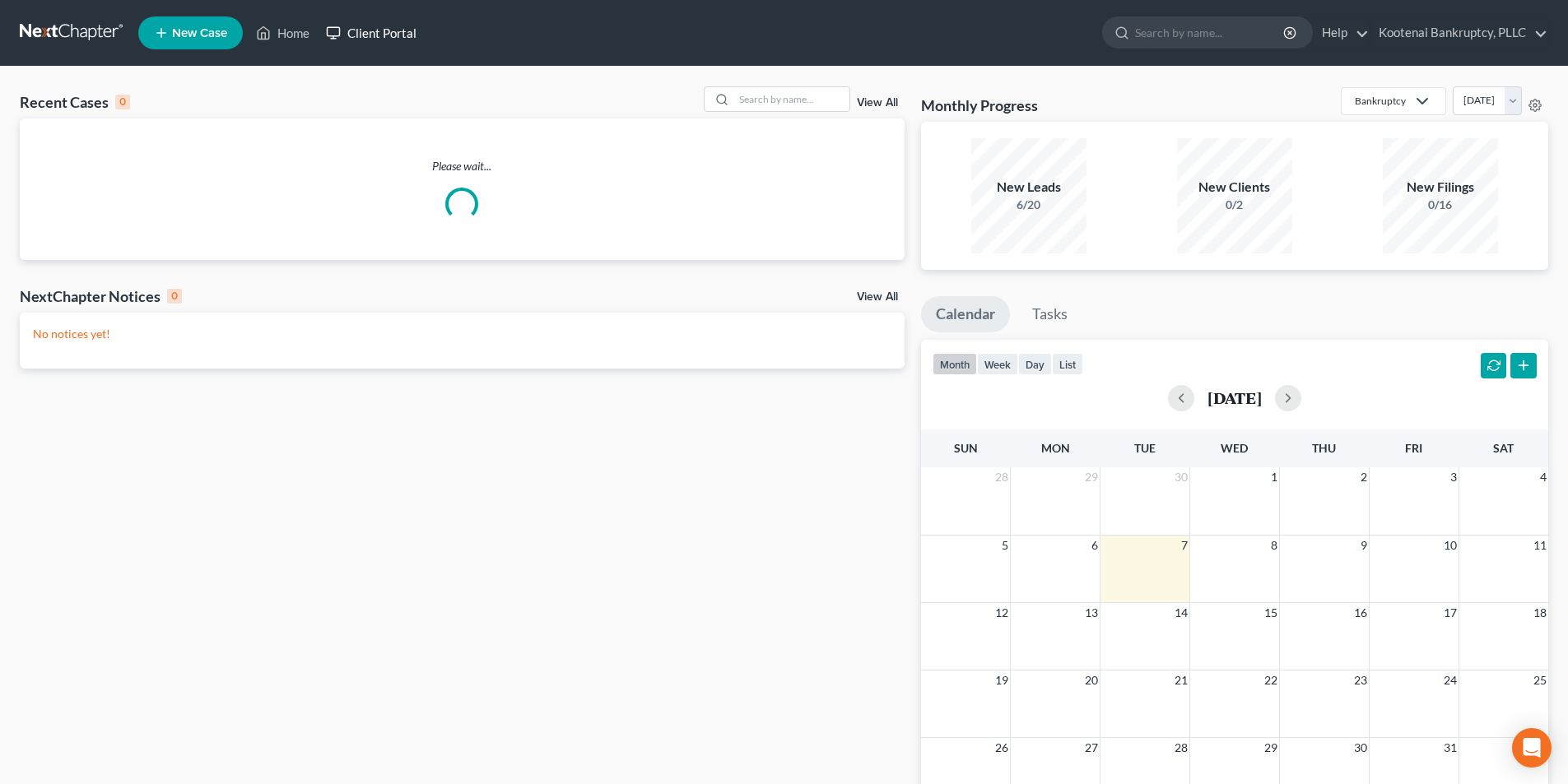
click at [389, 32] on link "Client Portal" at bounding box center [372, 32] width 107 height 30
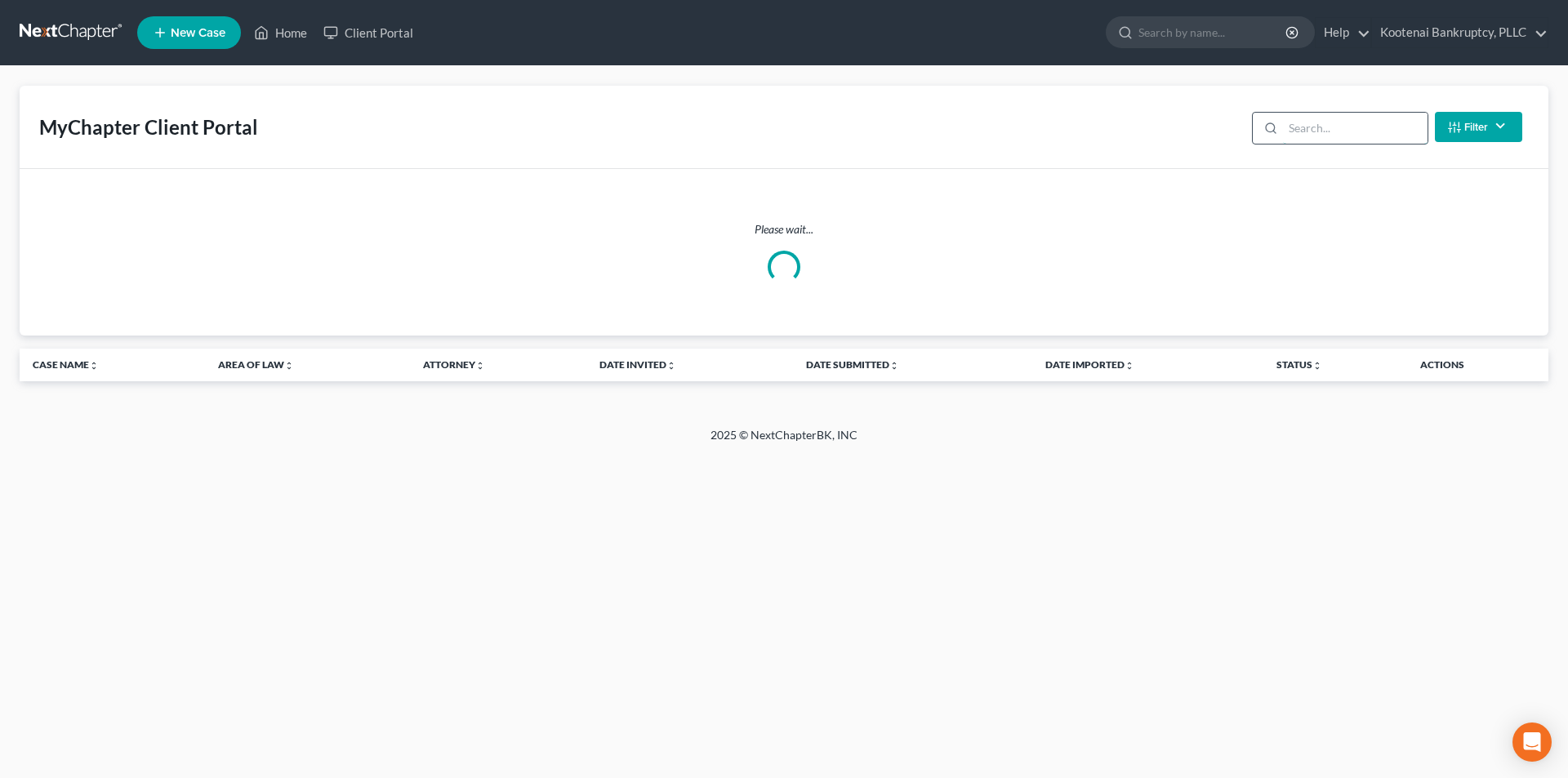
click at [1390, 142] on input "search" at bounding box center [1355, 128] width 145 height 31
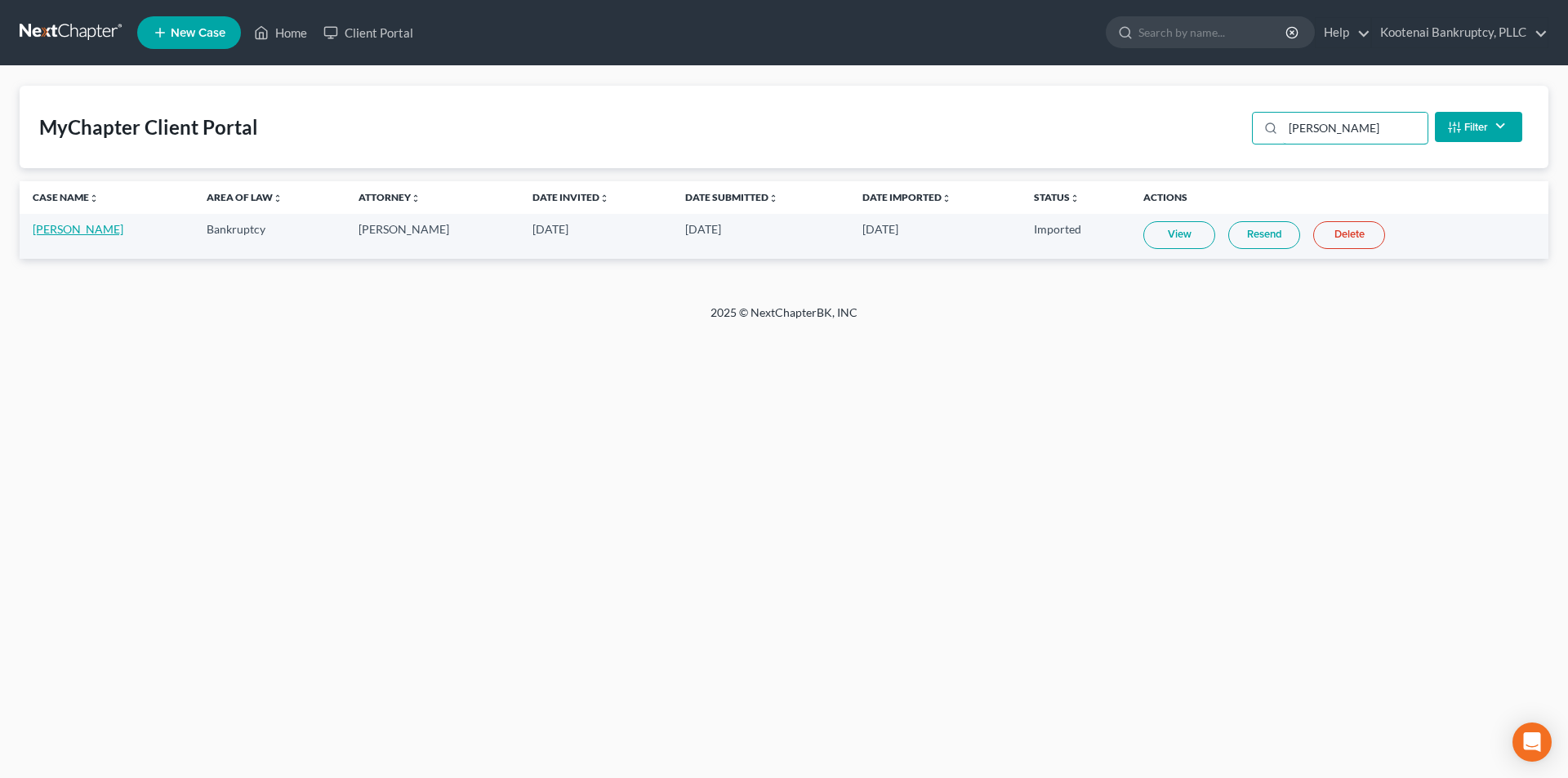
type input "[PERSON_NAME]"
drag, startPoint x: 85, startPoint y: 227, endPoint x: 164, endPoint y: 276, distance: 93.0
click at [86, 227] on link "[PERSON_NAME]" at bounding box center [78, 229] width 90 height 14
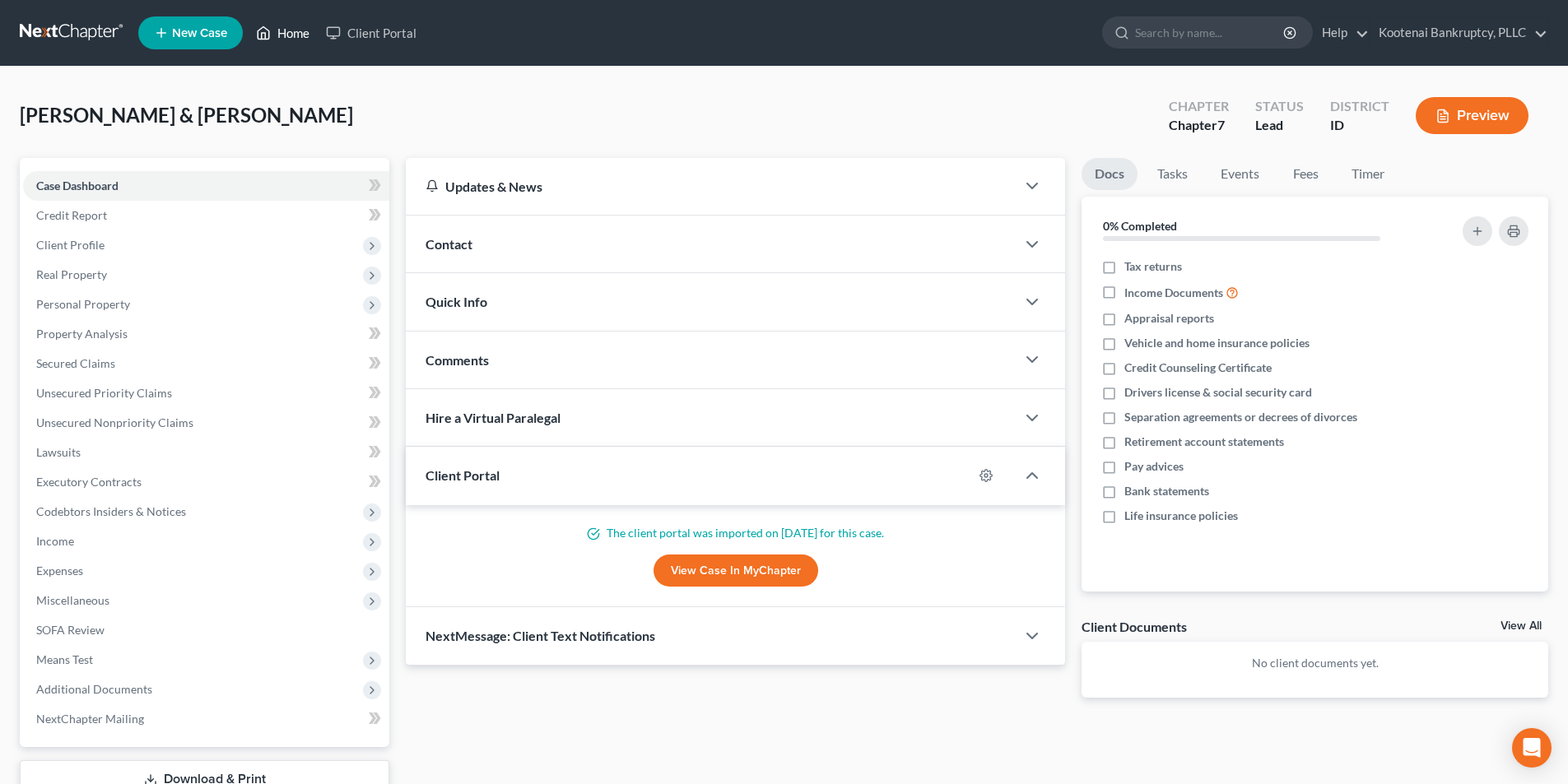
click at [290, 38] on link "Home" at bounding box center [283, 32] width 70 height 30
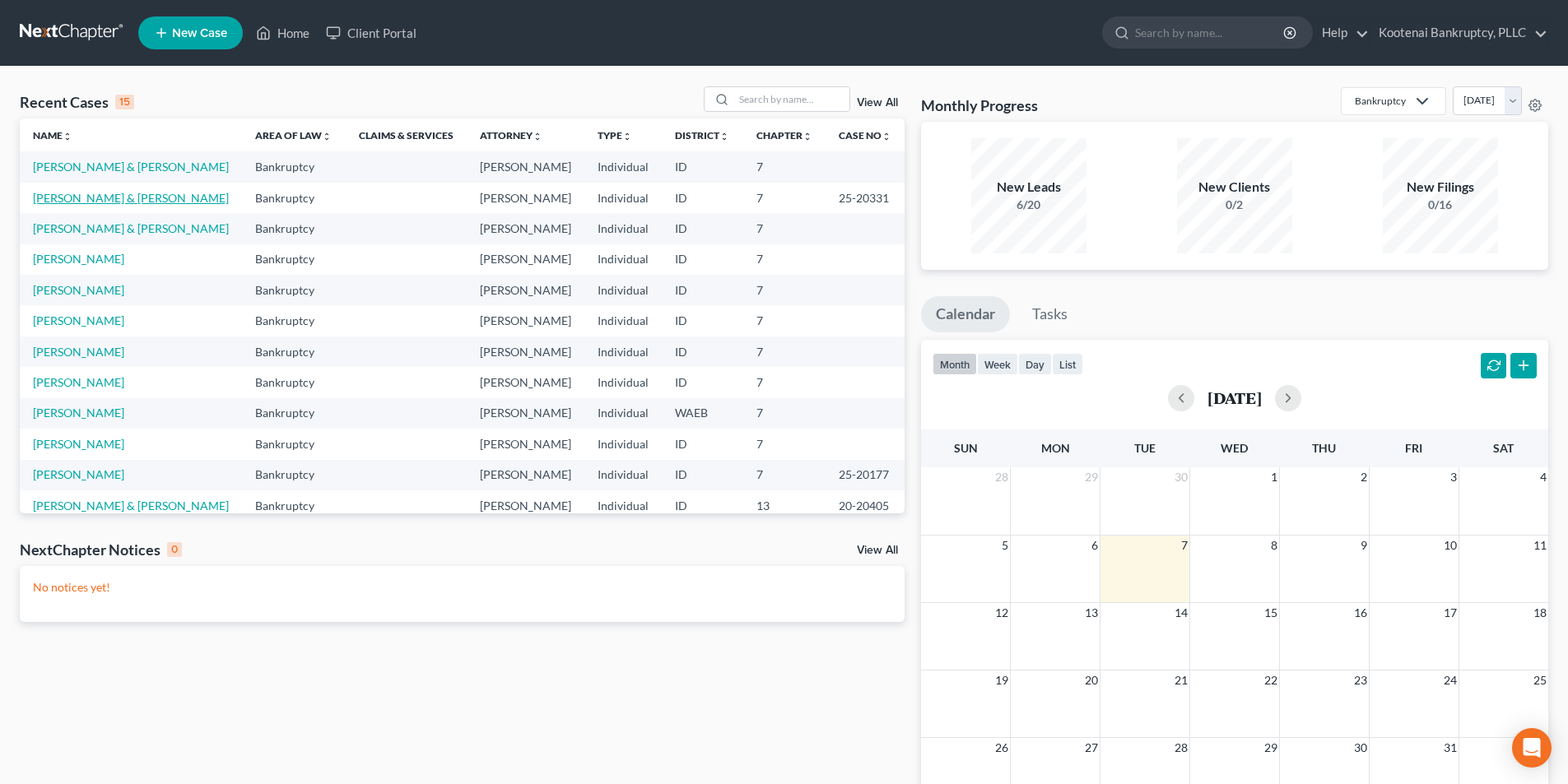
click at [120, 196] on link "[PERSON_NAME] & [PERSON_NAME]" at bounding box center [131, 198] width 196 height 14
click at [107, 202] on link "[PERSON_NAME] & [PERSON_NAME]" at bounding box center [131, 198] width 196 height 14
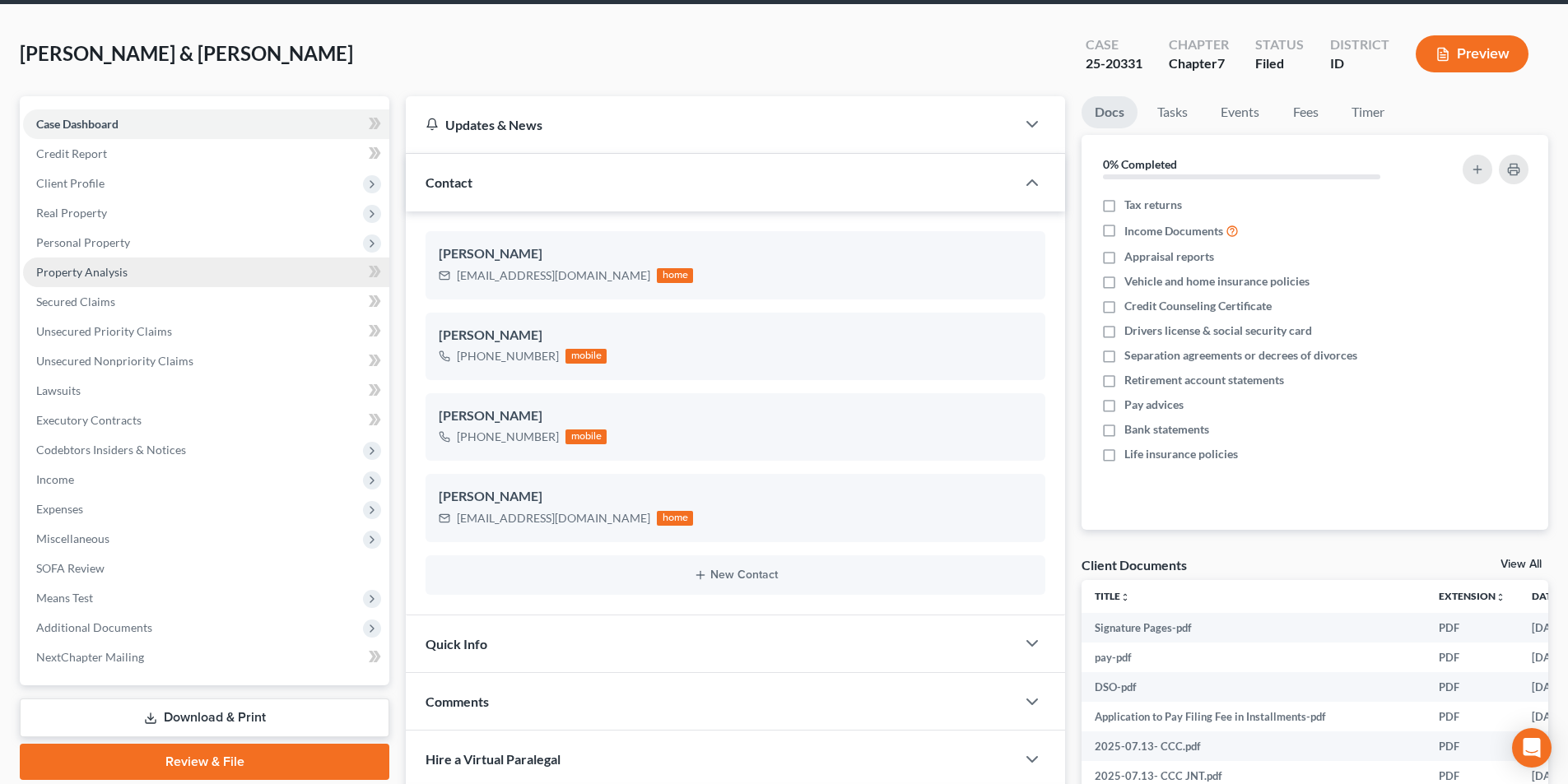
scroll to position [83, 0]
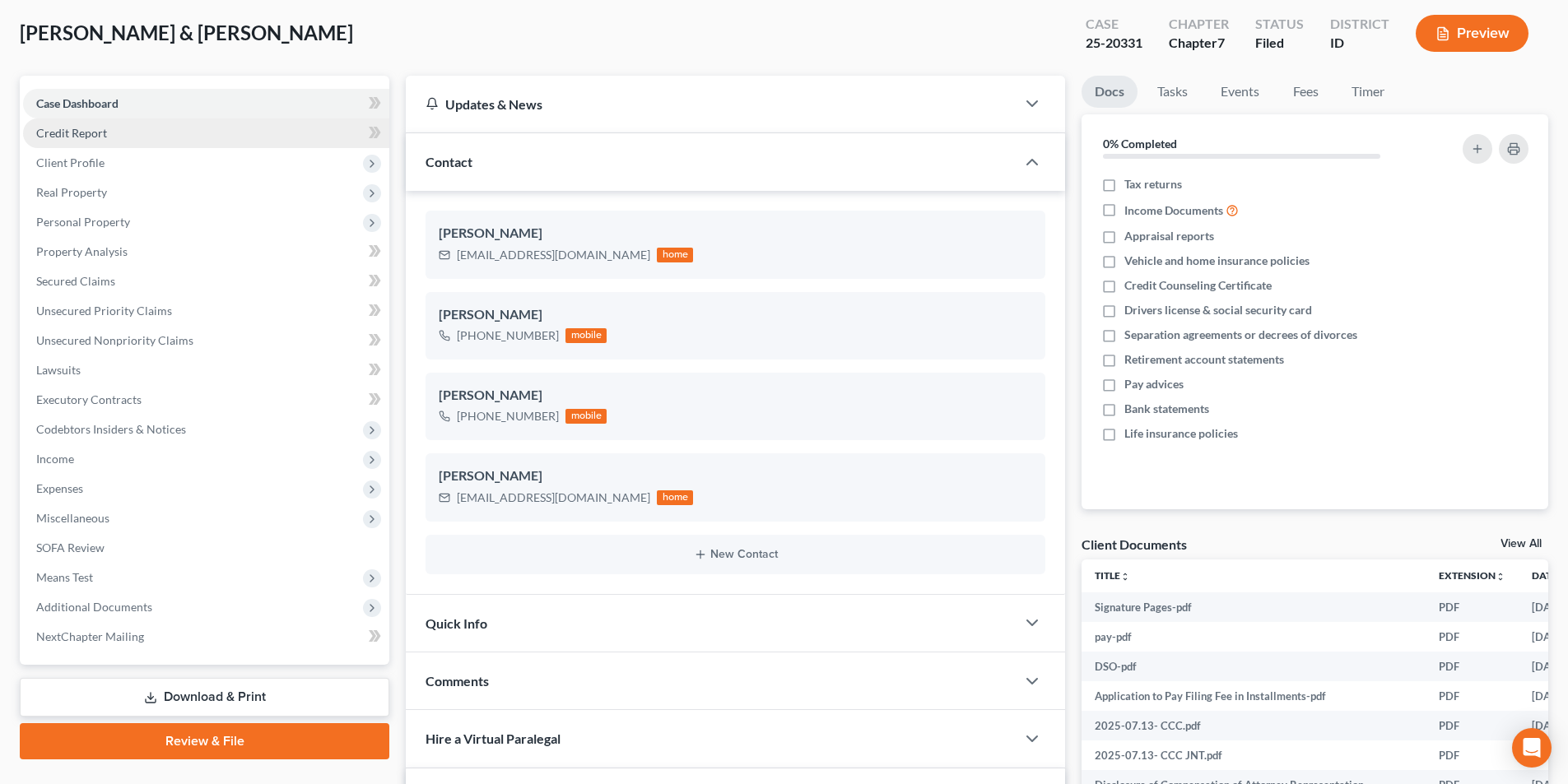
click at [95, 136] on span "Credit Report" at bounding box center [71, 133] width 71 height 14
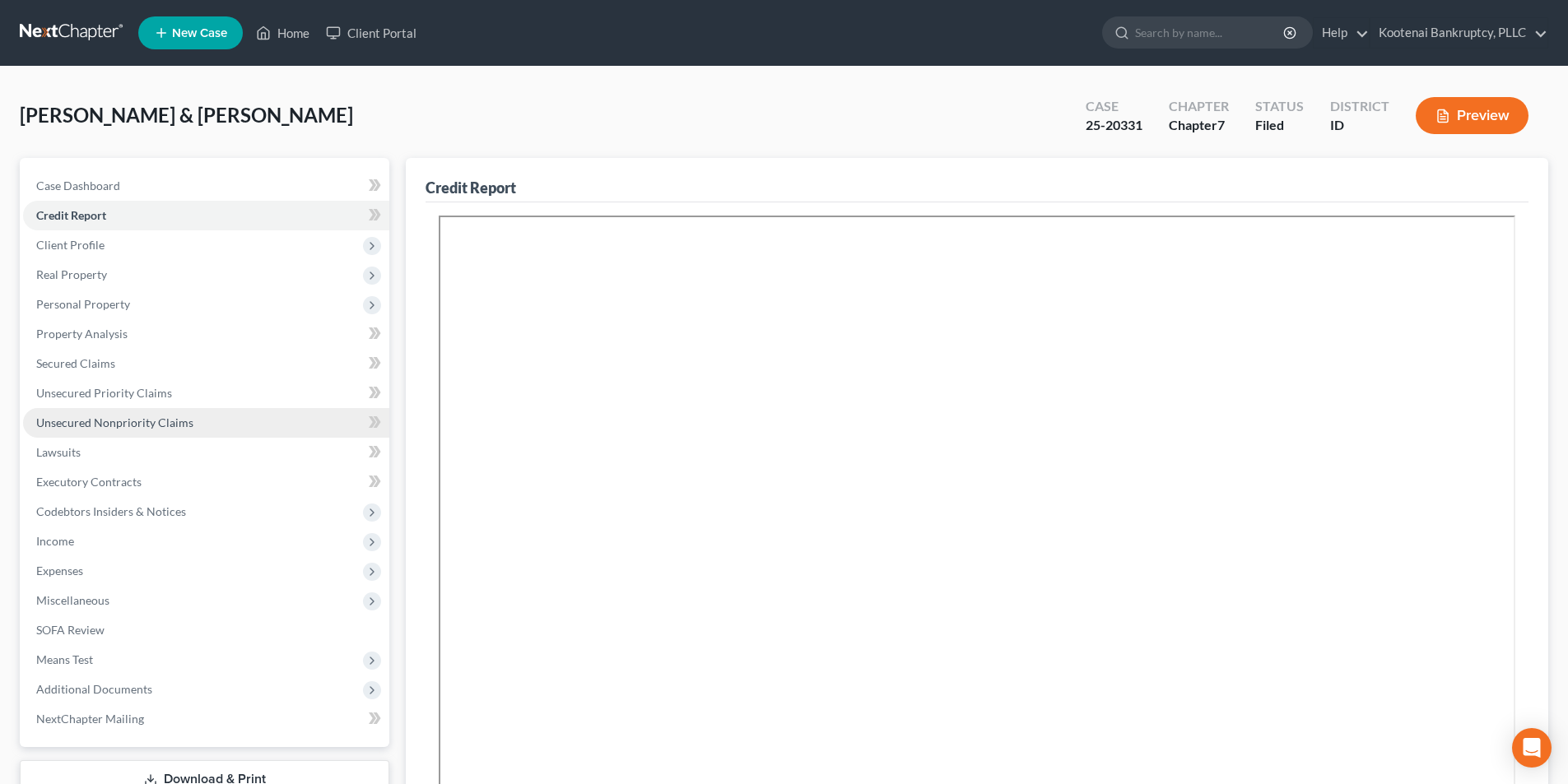
click at [117, 417] on span "Unsecured Nonpriority Claims" at bounding box center [114, 423] width 157 height 14
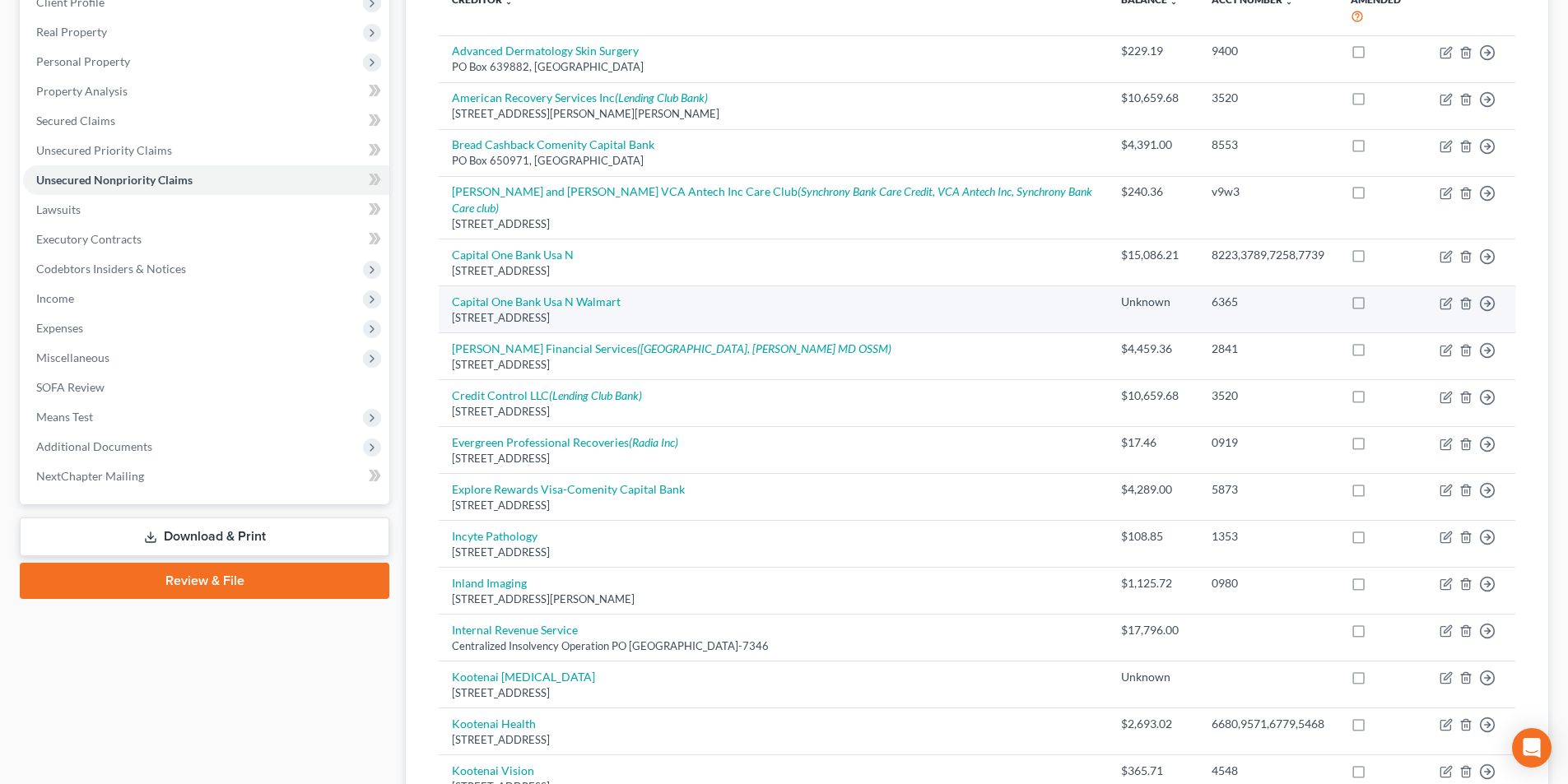
scroll to position [247, 0]
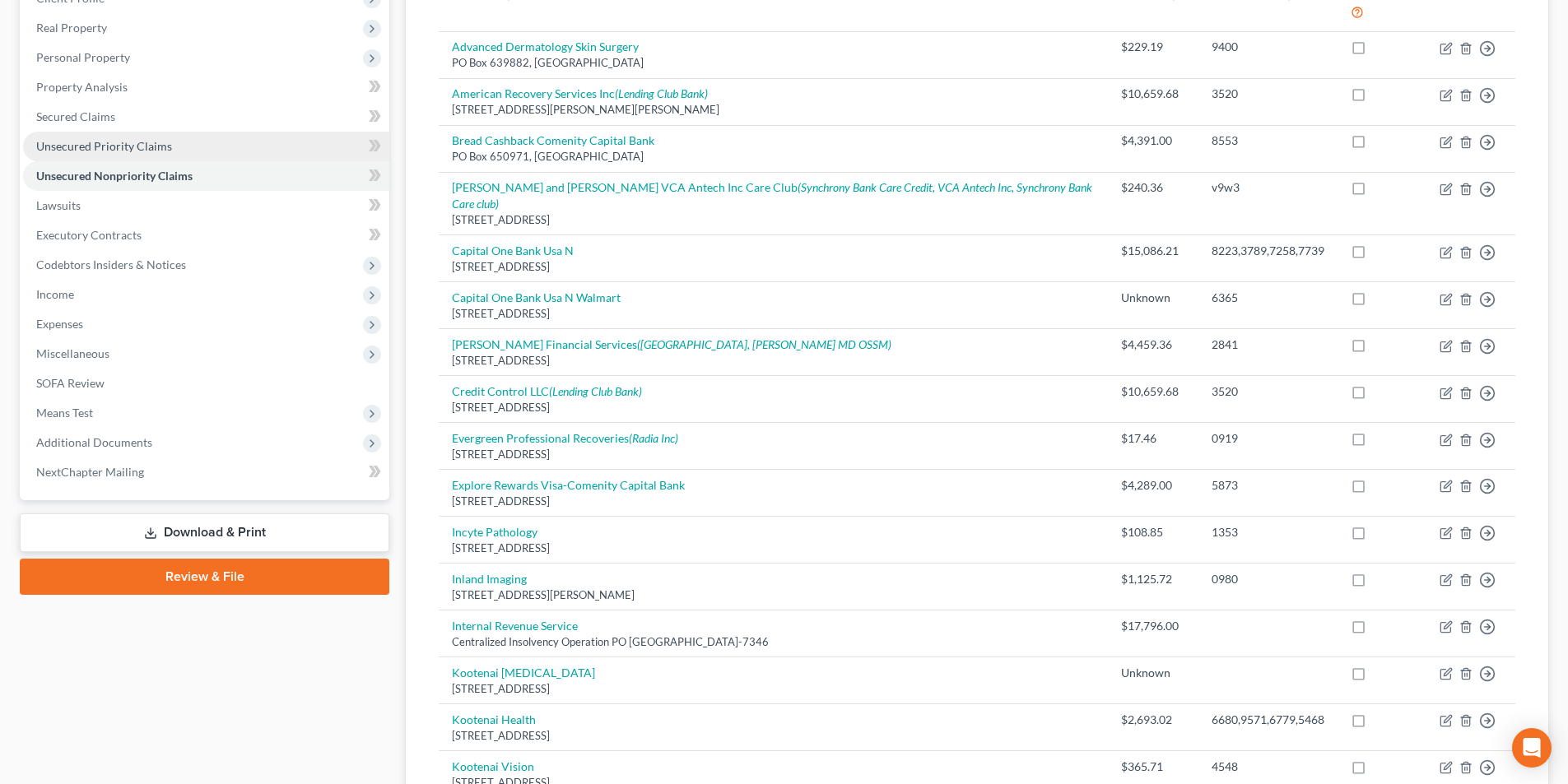
click at [89, 147] on span "Unsecured Priority Claims" at bounding box center [103, 146] width 135 height 14
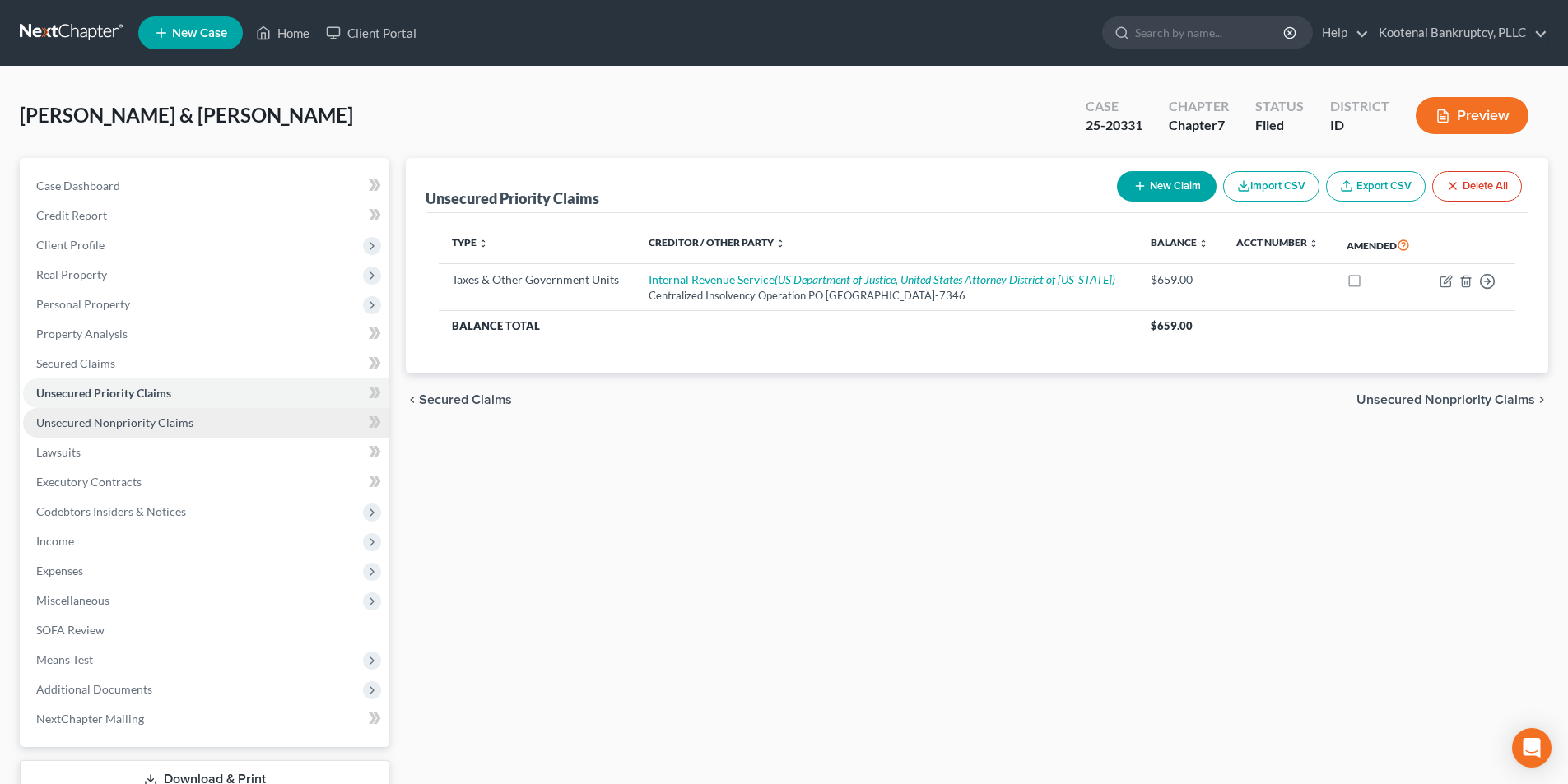
click at [127, 418] on span "Unsecured Nonpriority Claims" at bounding box center [114, 423] width 157 height 14
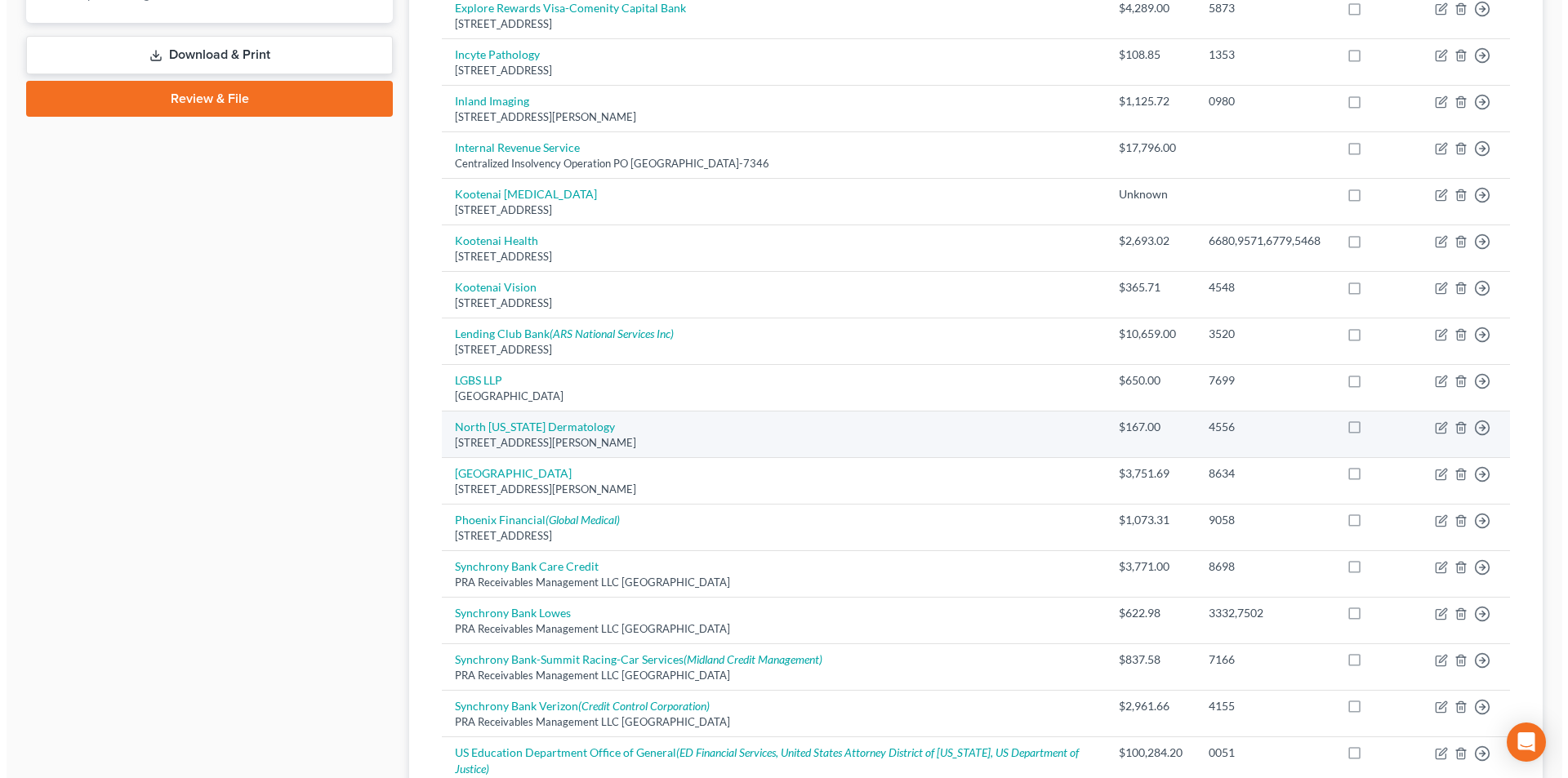
scroll to position [735, 0]
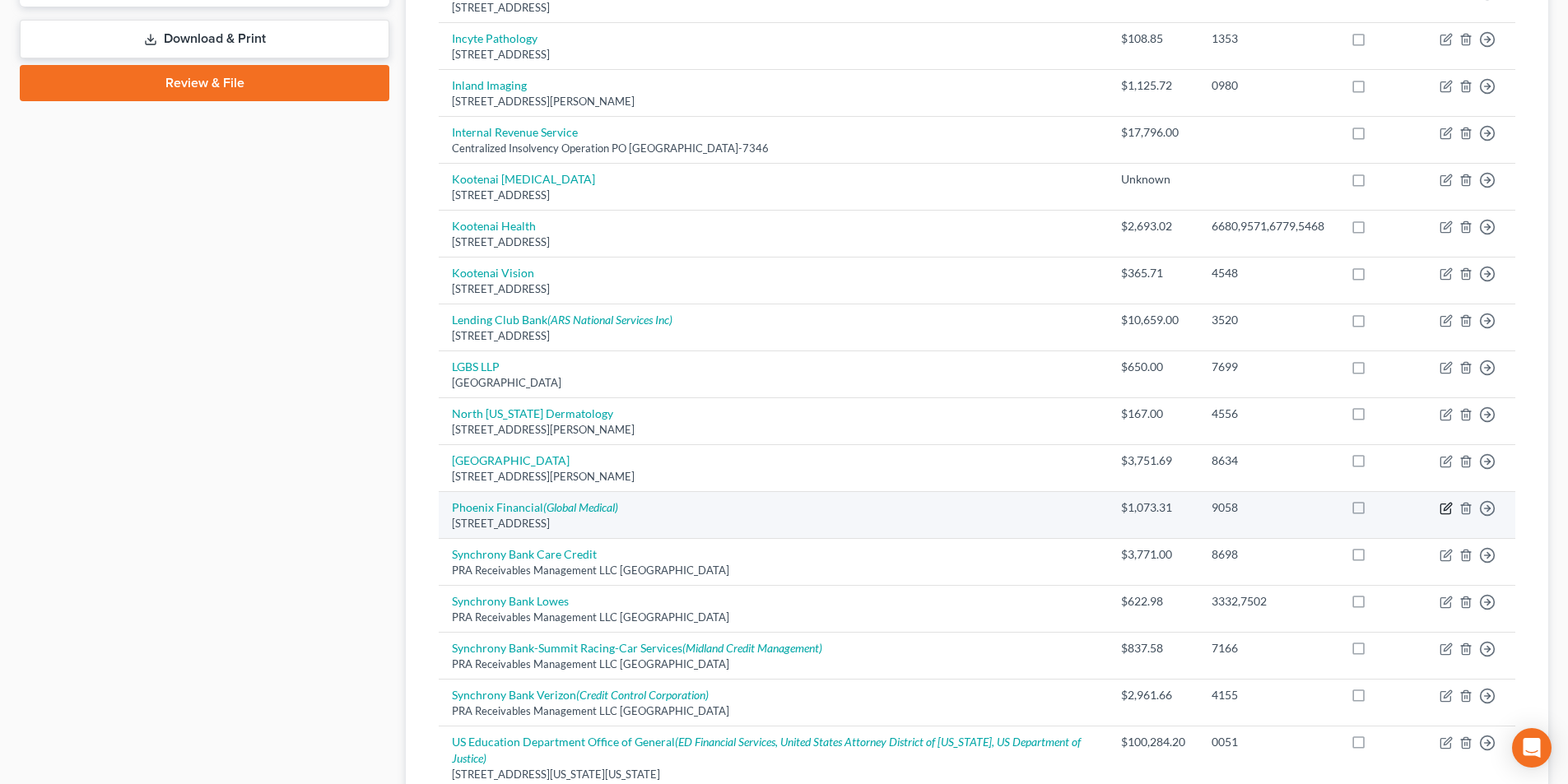
click at [1440, 504] on icon "button" at bounding box center [1445, 510] width 10 height 10
select select "50"
select select "1"
select select "4"
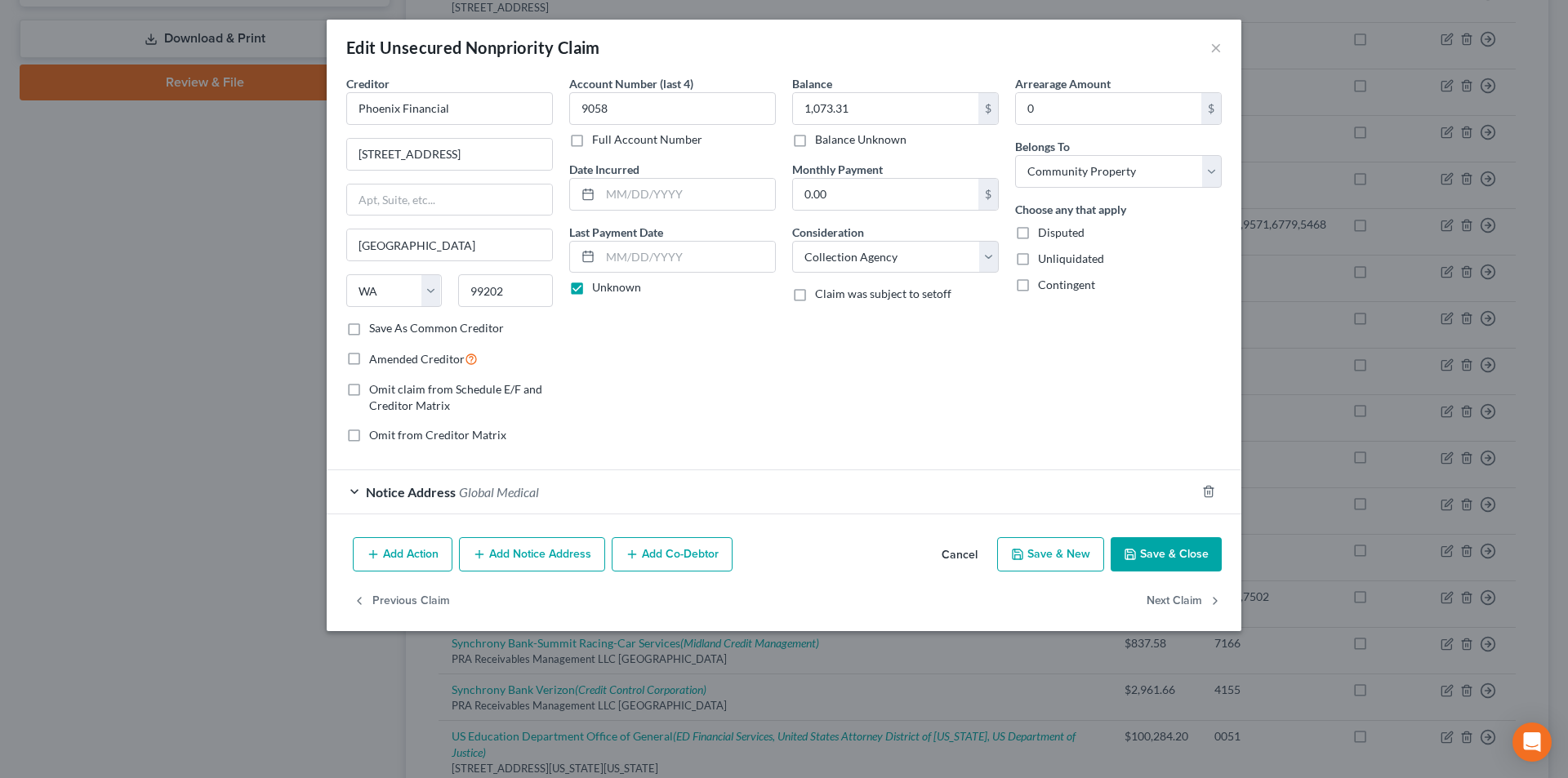
click at [348, 491] on div "Notice Address Global Medical" at bounding box center [761, 491] width 869 height 43
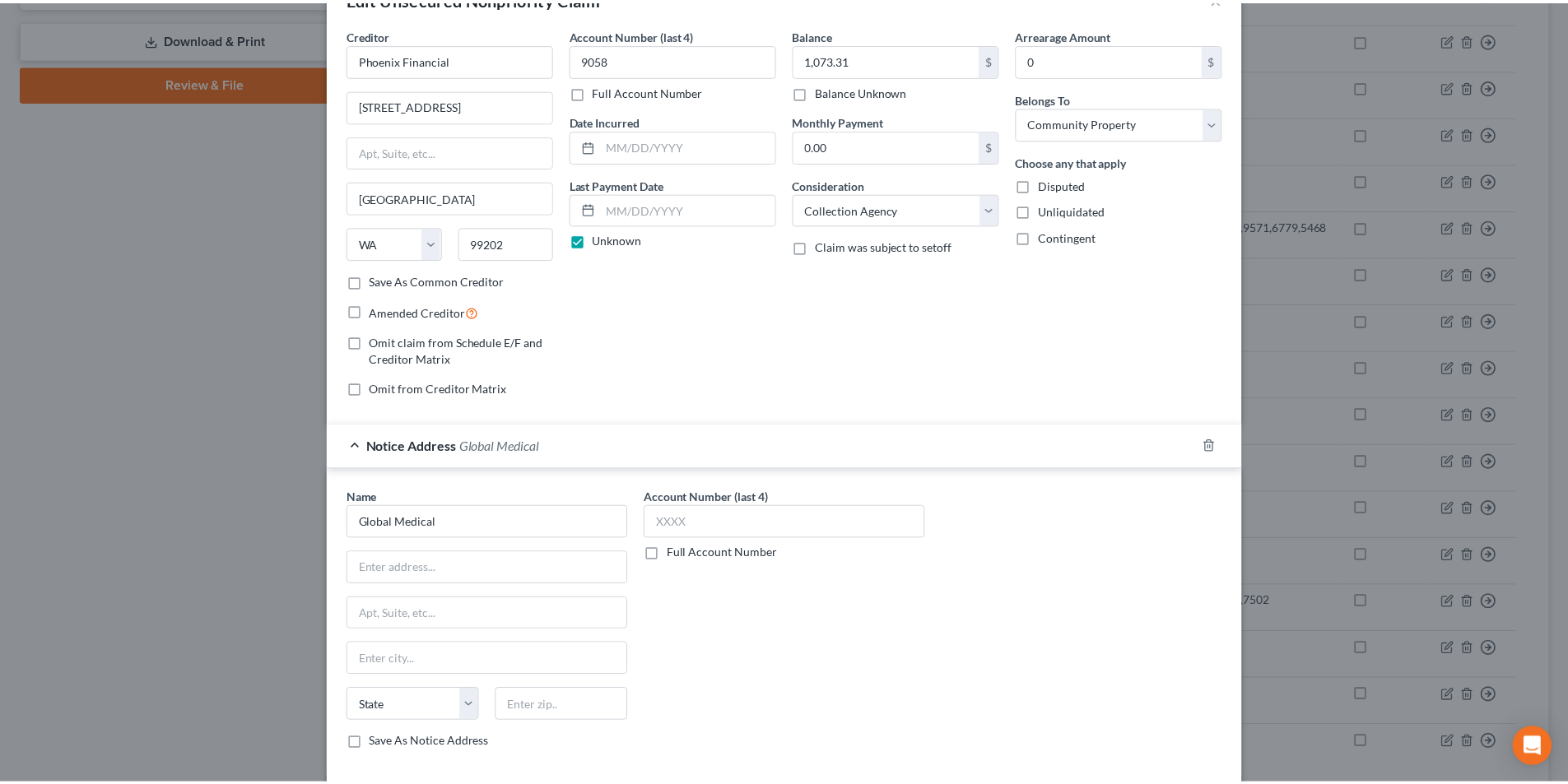
scroll to position [0, 0]
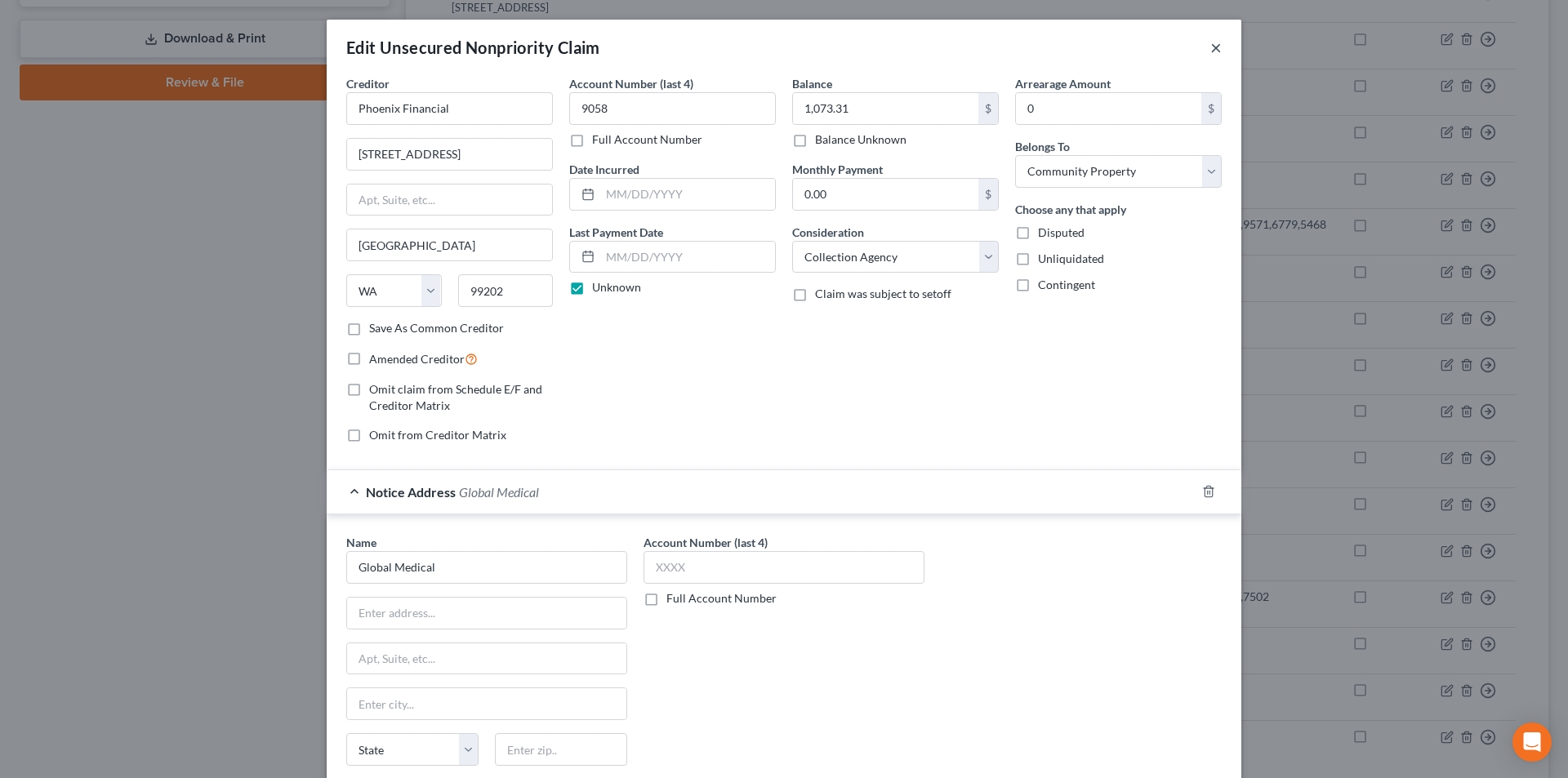
click at [1210, 47] on button "×" at bounding box center [1216, 47] width 12 height 19
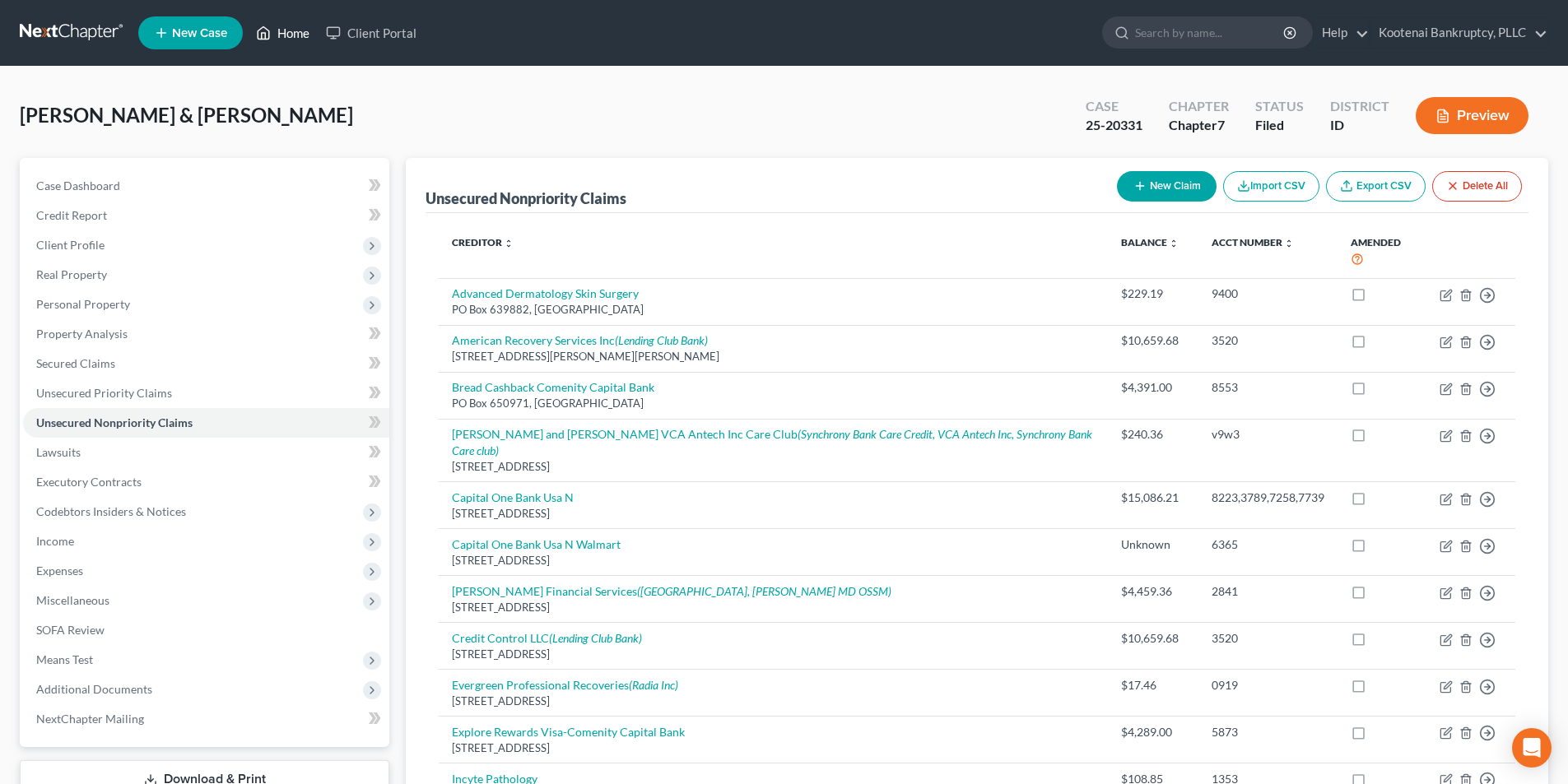
click at [290, 32] on link "Home" at bounding box center [283, 32] width 70 height 30
